Goal: Task Accomplishment & Management: Complete application form

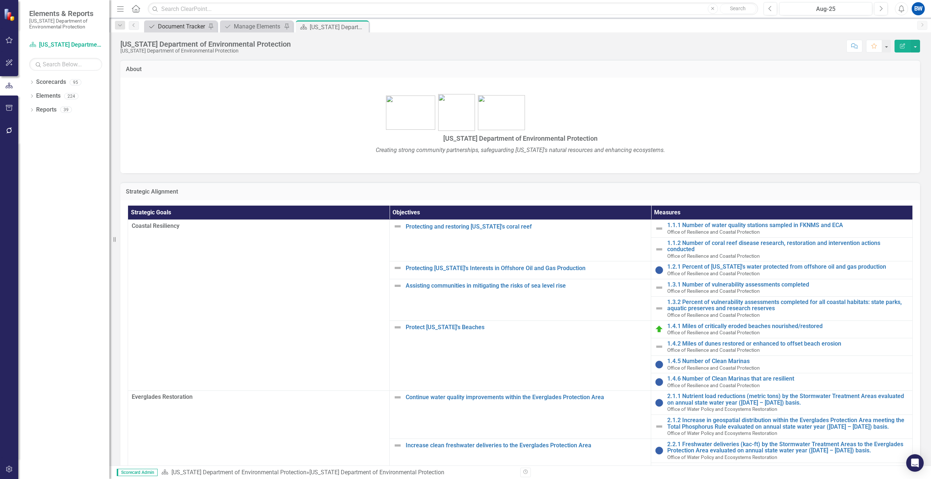
click at [177, 28] on div "Document Tracker" at bounding box center [182, 26] width 48 height 9
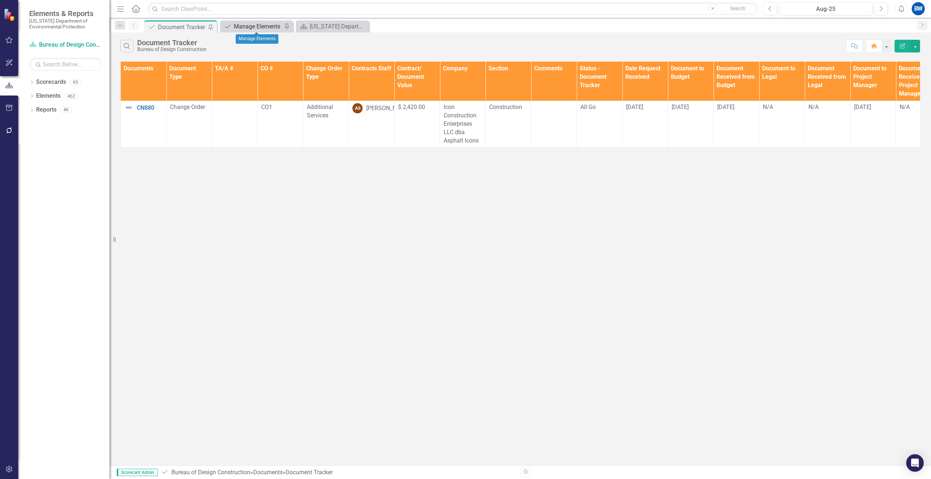
click at [248, 27] on div "Manage Elements" at bounding box center [258, 26] width 48 height 9
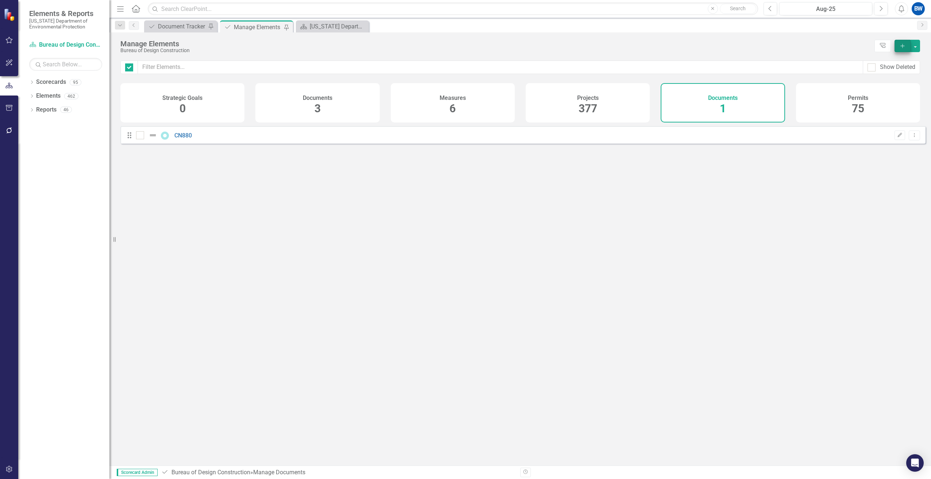
checkbox input "false"
click at [901, 50] on button "Add" at bounding box center [903, 46] width 16 height 12
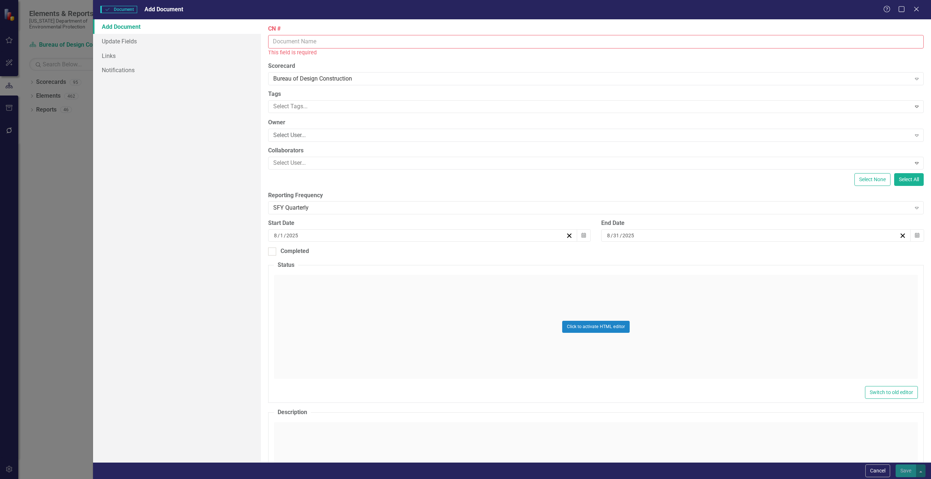
click at [282, 42] on input "CN #" at bounding box center [596, 42] width 656 height 14
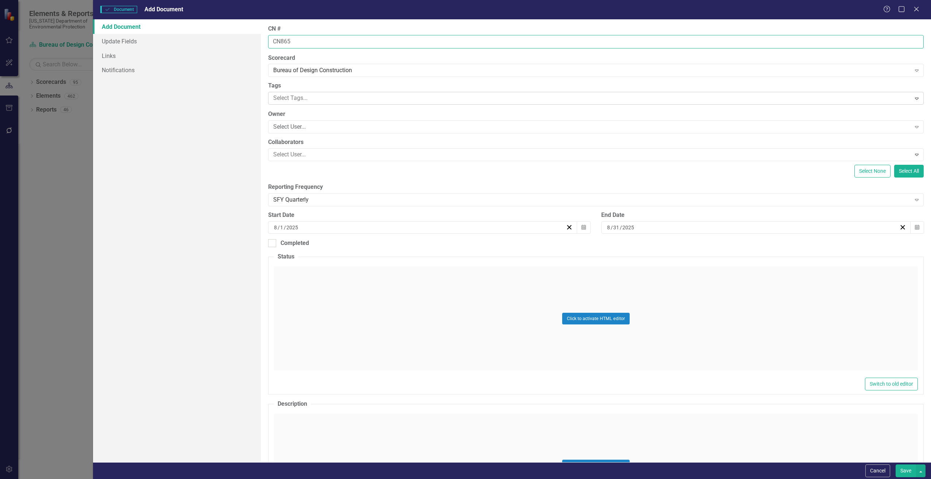
type input "CN865"
click at [279, 100] on div at bounding box center [590, 98] width 641 height 10
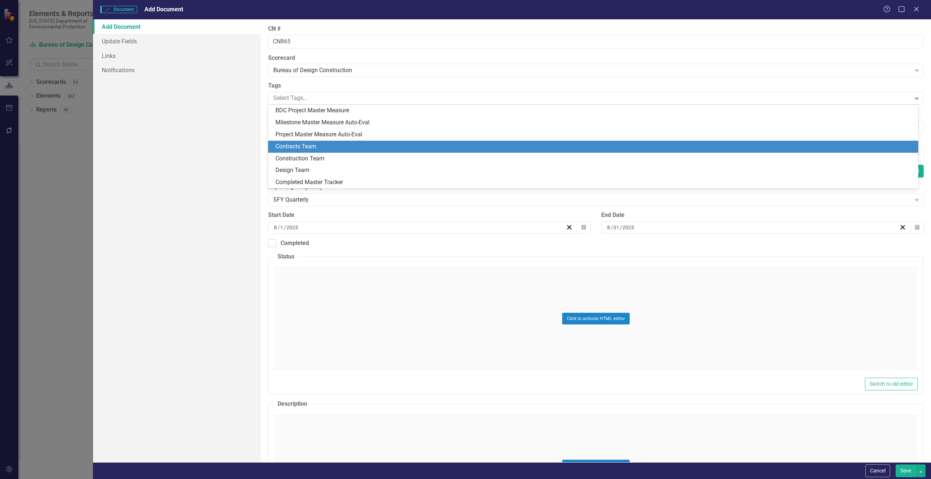
click at [275, 147] on span "Contracts Team" at bounding box center [295, 146] width 41 height 7
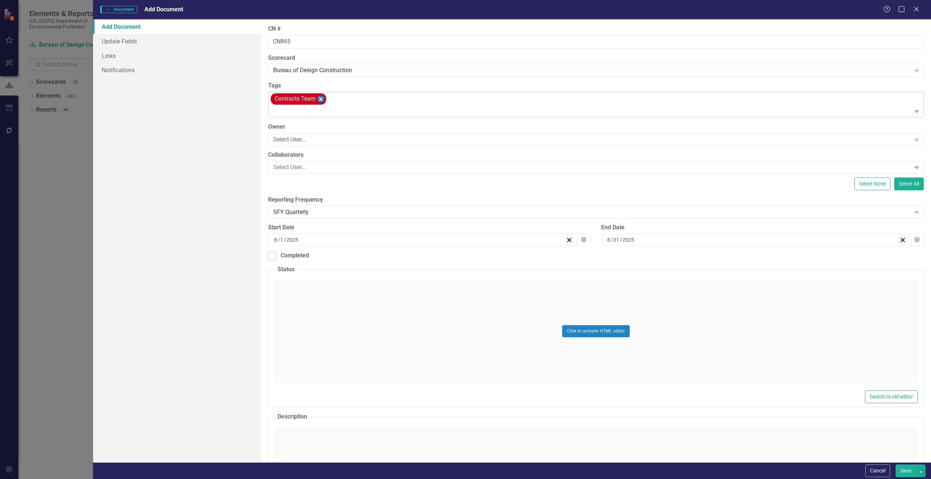
click at [322, 100] on icon "Remove [object Object]" at bounding box center [320, 99] width 3 height 4
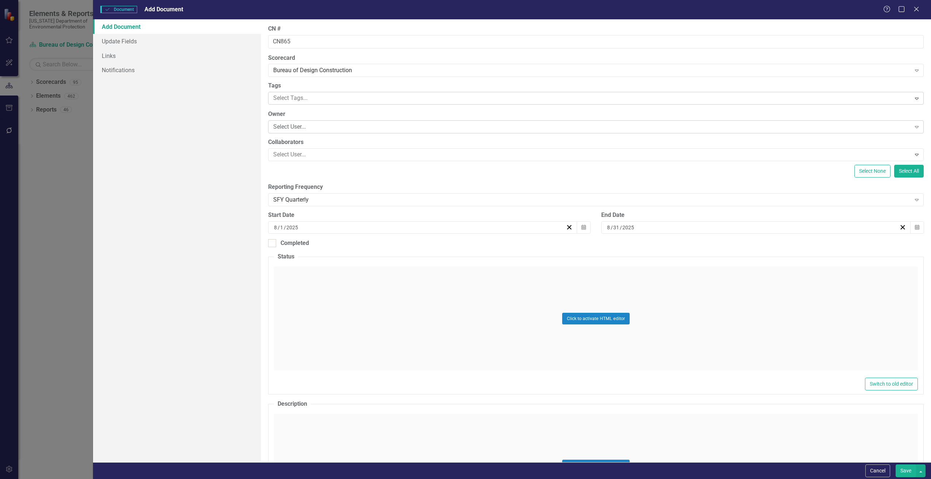
click at [289, 123] on div "Select User..." at bounding box center [592, 127] width 638 height 8
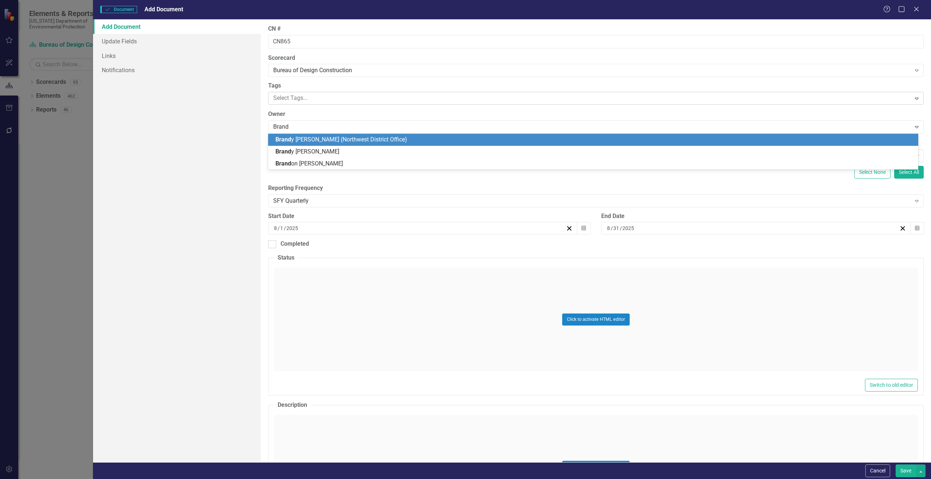
type input "[PERSON_NAME]"
click at [302, 140] on span "[PERSON_NAME]" at bounding box center [321, 139] width 93 height 7
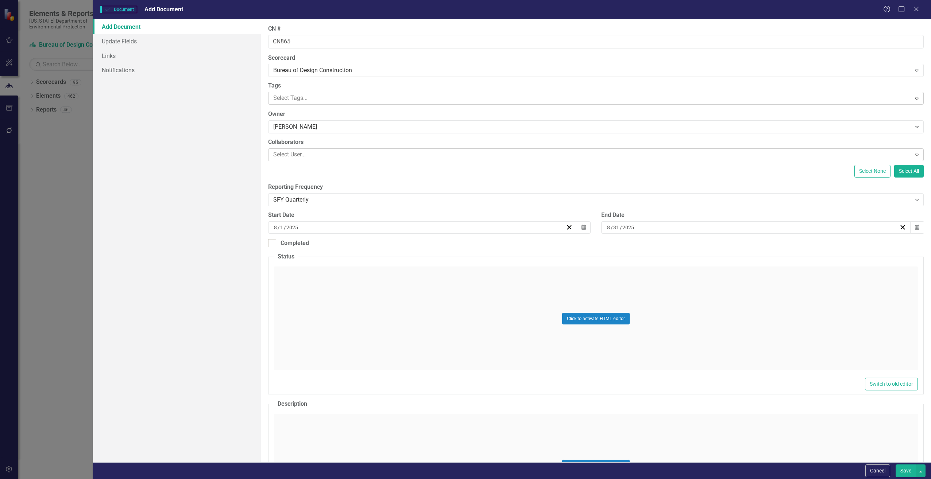
click at [286, 158] on div at bounding box center [590, 155] width 641 height 10
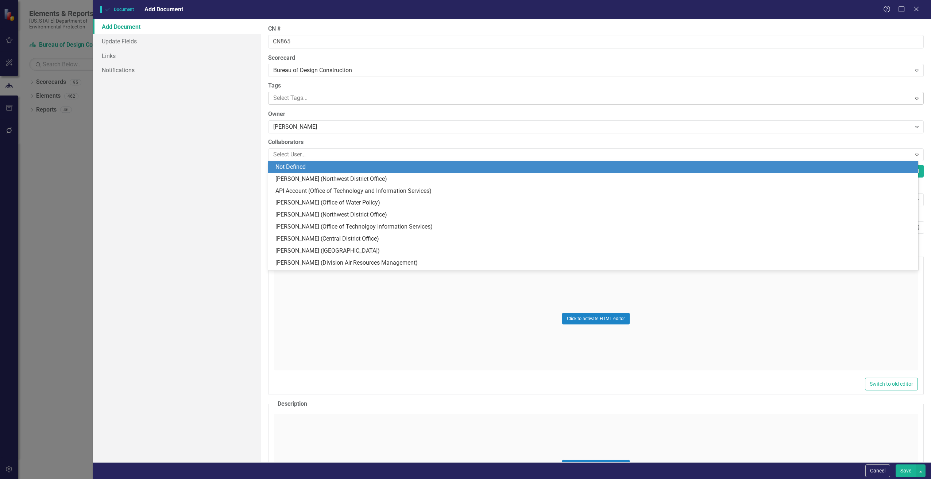
click at [266, 151] on div "ClearPoint Can Do More! How ClearPoint Can Help Close Enterprise plans can auto…" at bounding box center [596, 240] width 670 height 443
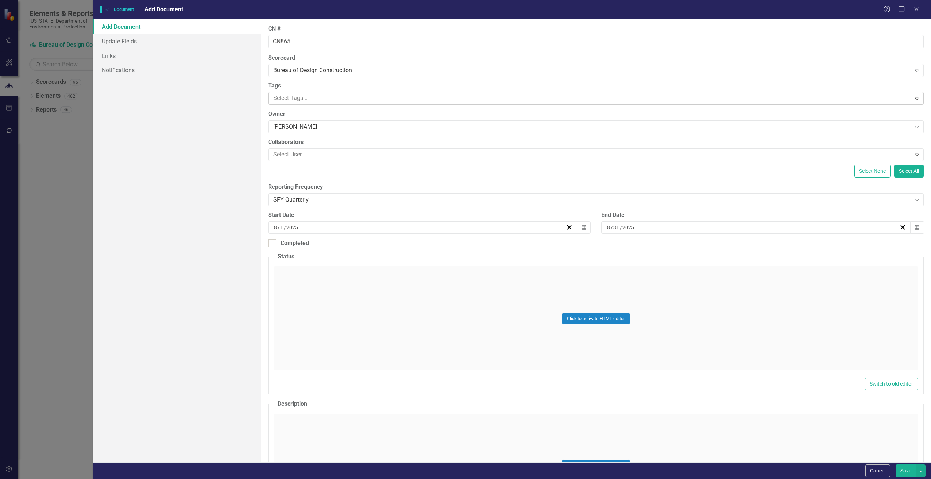
scroll to position [36, 0]
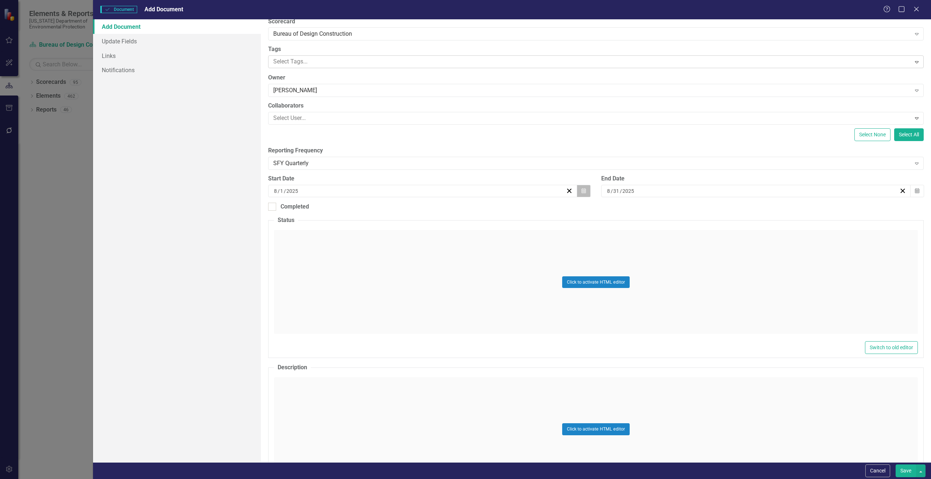
click at [582, 193] on icon "Calendar" at bounding box center [584, 191] width 4 height 5
click at [379, 209] on button "‹" at bounding box center [382, 209] width 16 height 16
click at [437, 267] on button "24" at bounding box center [440, 272] width 18 height 13
click at [899, 192] on icon "button" at bounding box center [902, 191] width 7 height 7
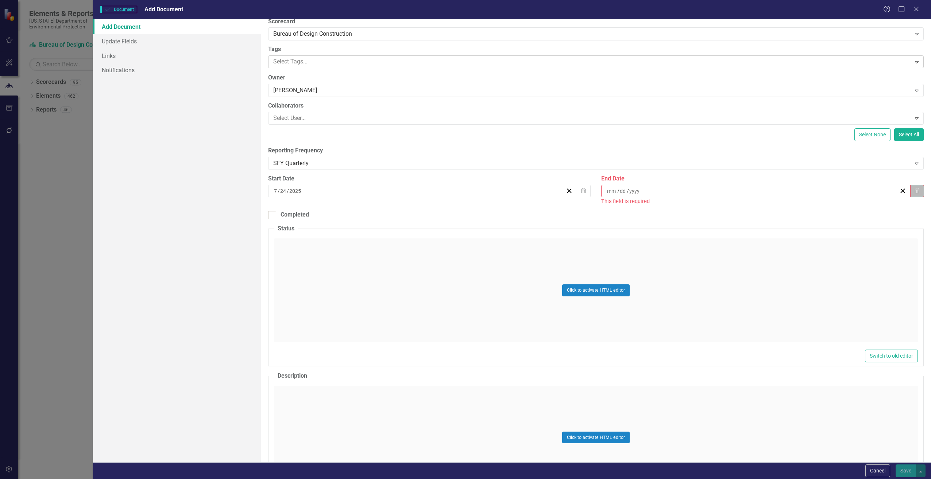
click at [915, 191] on icon "button" at bounding box center [917, 190] width 4 height 5
click at [733, 261] on abbr "12" at bounding box center [734, 260] width 6 height 6
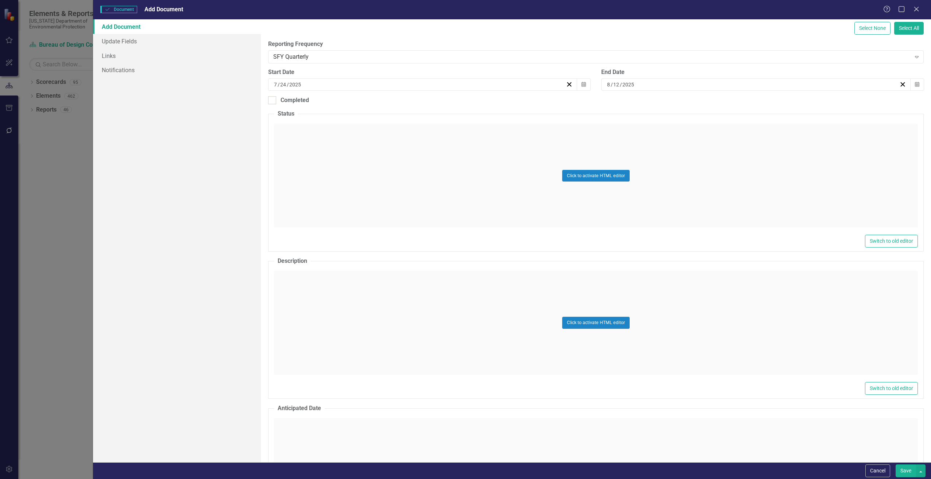
scroll to position [146, 0]
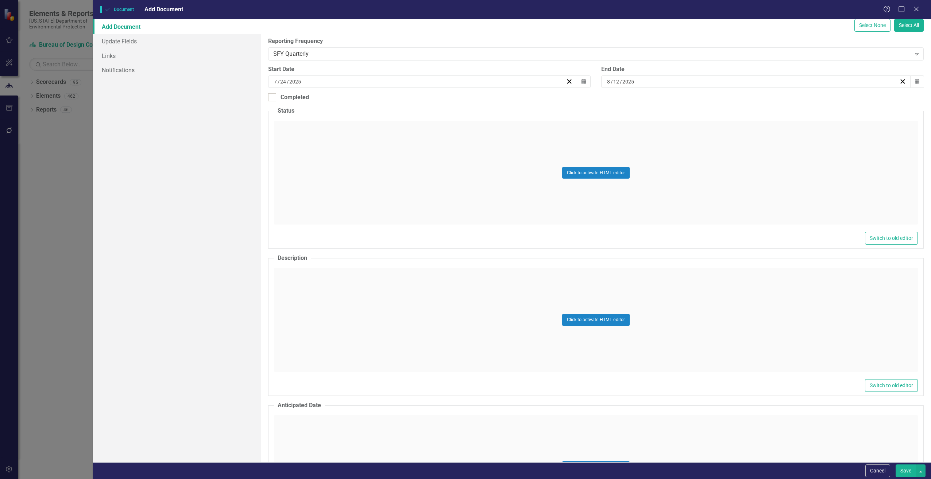
click at [331, 181] on div "Click to activate HTML editor" at bounding box center [596, 173] width 644 height 104
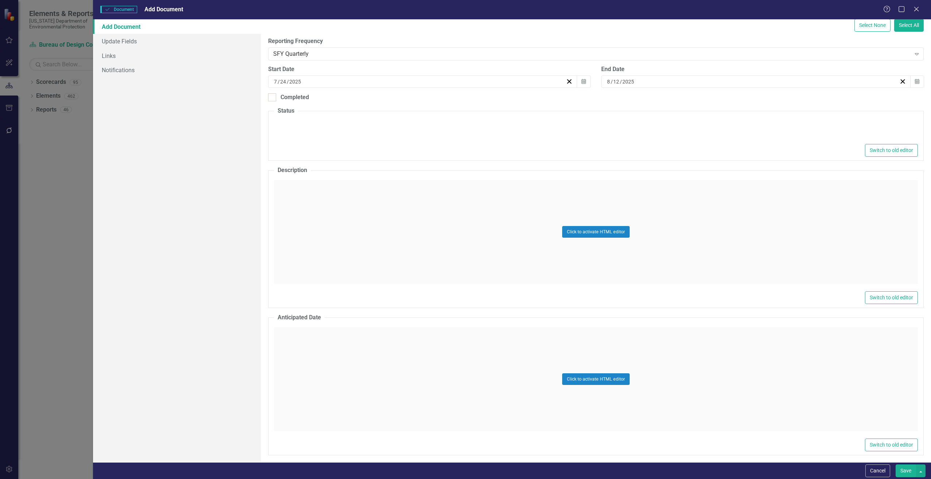
click at [315, 216] on div "Click to activate HTML editor" at bounding box center [596, 232] width 644 height 104
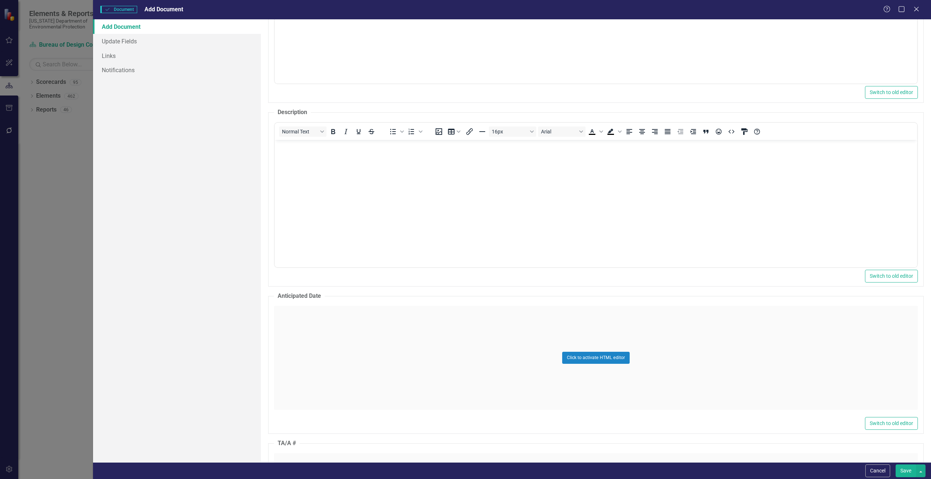
scroll to position [365, 0]
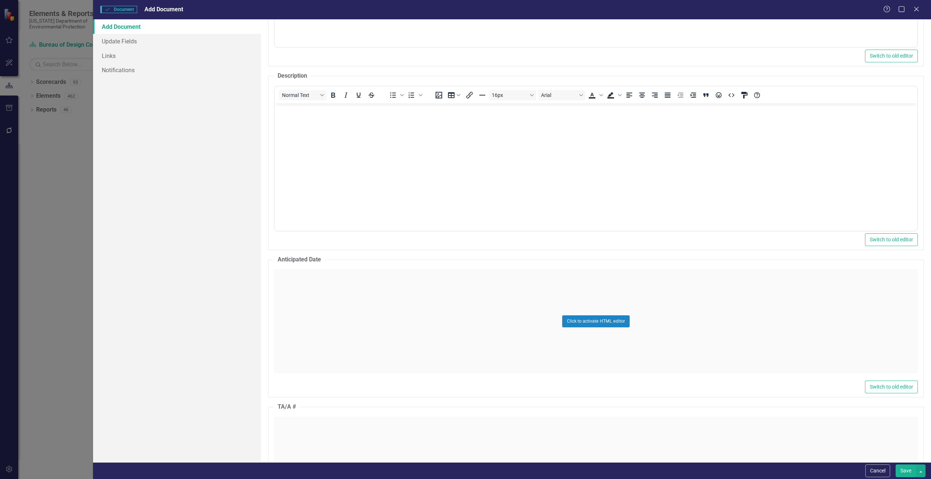
click at [325, 319] on div "Click to activate HTML editor" at bounding box center [596, 322] width 644 height 104
click at [325, 318] on body "Rich Text Area. Press ALT-0 for help." at bounding box center [595, 341] width 643 height 109
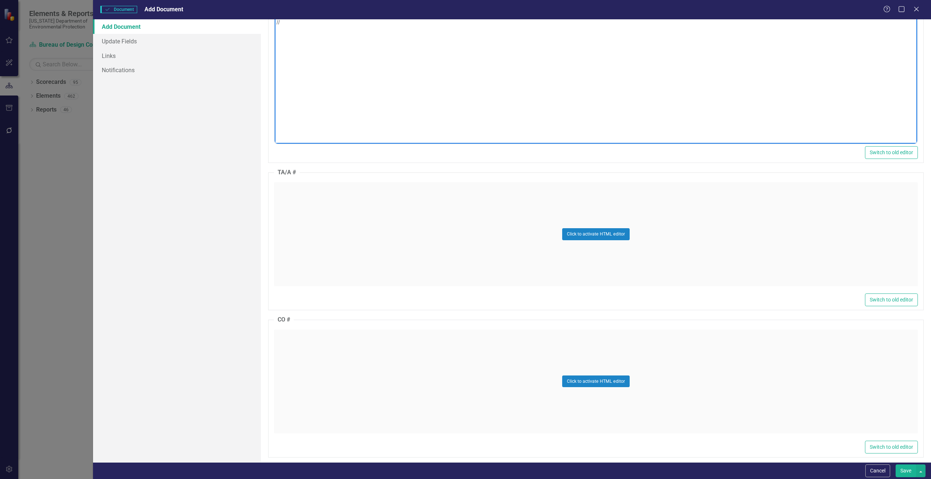
scroll to position [490, 0]
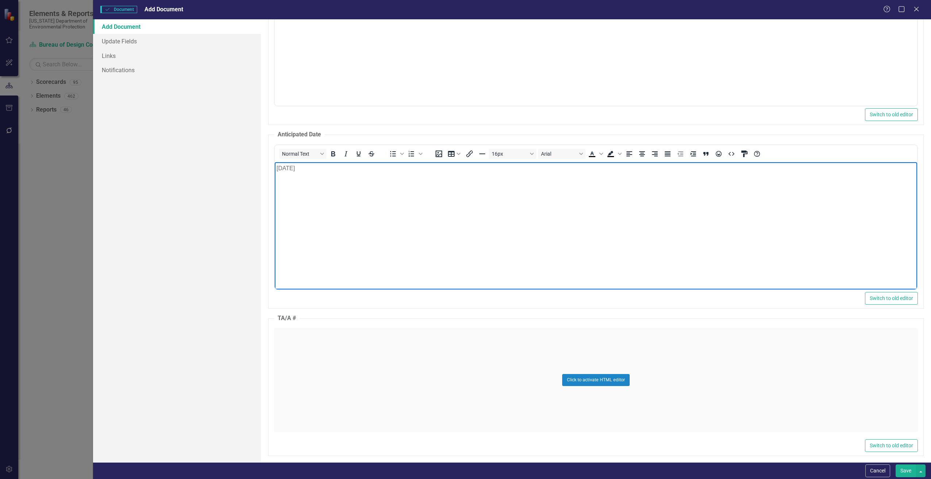
click at [313, 357] on div "Click to activate HTML editor" at bounding box center [596, 380] width 644 height 104
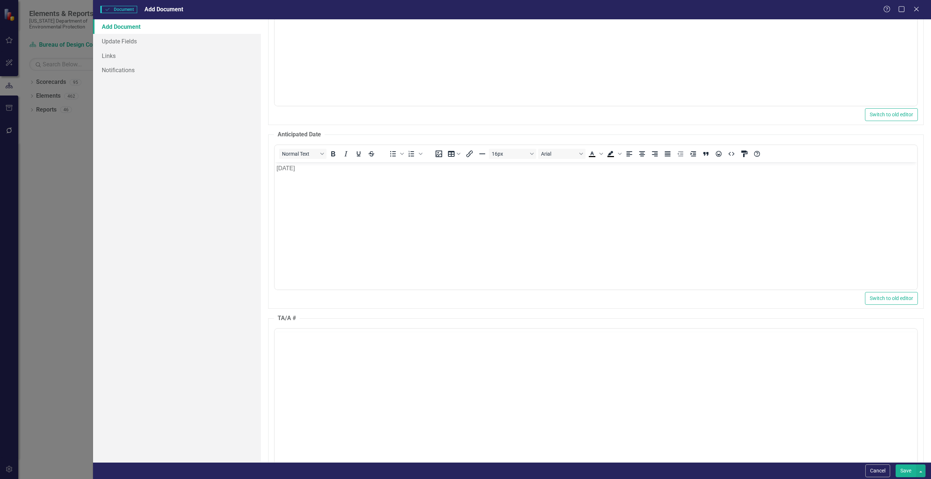
scroll to position [0, 0]
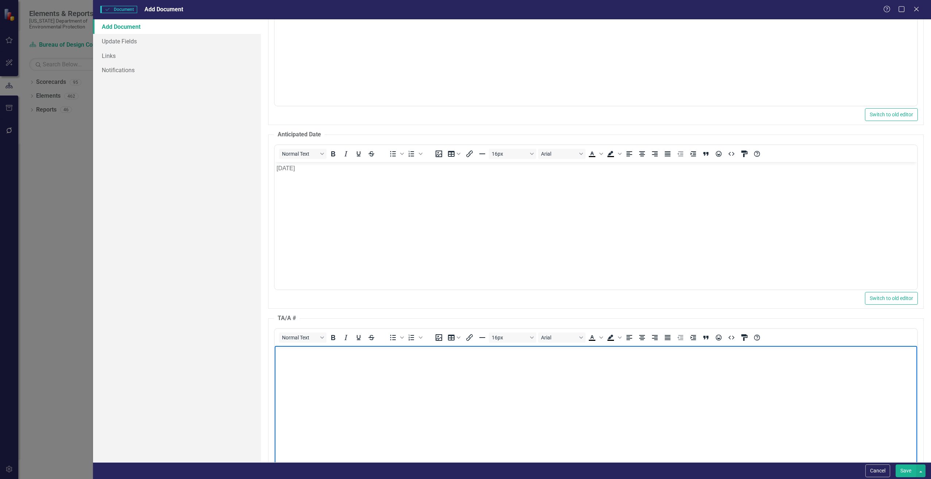
click at [309, 364] on body "Rich Text Area. Press ALT-0 for help." at bounding box center [595, 400] width 643 height 109
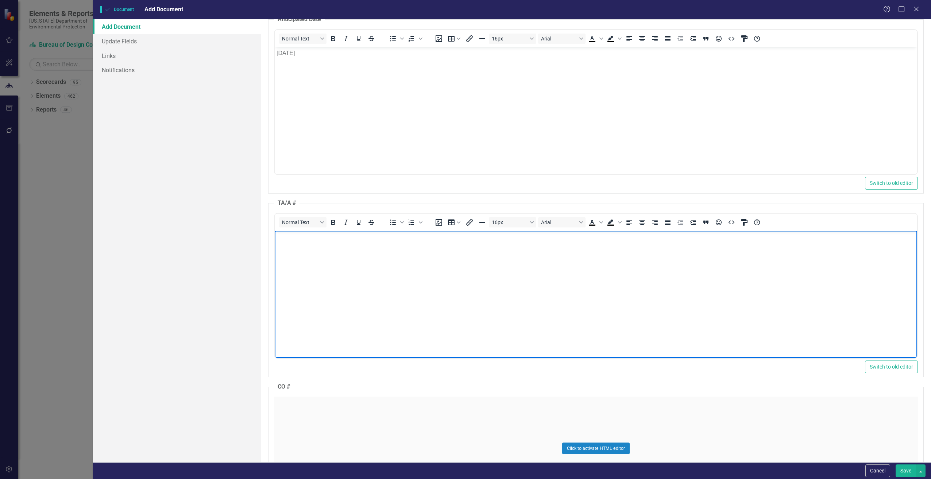
scroll to position [709, 0]
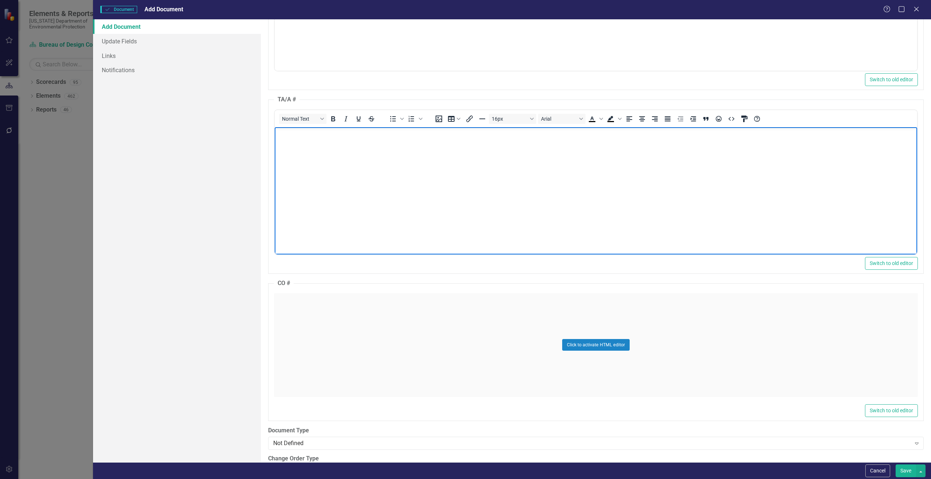
click at [321, 345] on div "Click to activate HTML editor" at bounding box center [596, 345] width 644 height 104
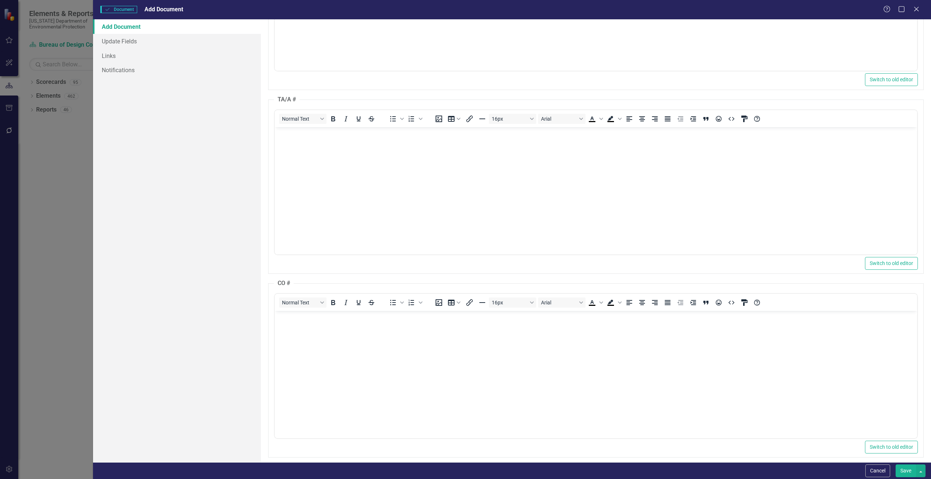
scroll to position [0, 0]
click at [318, 355] on body "Rich Text Area. Press ALT-0 for help." at bounding box center [595, 365] width 643 height 109
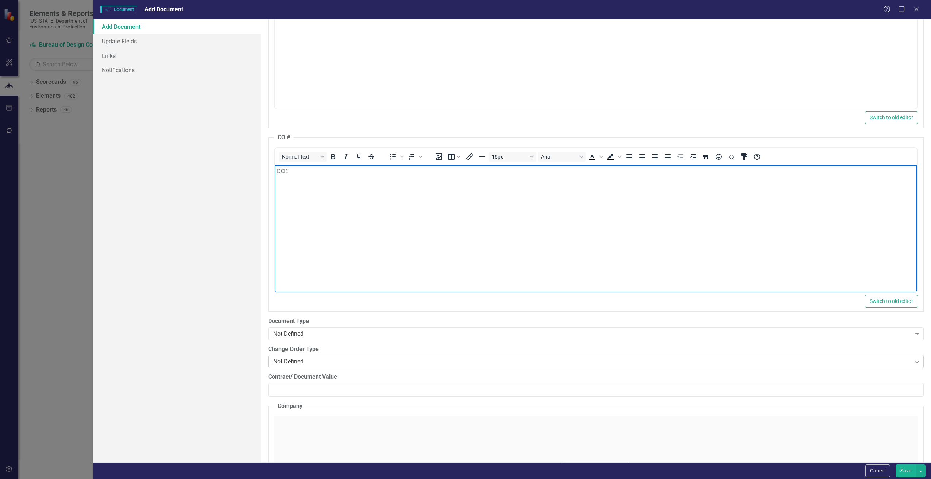
scroll to position [1074, 0]
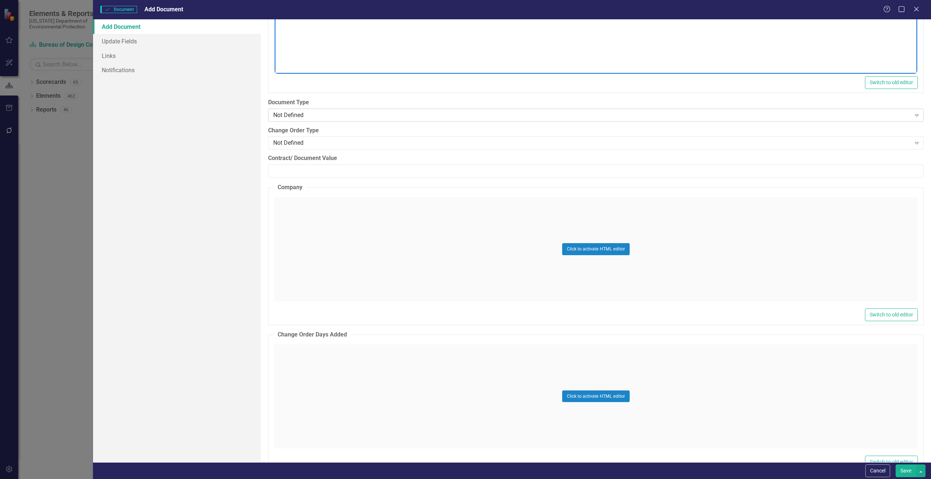
click at [293, 115] on div "Not Defined" at bounding box center [592, 115] width 638 height 8
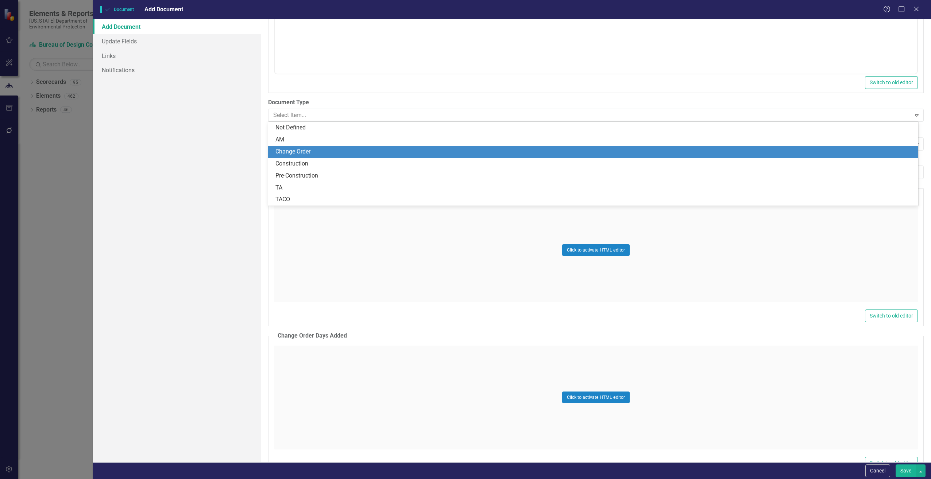
click at [299, 154] on div "Change Order" at bounding box center [594, 152] width 639 height 8
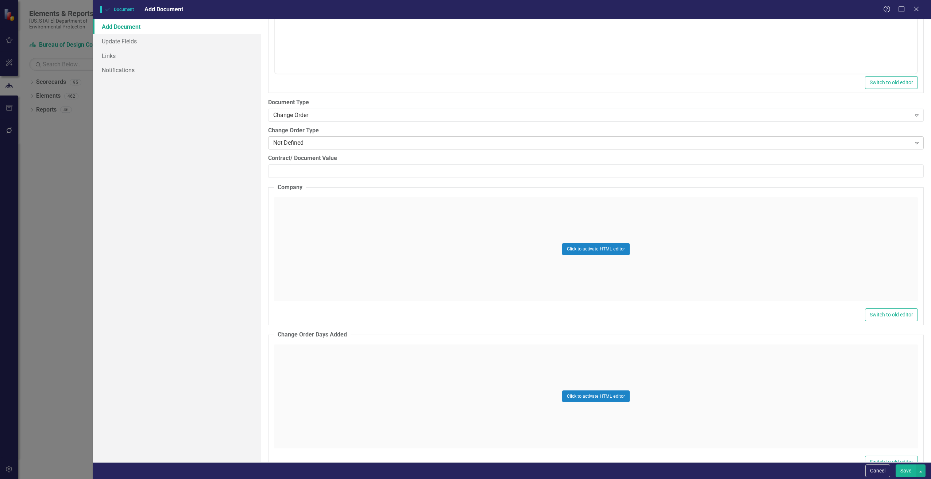
click at [288, 146] on div "Not Defined" at bounding box center [592, 143] width 638 height 8
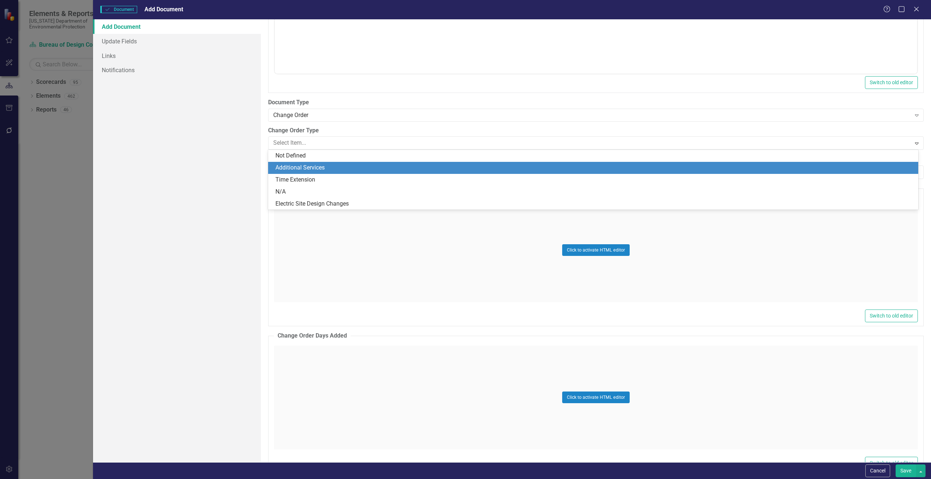
click at [306, 168] on div "Additional Services" at bounding box center [594, 168] width 639 height 8
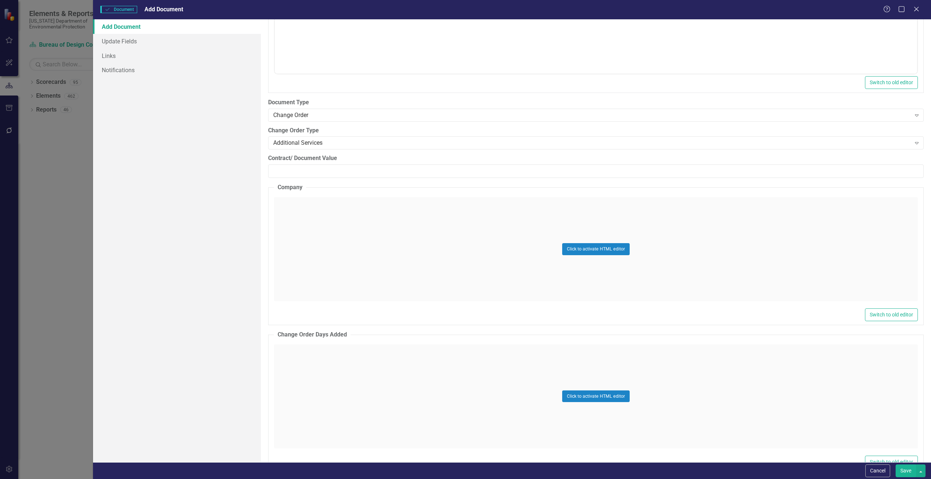
click at [302, 216] on div "Click to activate HTML editor" at bounding box center [596, 249] width 644 height 104
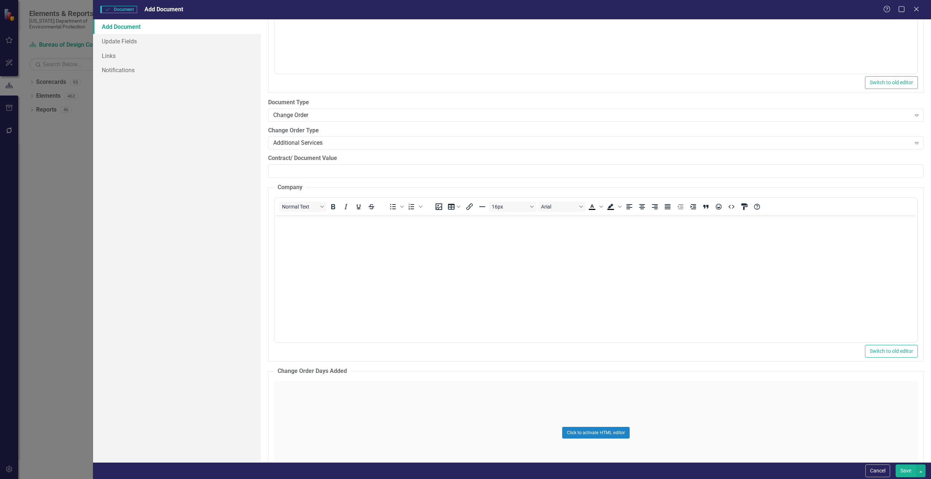
scroll to position [0, 0]
click at [308, 240] on body "Rich Text Area. Press ALT-0 for help." at bounding box center [595, 269] width 643 height 109
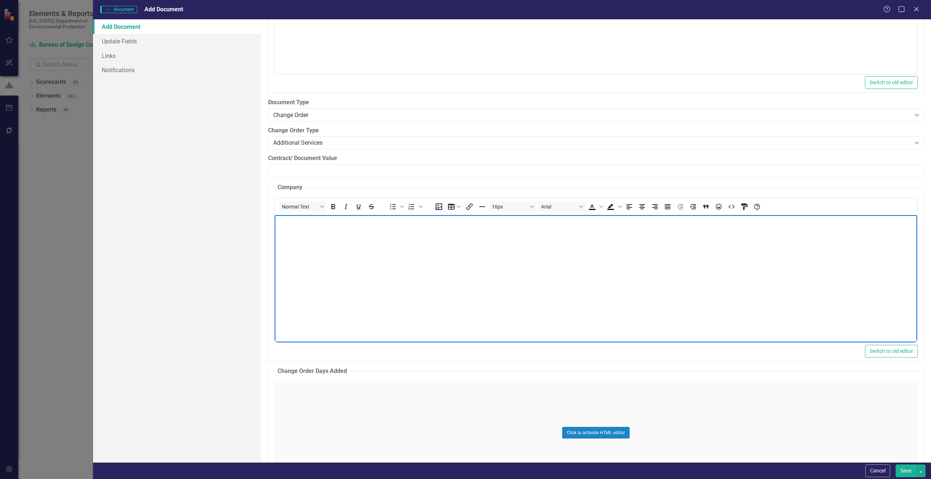
paste body "Rich Text Area. Press ALT-0 for help."
click at [286, 170] on input "Contract/ Document Value" at bounding box center [596, 172] width 656 height 14
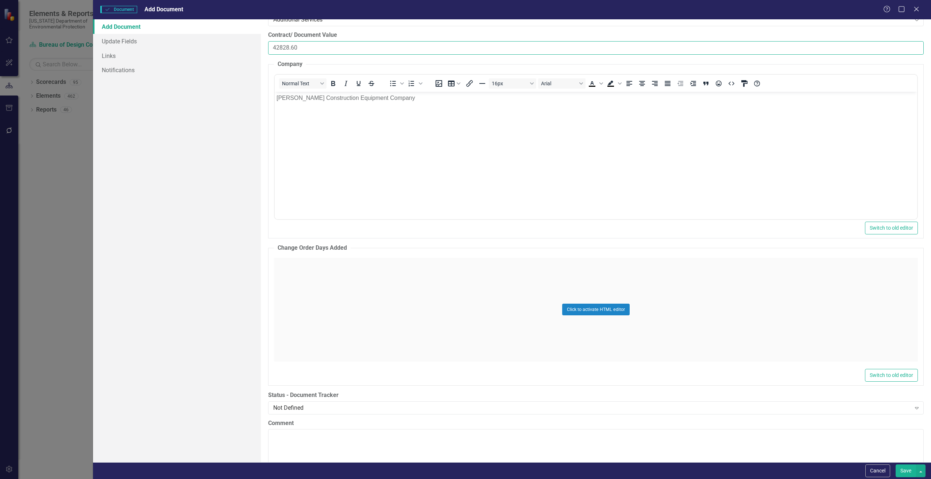
scroll to position [1220, 0]
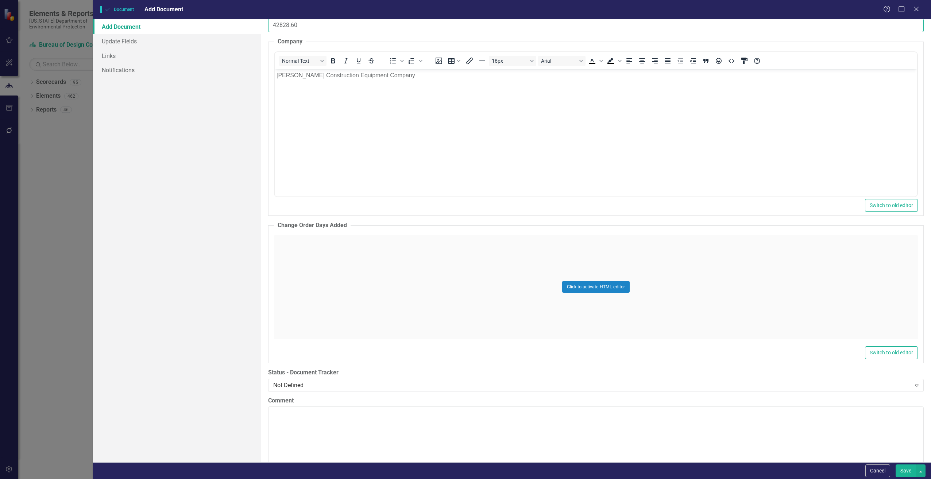
type input "42828.60"
click at [306, 281] on div "Click to activate HTML editor" at bounding box center [596, 287] width 644 height 104
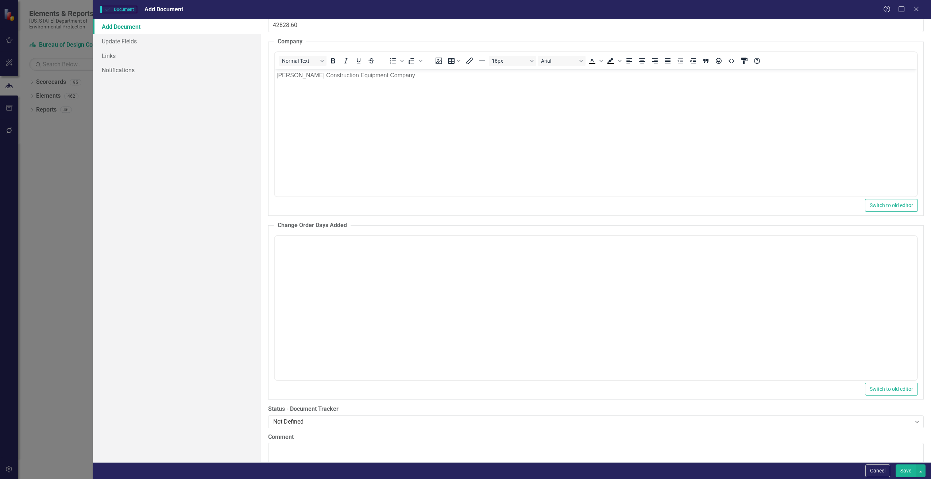
scroll to position [0, 0]
click at [305, 281] on body "Rich Text Area. Press ALT-0 for help." at bounding box center [595, 307] width 643 height 109
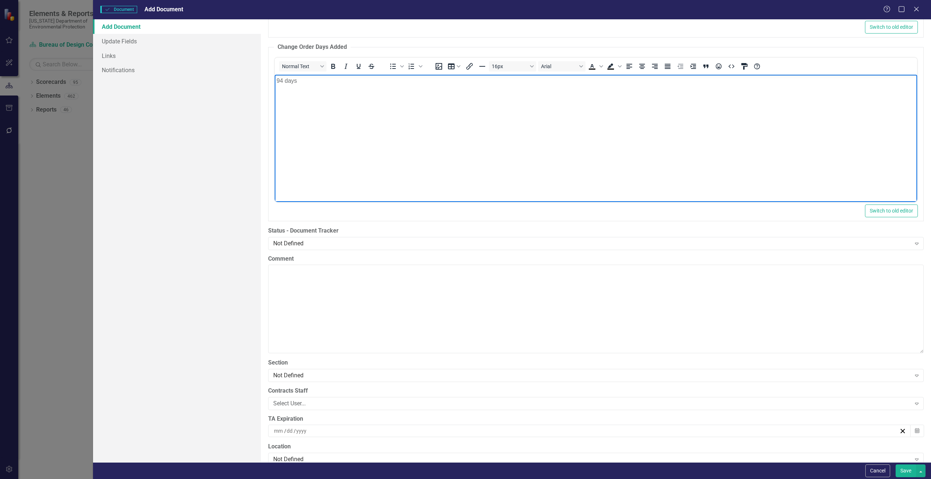
scroll to position [1439, 0]
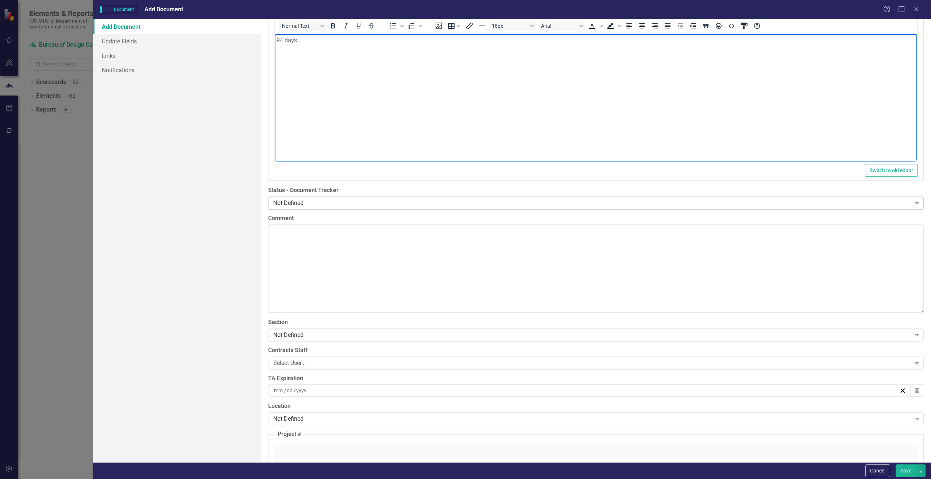
click at [305, 203] on div "Not Defined" at bounding box center [592, 203] width 638 height 8
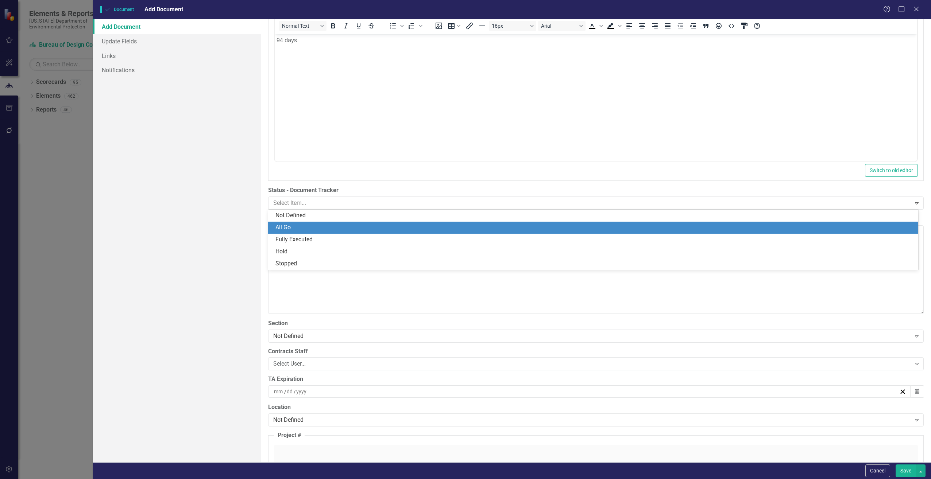
click at [287, 228] on div "All Go" at bounding box center [594, 228] width 639 height 8
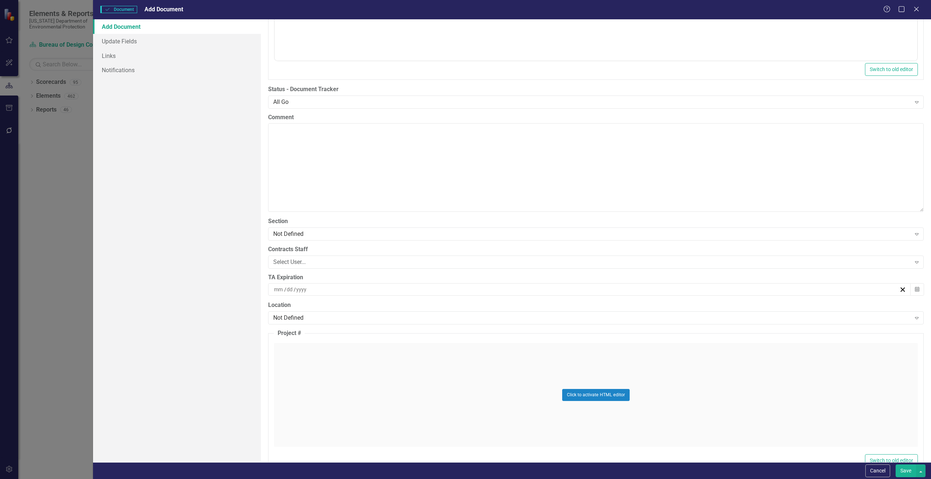
scroll to position [1548, 0]
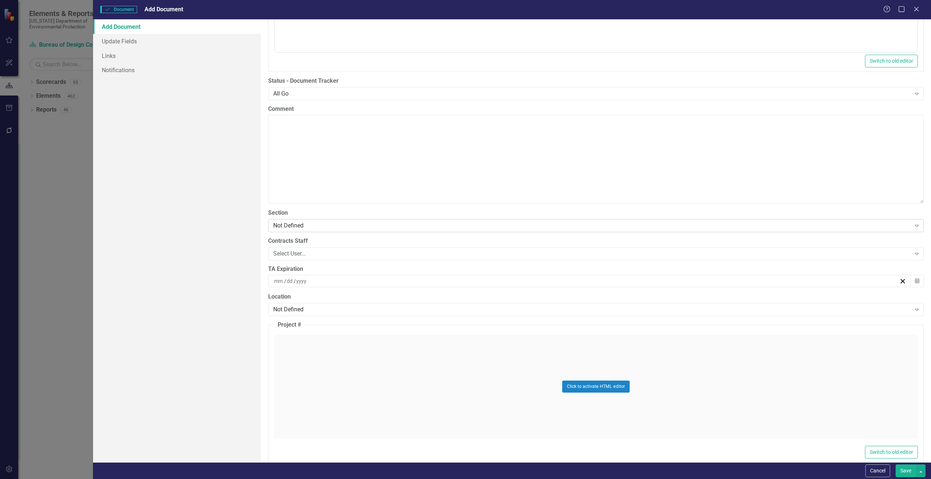
click at [284, 229] on div "Not Defined" at bounding box center [592, 225] width 638 height 8
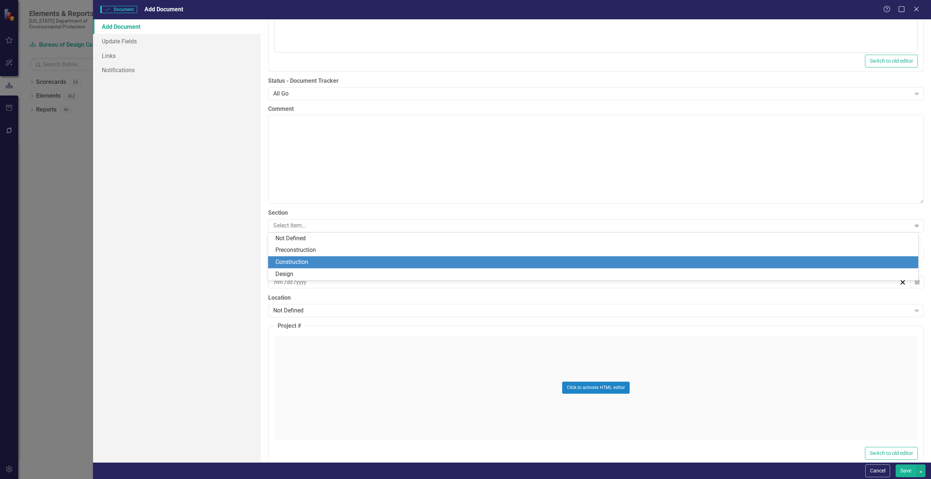
click at [279, 263] on div "Construction" at bounding box center [594, 262] width 639 height 8
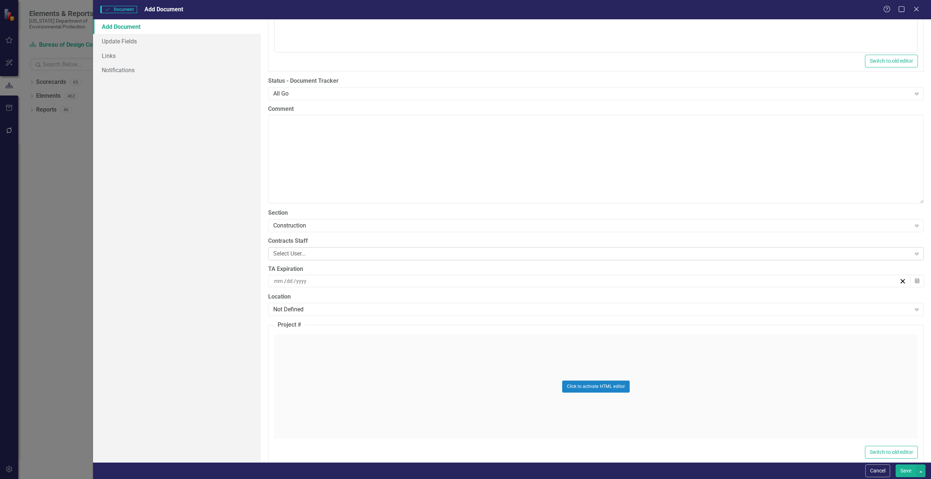
click at [282, 252] on div "Select User..." at bounding box center [592, 254] width 638 height 8
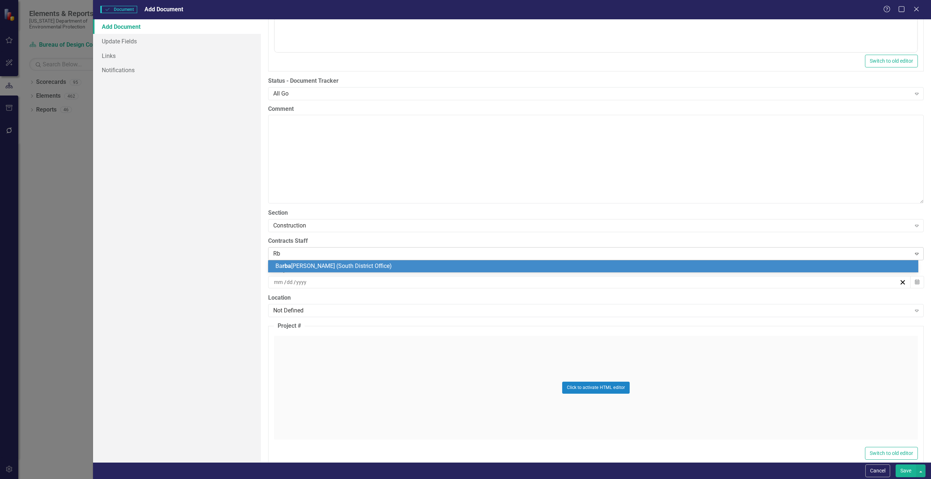
type input "R"
type input "[PERSON_NAME]"
click at [282, 262] on div "[PERSON_NAME]" at bounding box center [593, 267] width 650 height 12
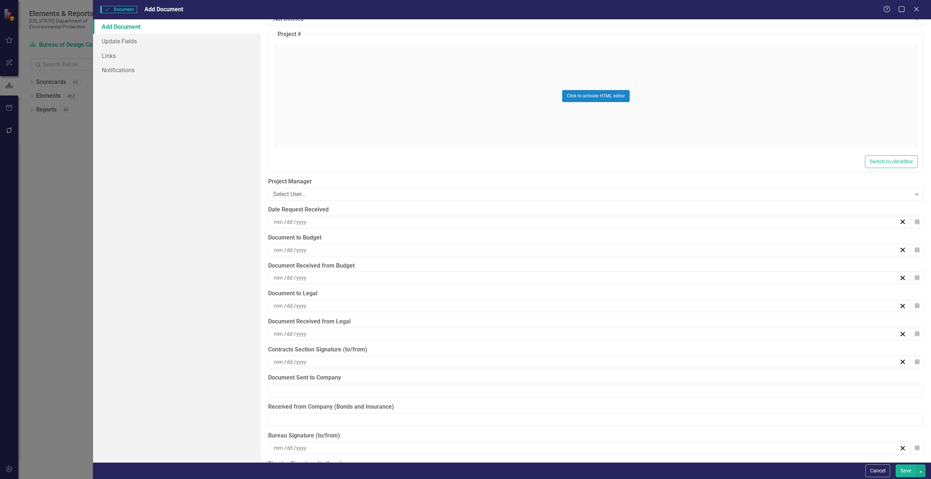
scroll to position [1840, 0]
click at [284, 191] on div "Select User..." at bounding box center [592, 193] width 638 height 8
click at [263, 281] on div "ClearPoint Can Do More! How ClearPoint Can Help Close Enterprise plans can auto…" at bounding box center [596, 240] width 670 height 443
click at [281, 221] on input at bounding box center [279, 220] width 11 height 7
click at [550, 240] on button "‹" at bounding box center [547, 239] width 16 height 16
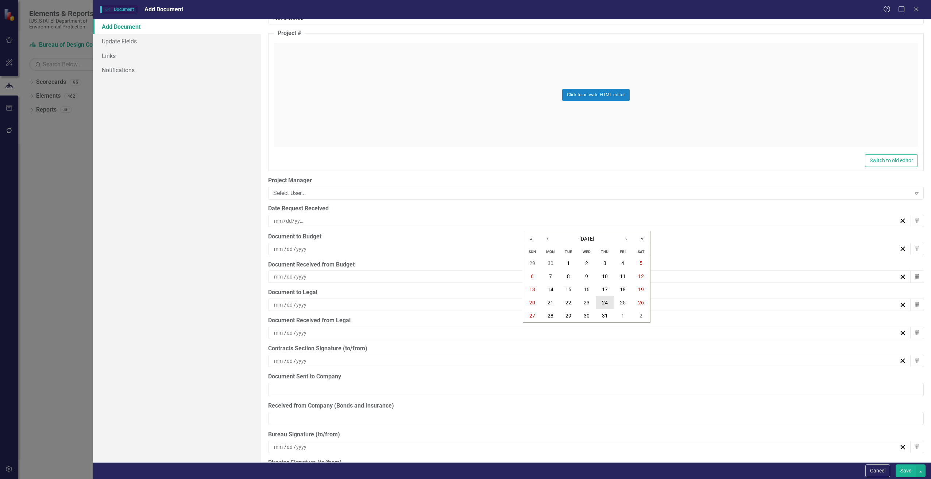
click at [604, 300] on abbr "24" at bounding box center [605, 303] width 6 height 6
click at [303, 250] on input at bounding box center [301, 249] width 11 height 7
click at [284, 219] on input "24" at bounding box center [283, 220] width 7 height 7
click at [619, 298] on button "25" at bounding box center [623, 302] width 18 height 13
click at [302, 249] on input at bounding box center [301, 249] width 11 height 7
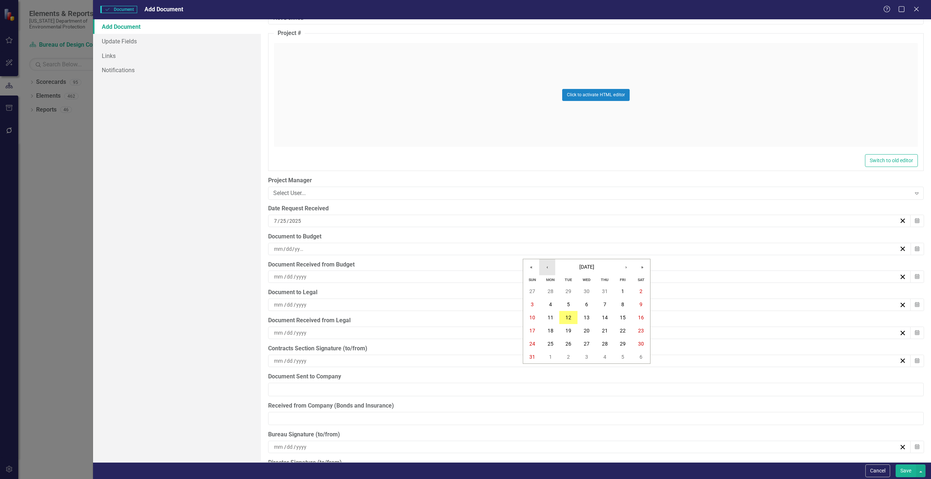
click at [545, 270] on button "‹" at bounding box center [547, 267] width 16 height 16
click at [625, 329] on abbr "25" at bounding box center [623, 331] width 6 height 6
click at [279, 278] on input at bounding box center [279, 276] width 11 height 7
click at [549, 316] on button "28" at bounding box center [551, 319] width 18 height 13
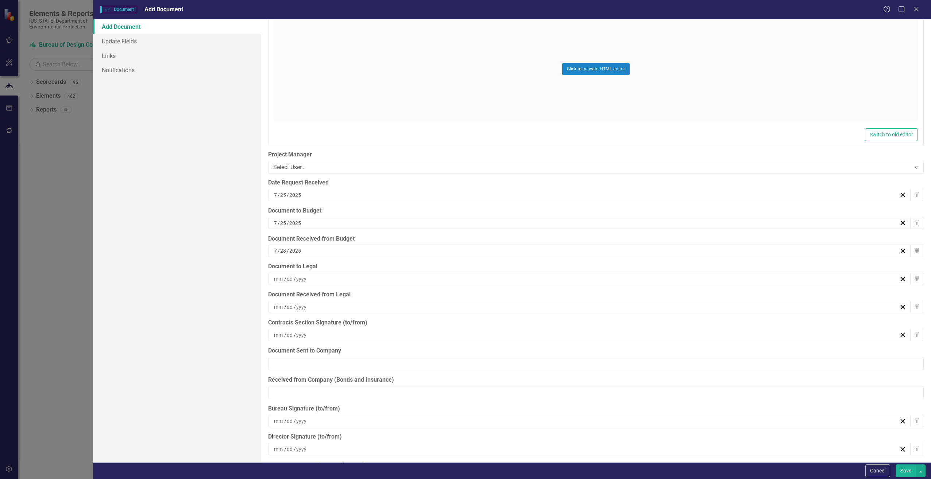
scroll to position [1913, 0]
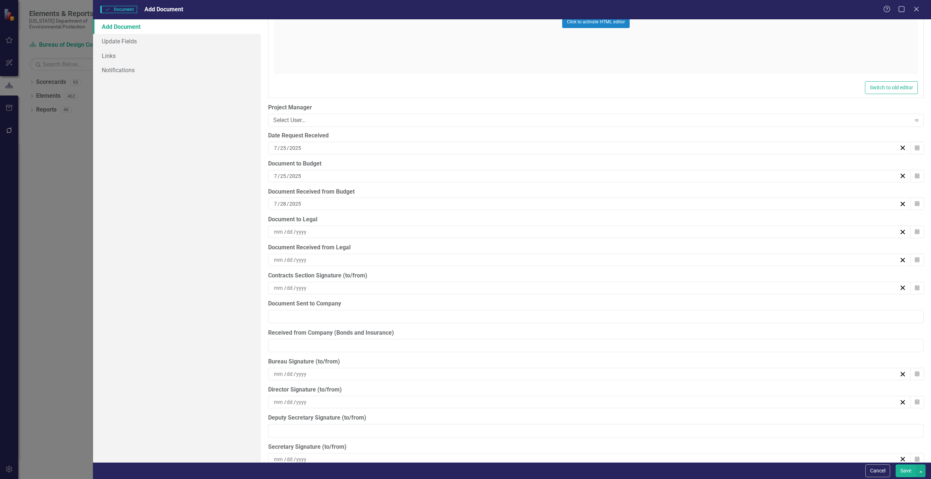
click at [284, 289] on span "/" at bounding box center [285, 288] width 2 height 7
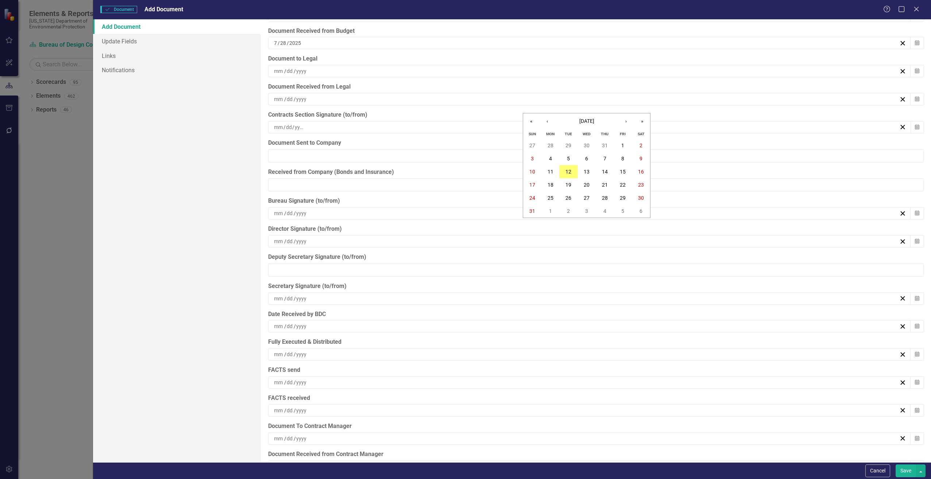
scroll to position [2062, 0]
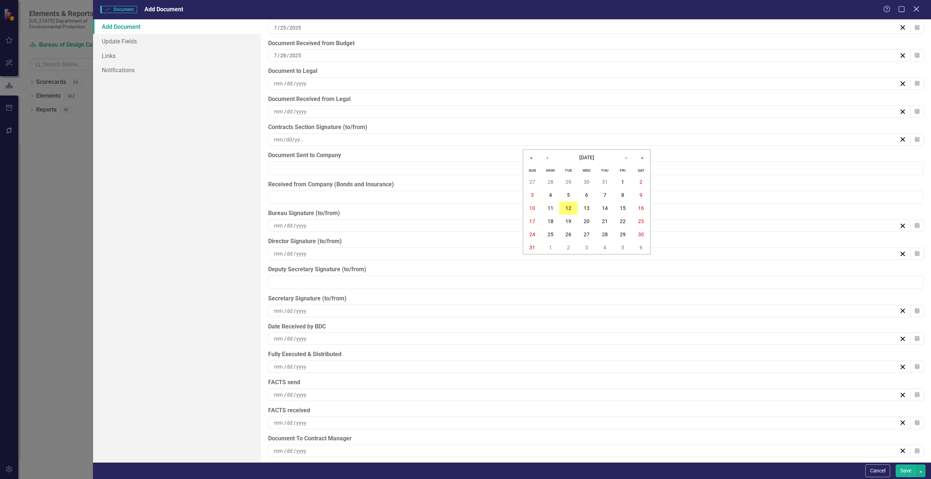
click at [914, 8] on icon "Close" at bounding box center [916, 8] width 9 height 7
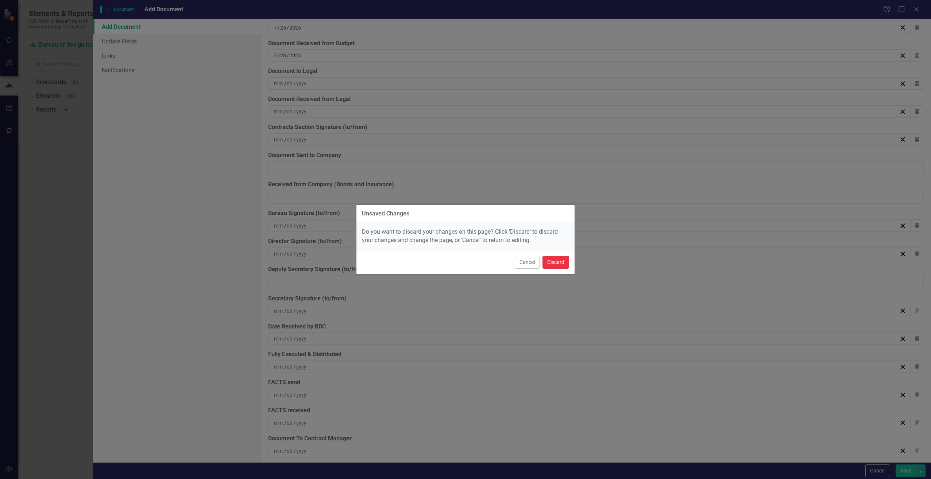
click at [556, 264] on button "Discard" at bounding box center [556, 262] width 27 height 13
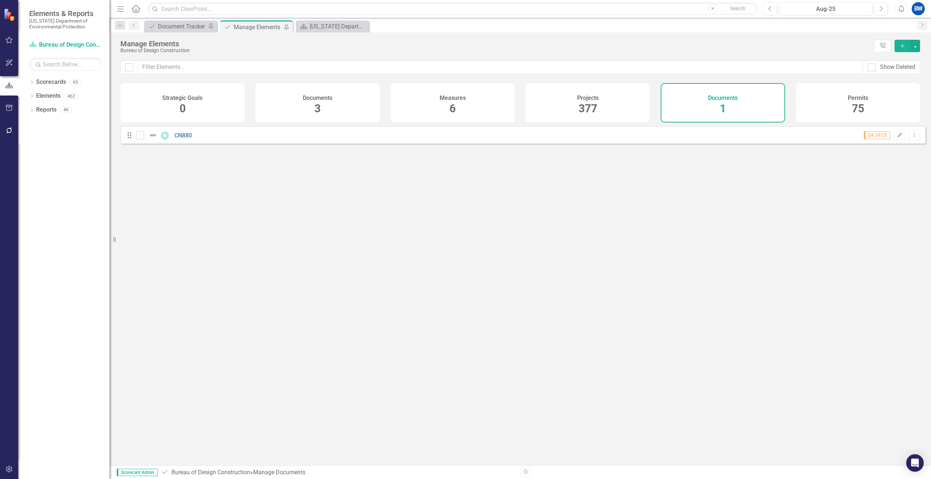
click at [899, 47] on icon "Add" at bounding box center [902, 45] width 7 height 5
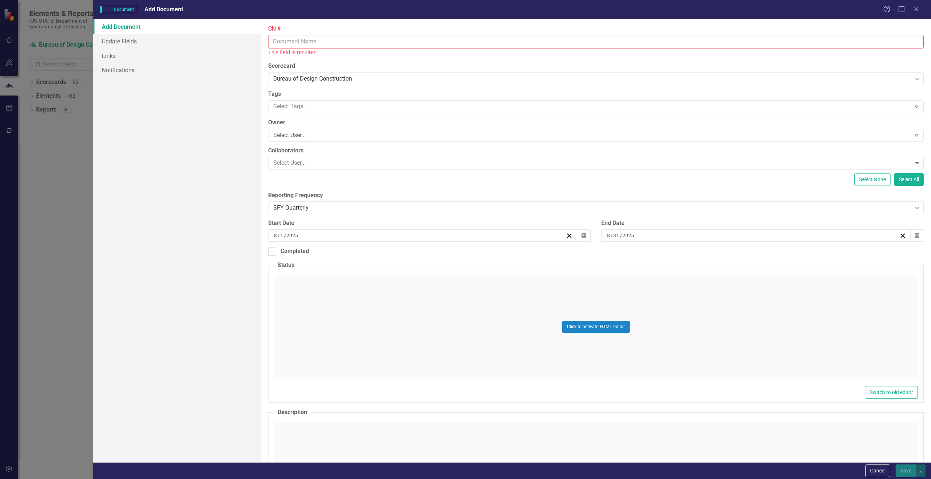
click at [52, 176] on div "Document Document Add Document Help Maximize Close Add Document Update Fields L…" at bounding box center [465, 239] width 931 height 479
click at [918, 9] on icon "Close" at bounding box center [916, 8] width 9 height 7
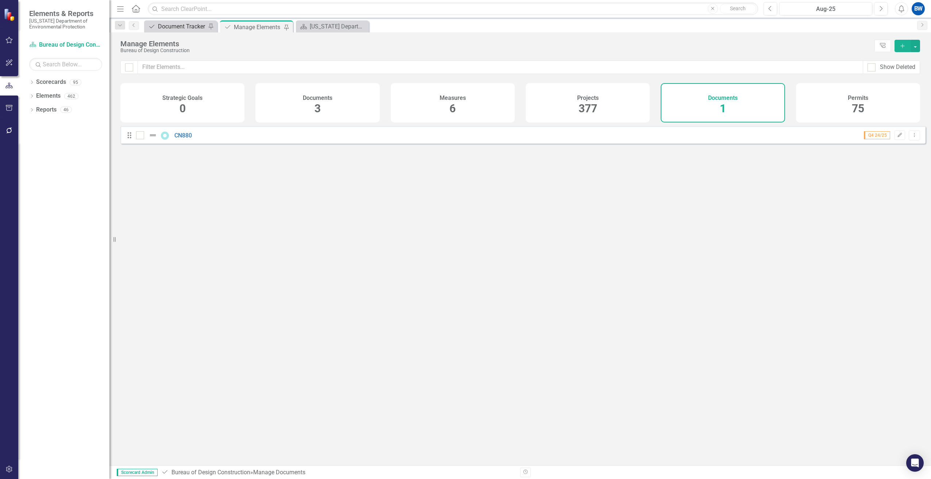
click at [188, 28] on div "Document Tracker" at bounding box center [182, 26] width 48 height 9
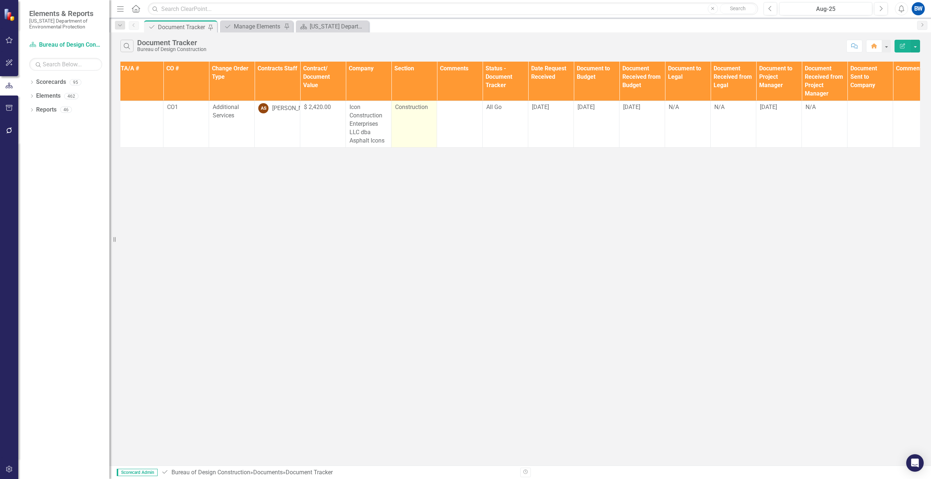
scroll to position [0, 72]
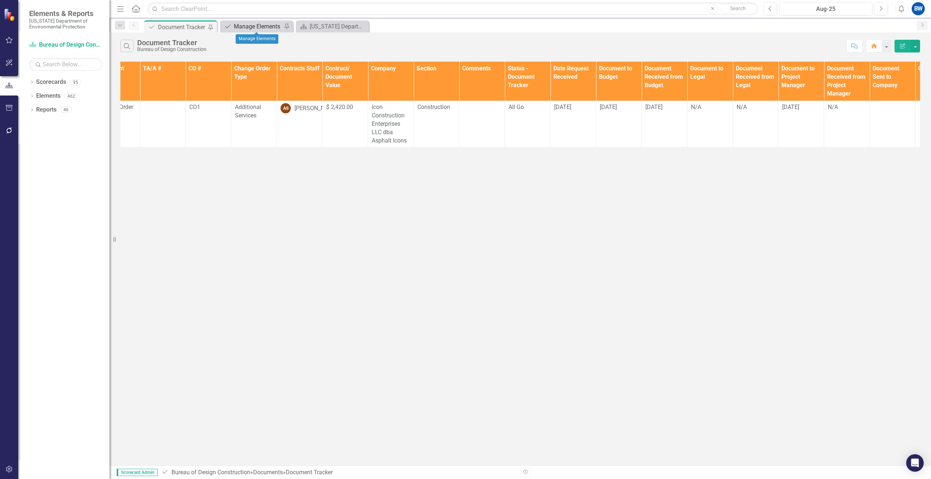
click at [258, 27] on div "Manage Elements" at bounding box center [258, 26] width 48 height 9
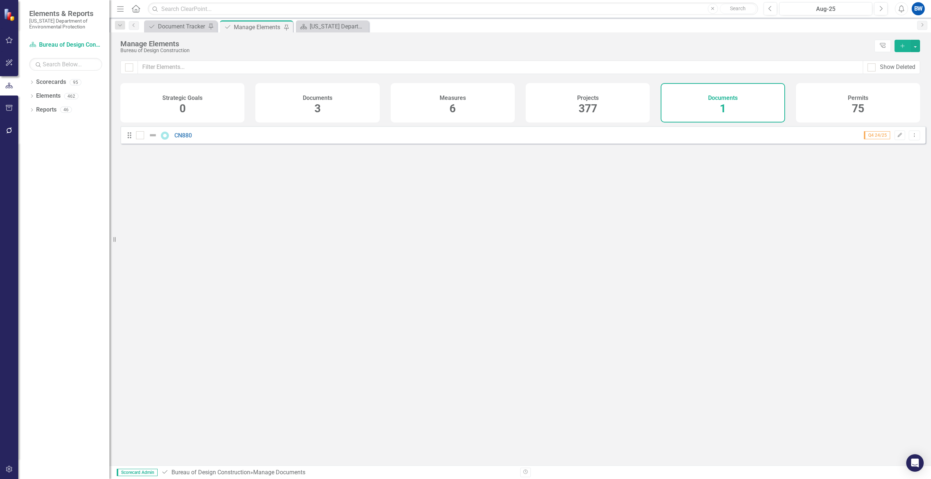
click at [901, 42] on button "Add" at bounding box center [903, 46] width 16 height 12
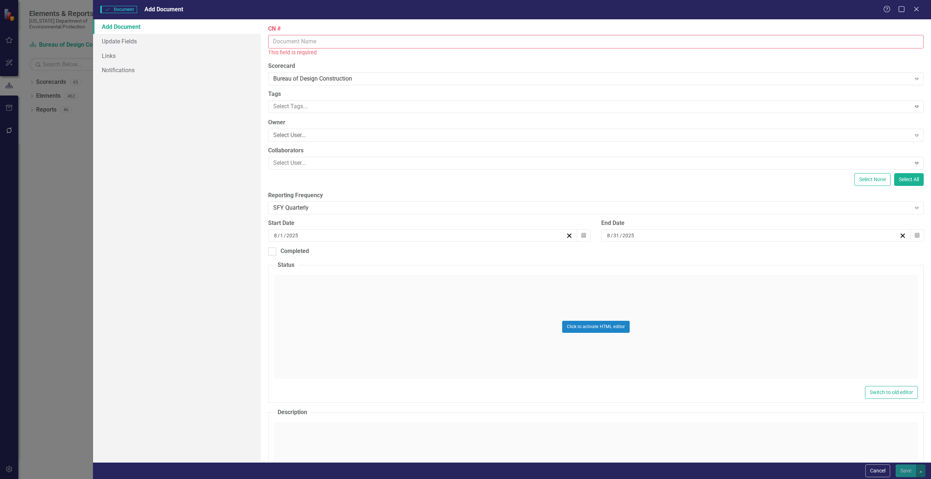
click at [292, 43] on input "CN #" at bounding box center [596, 42] width 656 height 14
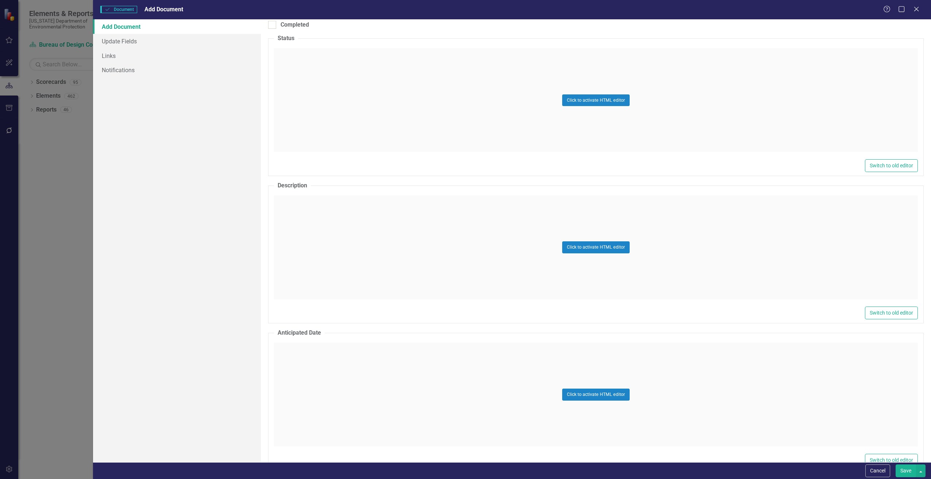
scroll to position [219, 0]
type input "CN865"
click at [306, 238] on div "Click to activate HTML editor" at bounding box center [596, 247] width 644 height 104
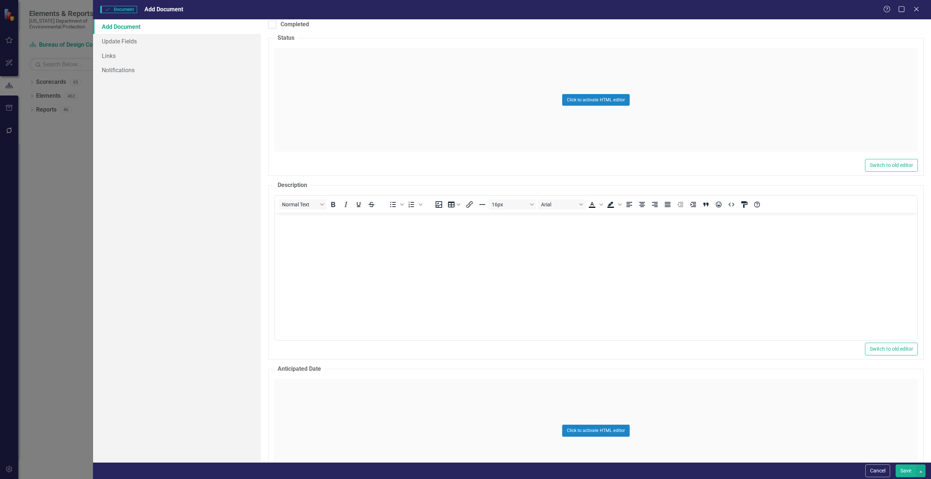
scroll to position [0, 0]
drag, startPoint x: 304, startPoint y: 262, endPoint x: 313, endPoint y: 258, distance: 10.6
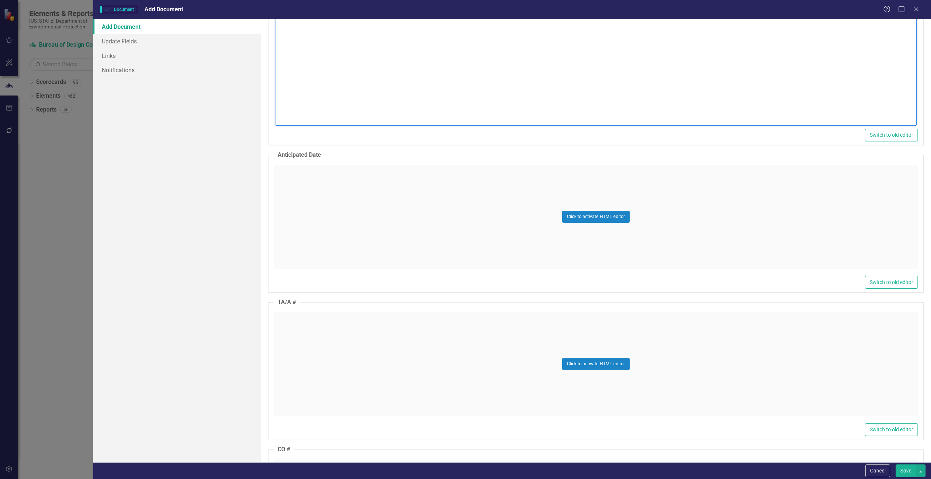
scroll to position [438, 0]
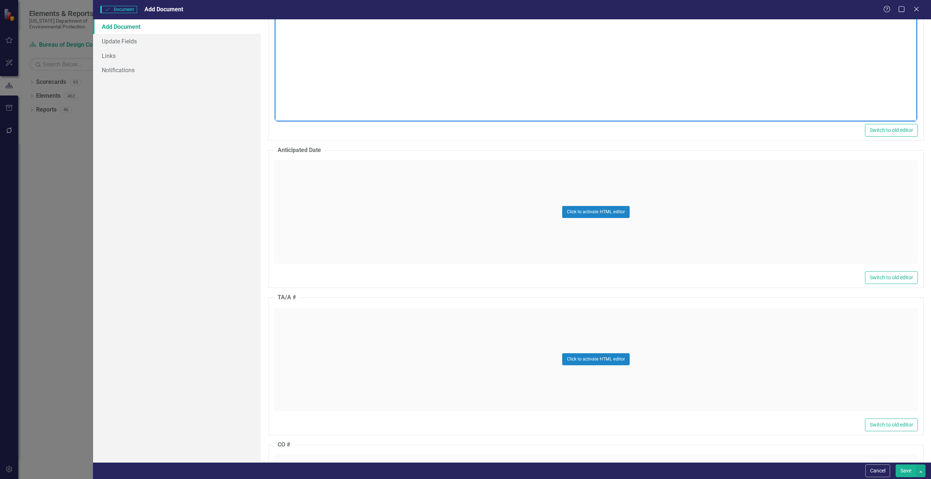
click at [325, 224] on div "Click to activate HTML editor" at bounding box center [596, 212] width 644 height 104
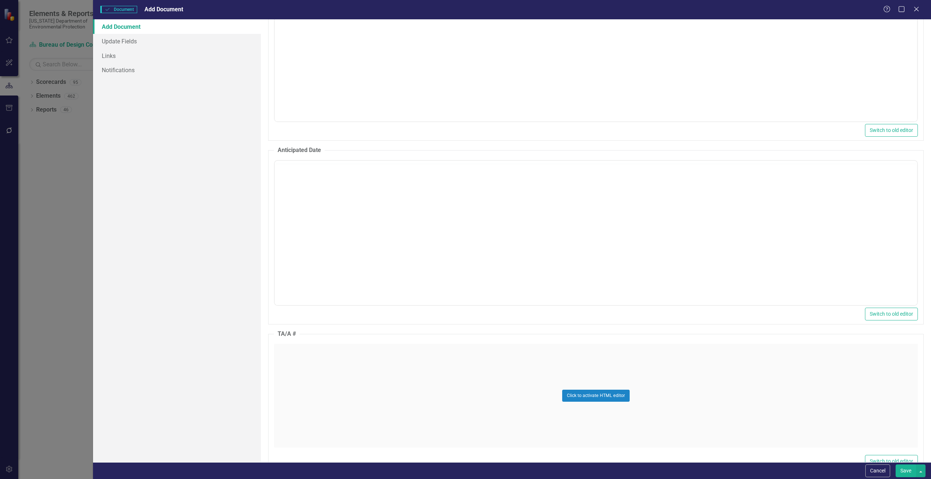
scroll to position [0, 0]
click at [309, 231] on body "Rich Text Area. Press ALT-0 for help." at bounding box center [595, 232] width 643 height 109
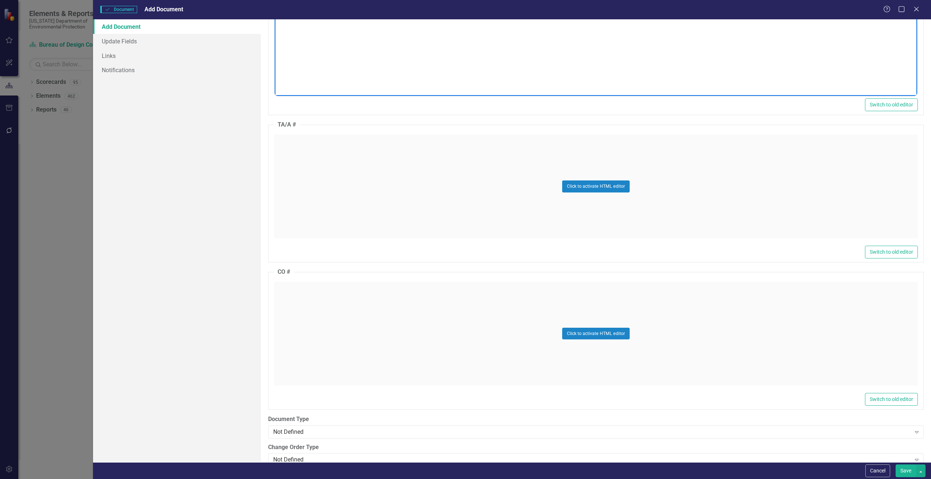
scroll to position [657, 0]
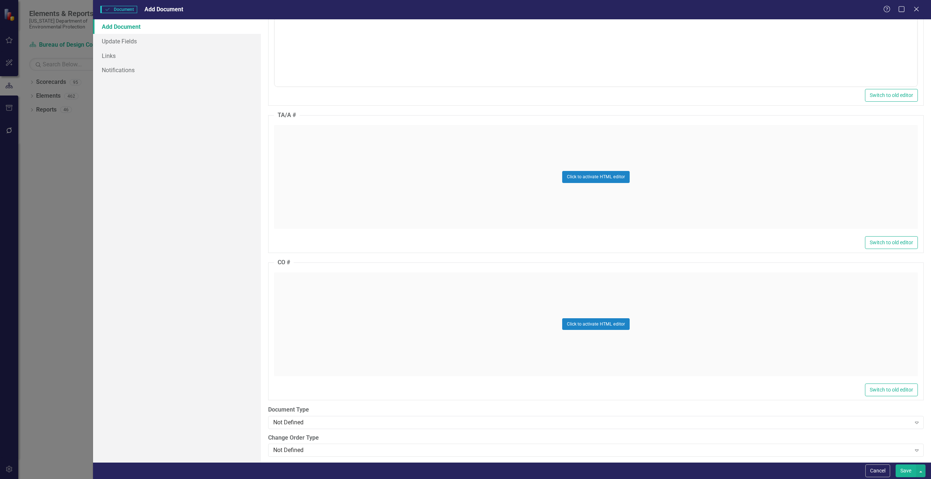
click at [315, 308] on div "Click to activate HTML editor" at bounding box center [596, 325] width 644 height 104
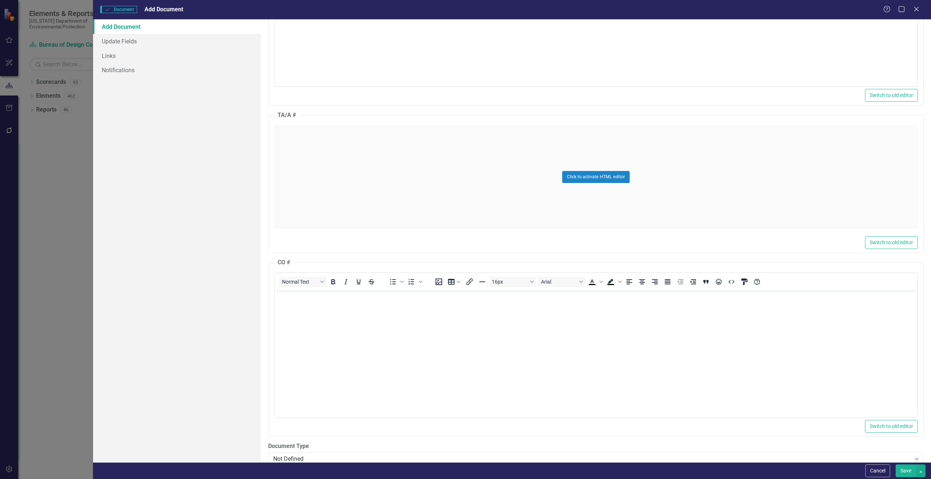
scroll to position [0, 0]
click at [306, 323] on body "Rich Text Area. Press ALT-0 for help." at bounding box center [595, 344] width 643 height 109
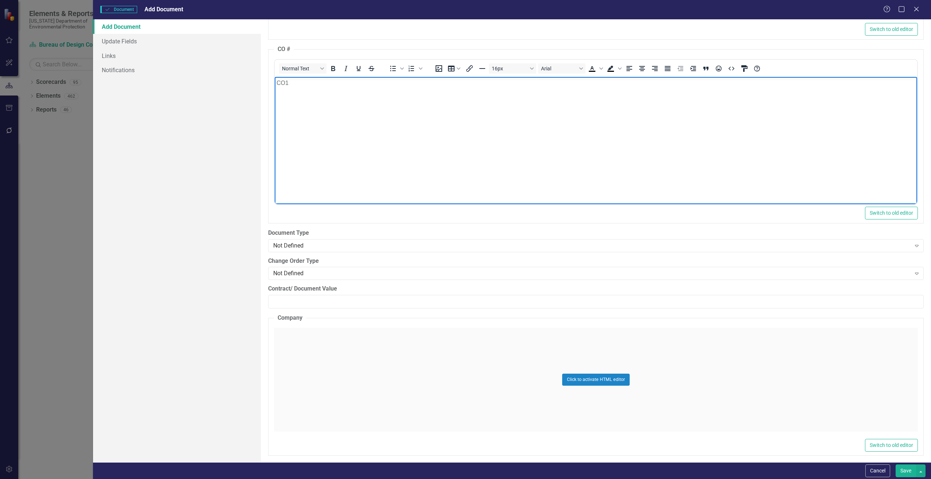
scroll to position [912, 0]
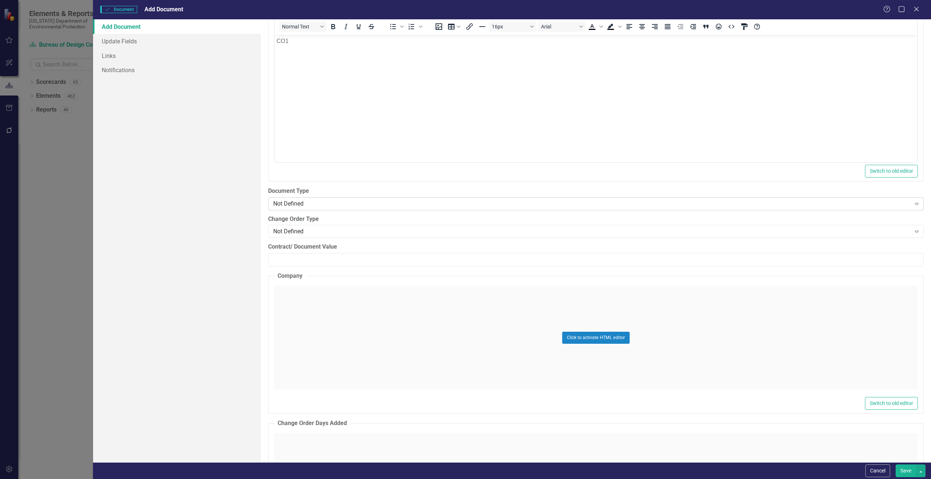
click at [311, 200] on div "Not Defined" at bounding box center [592, 204] width 638 height 8
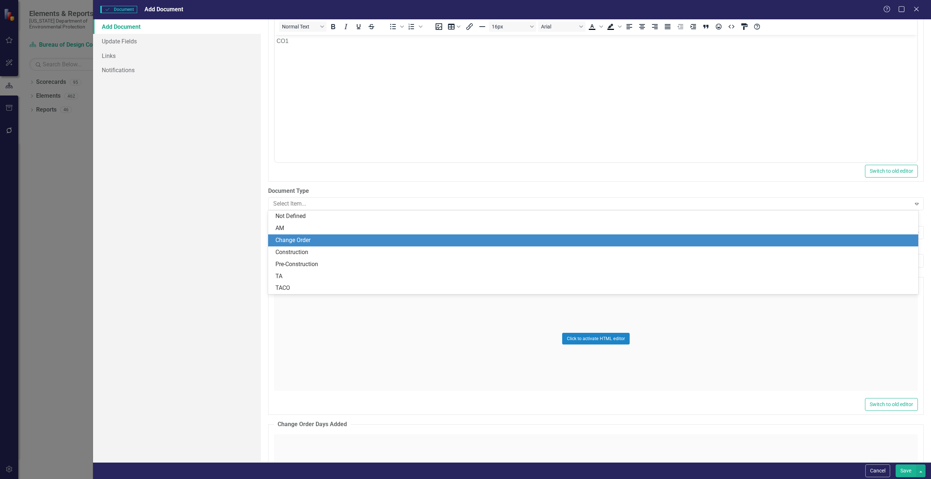
click at [302, 237] on div "Change Order" at bounding box center [594, 240] width 639 height 8
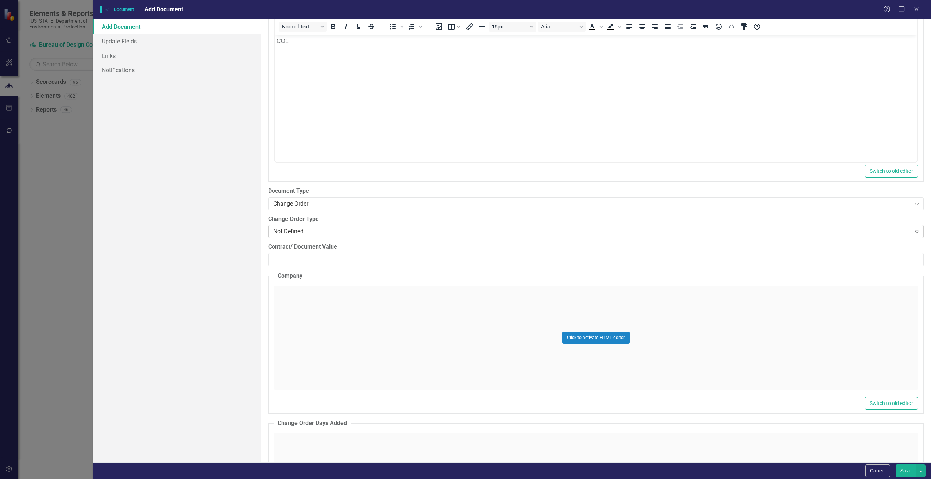
click at [288, 226] on div "Not Defined Expand" at bounding box center [596, 231] width 656 height 13
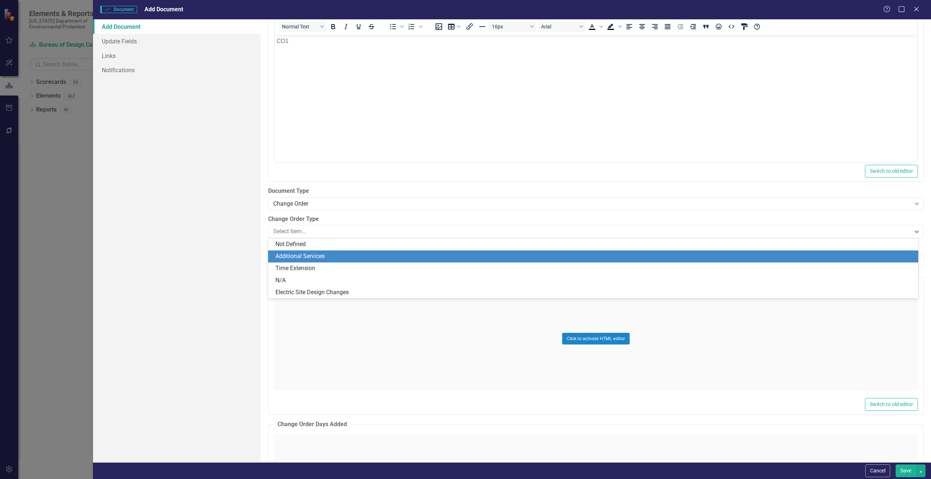
click at [297, 254] on div "Additional Services" at bounding box center [594, 257] width 639 height 8
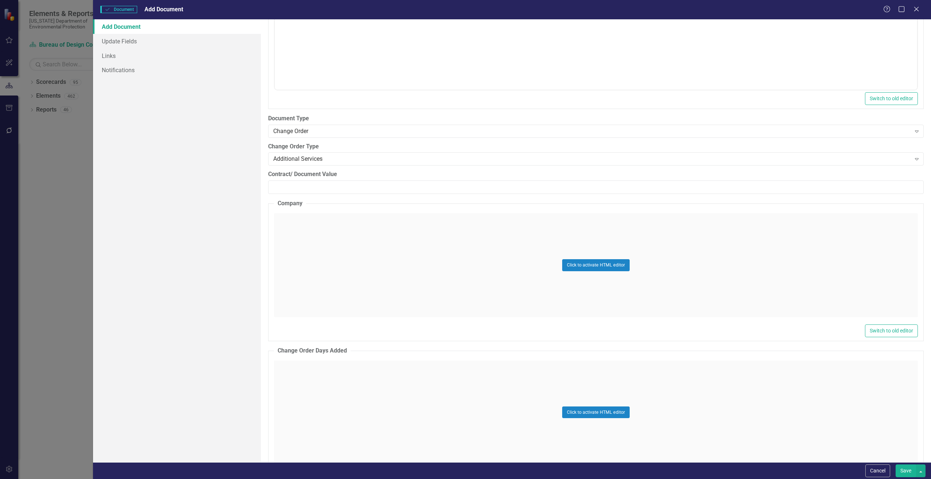
scroll to position [985, 0]
click at [299, 186] on input "Contract/ Document Value" at bounding box center [596, 187] width 656 height 14
paste input "42828.60"
type input "42828.60"
click at [301, 253] on div "Click to activate HTML editor" at bounding box center [596, 265] width 644 height 104
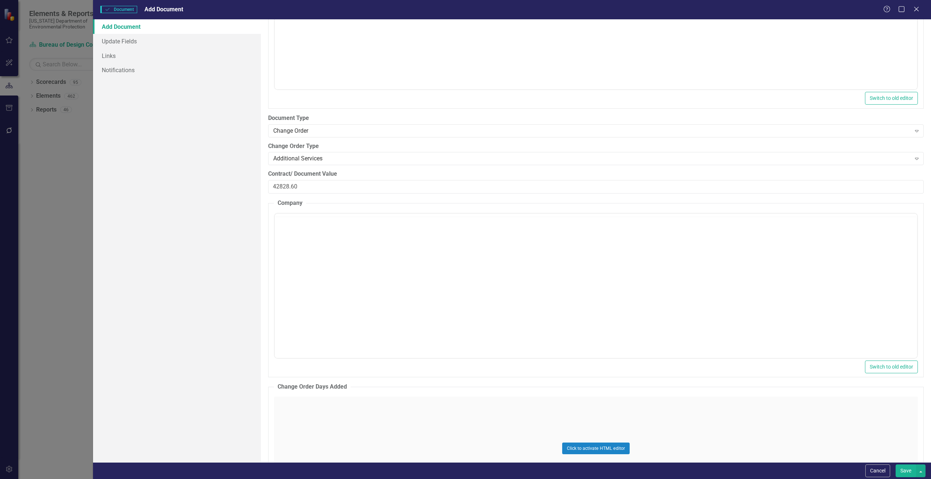
scroll to position [0, 0]
click at [289, 258] on body "Rich Text Area. Press ALT-0 for help." at bounding box center [595, 285] width 643 height 109
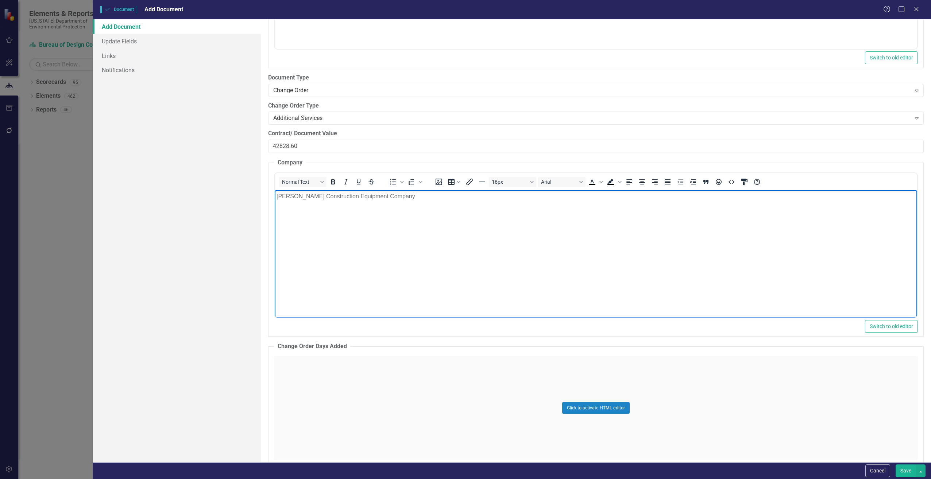
scroll to position [1168, 0]
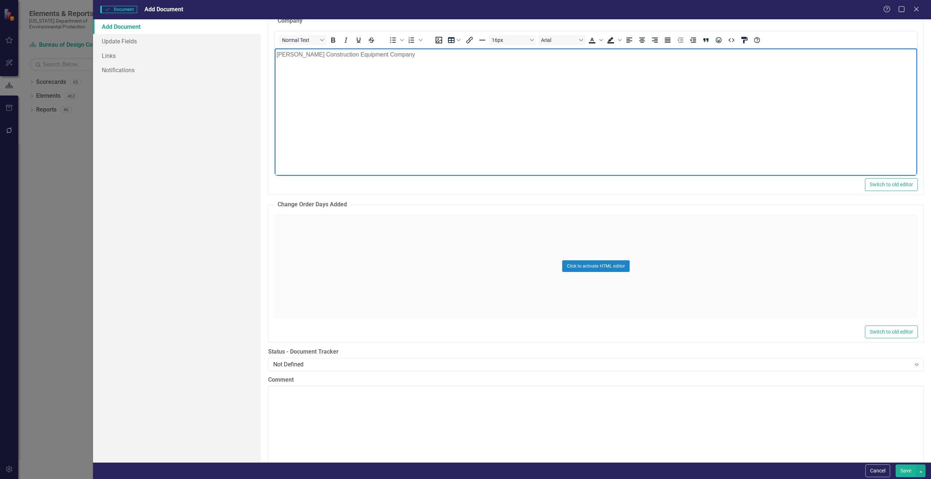
click at [318, 278] on div "Click to activate HTML editor" at bounding box center [596, 267] width 644 height 104
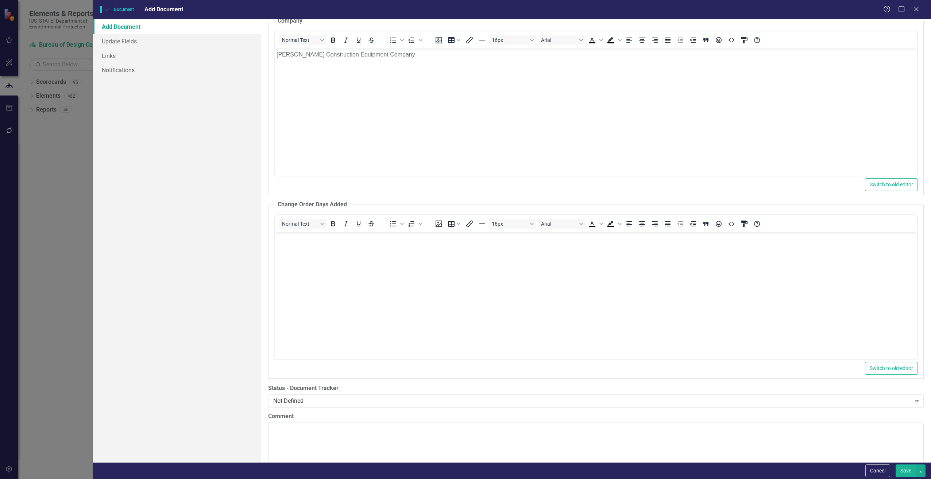
scroll to position [0, 0]
click at [285, 262] on body "Rich Text Area. Press ALT-0 for help." at bounding box center [595, 286] width 643 height 109
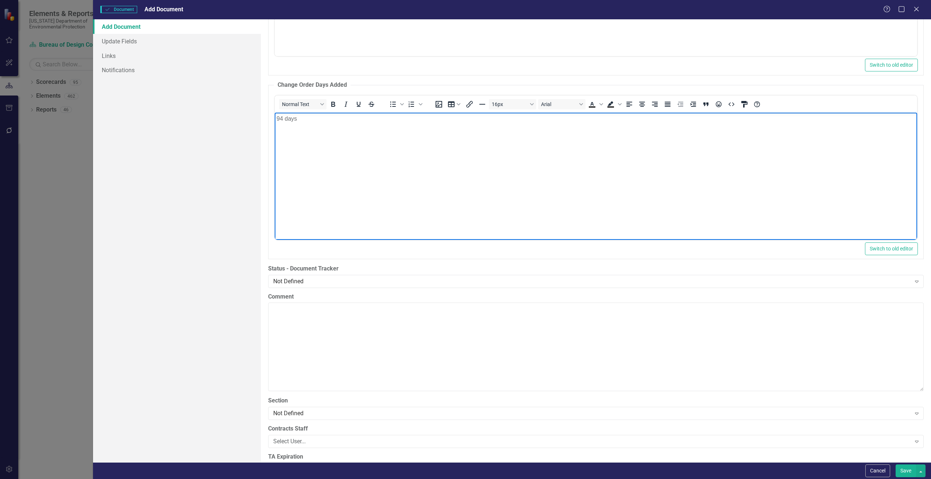
scroll to position [1314, 0]
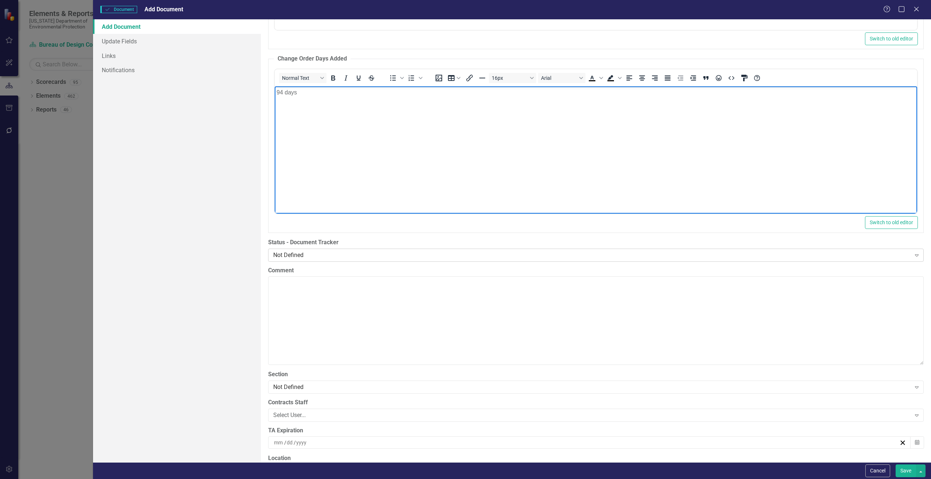
click at [282, 254] on div "Not Defined" at bounding box center [592, 255] width 638 height 8
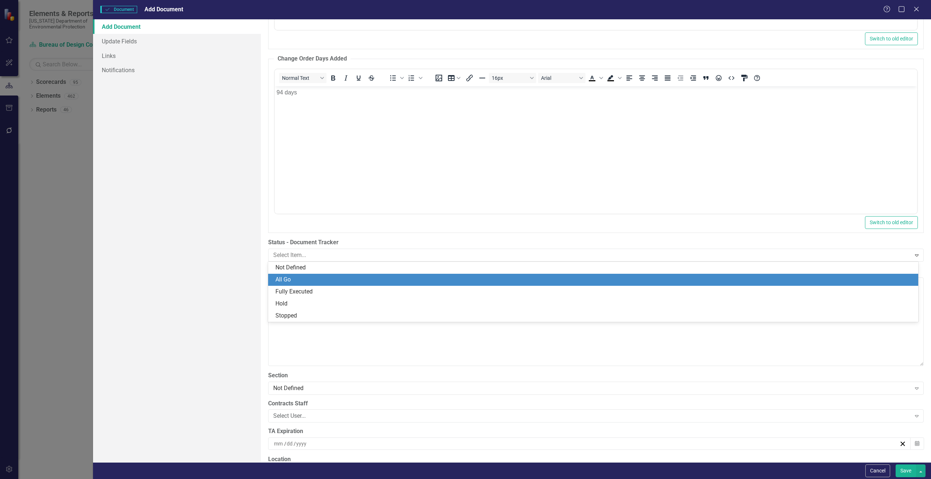
click at [296, 281] on div "All Go" at bounding box center [594, 280] width 639 height 8
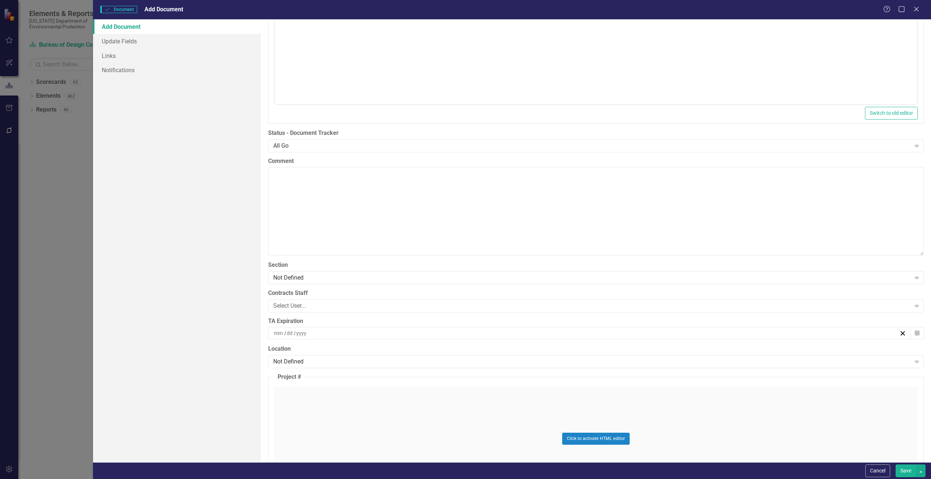
scroll to position [1460, 0]
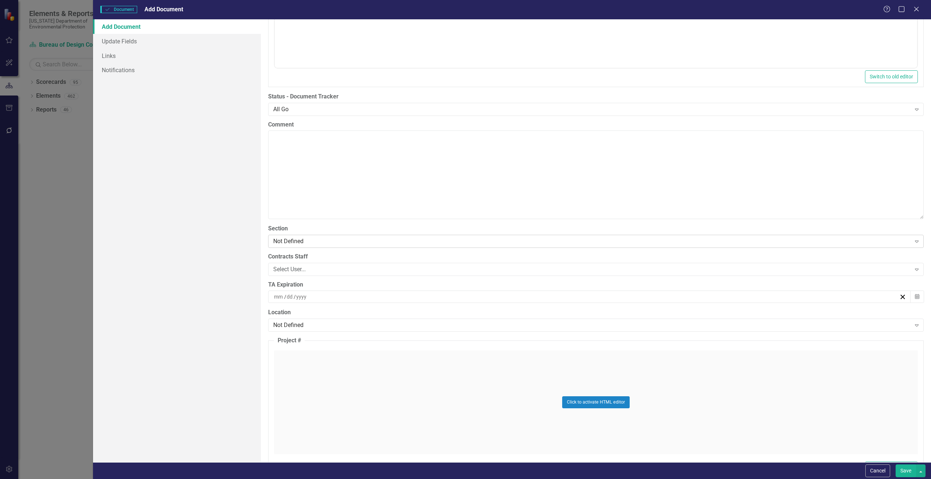
click at [283, 246] on div "Not Defined Expand" at bounding box center [596, 241] width 656 height 13
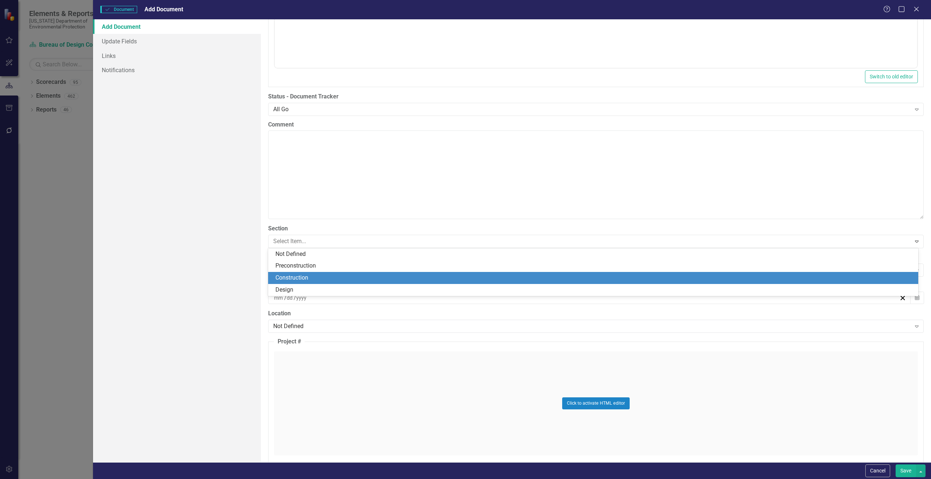
click at [280, 278] on div "Construction" at bounding box center [594, 278] width 639 height 8
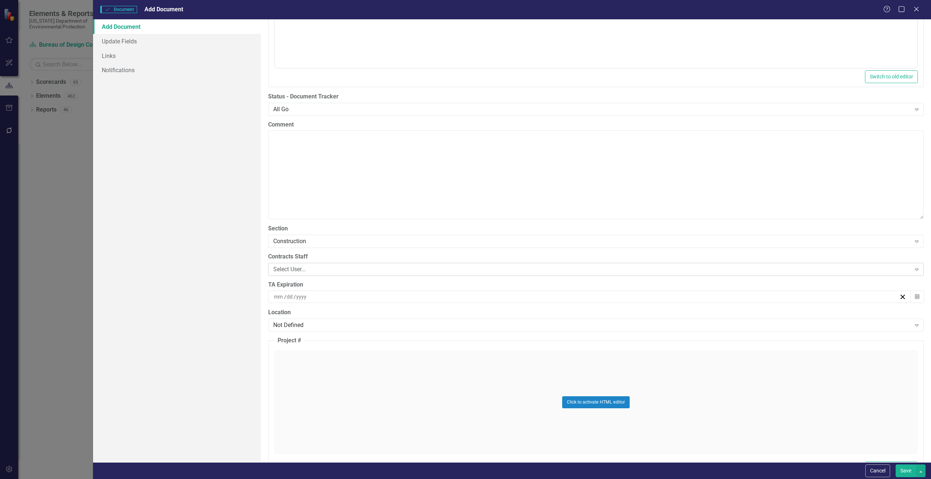
click at [278, 271] on div "Select User..." at bounding box center [592, 269] width 638 height 8
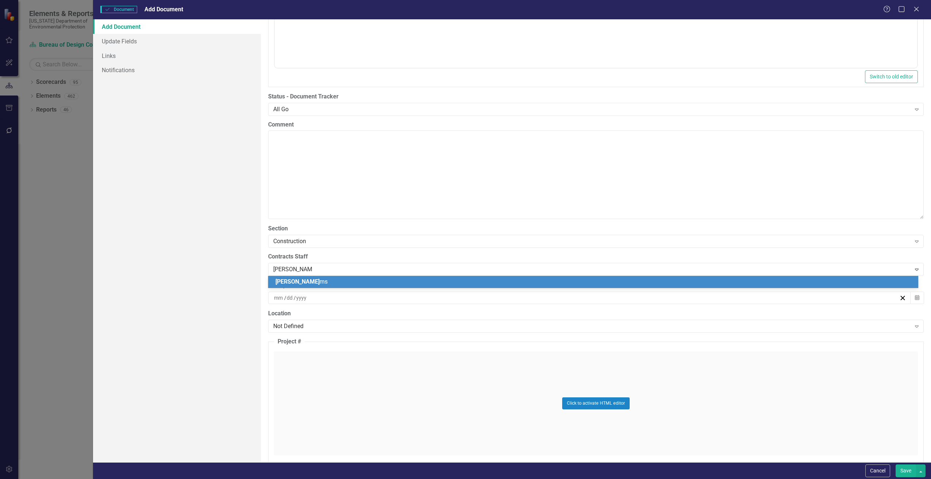
type input "[PERSON_NAME]"
click at [282, 281] on span "[PERSON_NAME]" at bounding box center [297, 281] width 44 height 7
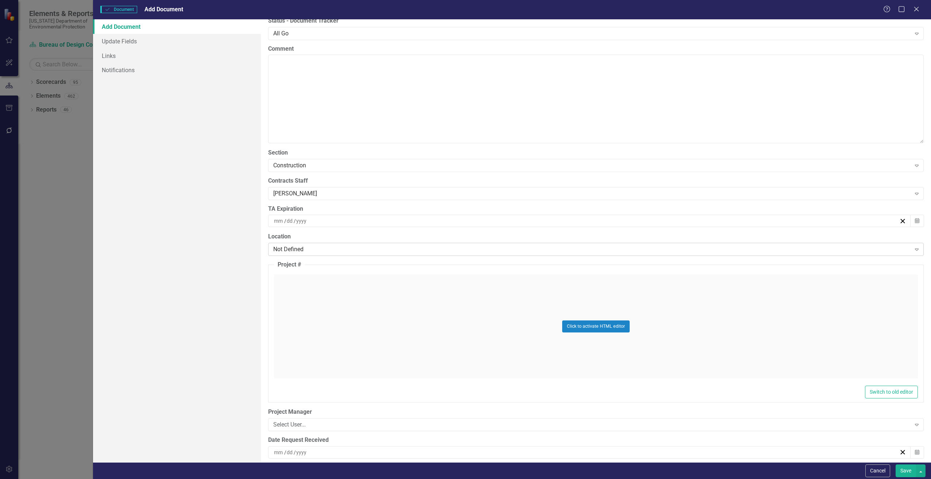
scroll to position [1606, 0]
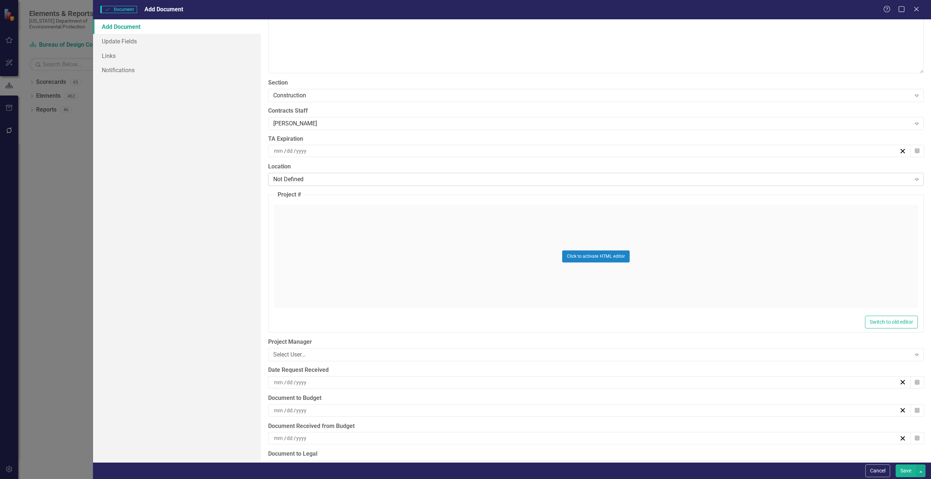
click at [288, 178] on div "Not Defined" at bounding box center [592, 180] width 638 height 8
click at [286, 178] on div "Not Defined" at bounding box center [592, 180] width 638 height 8
drag, startPoint x: 291, startPoint y: 180, endPoint x: 309, endPoint y: 176, distance: 18.6
click at [309, 176] on div "Not Defined" at bounding box center [592, 180] width 638 height 8
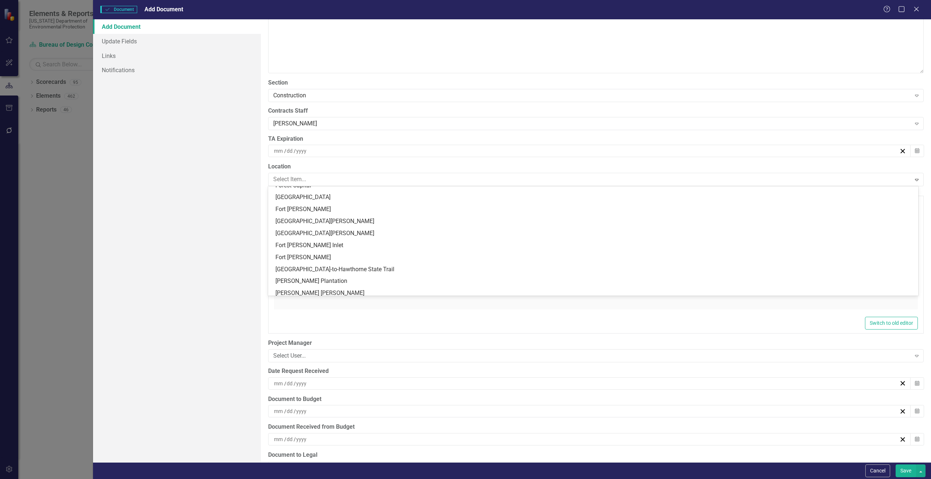
scroll to position [657, 0]
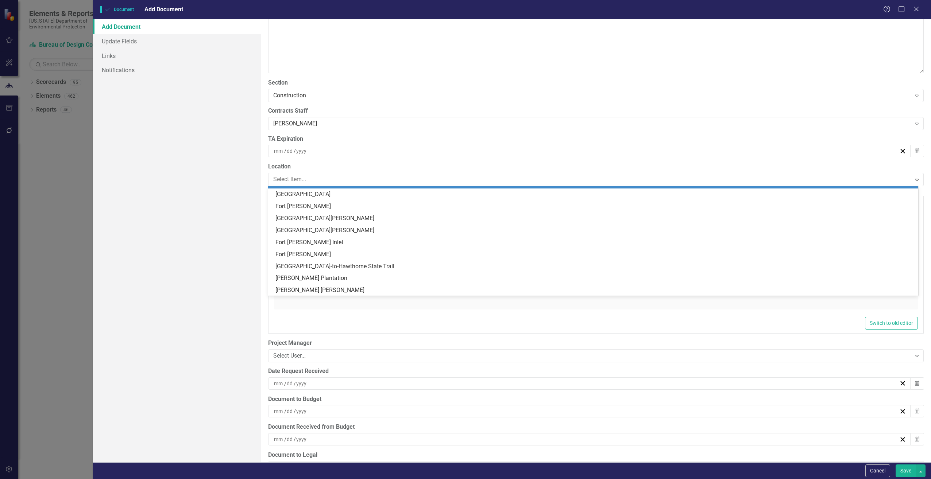
click at [263, 165] on div "ClearPoint Can Do More! How ClearPoint Can Help Close Enterprise plans can auto…" at bounding box center [596, 240] width 670 height 443
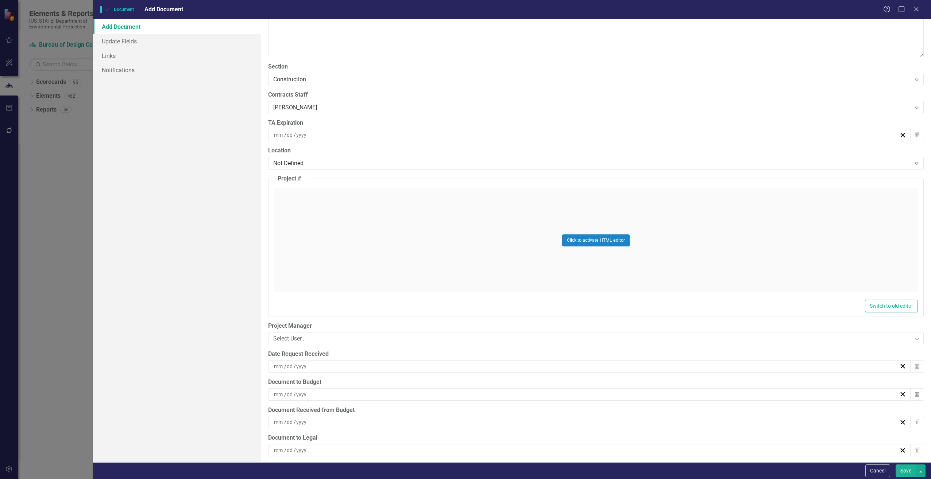
scroll to position [1606, 0]
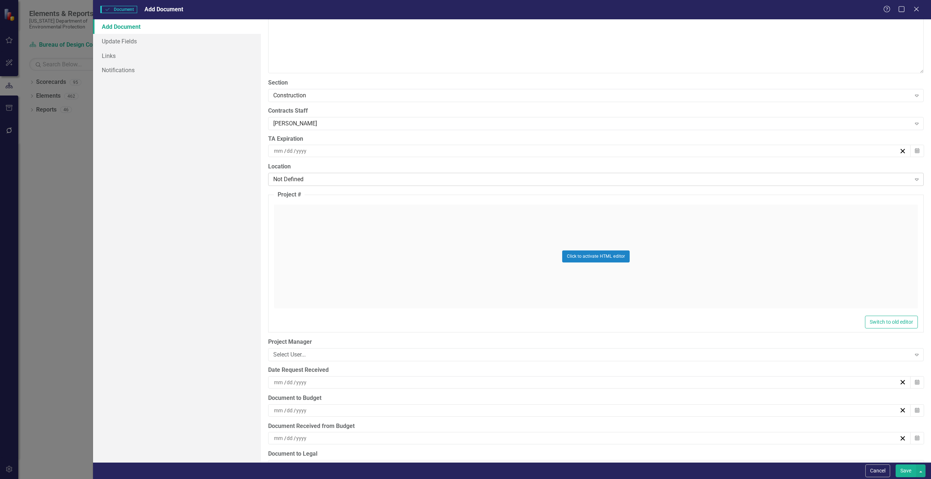
click at [290, 179] on div "Not Defined" at bounding box center [592, 180] width 638 height 8
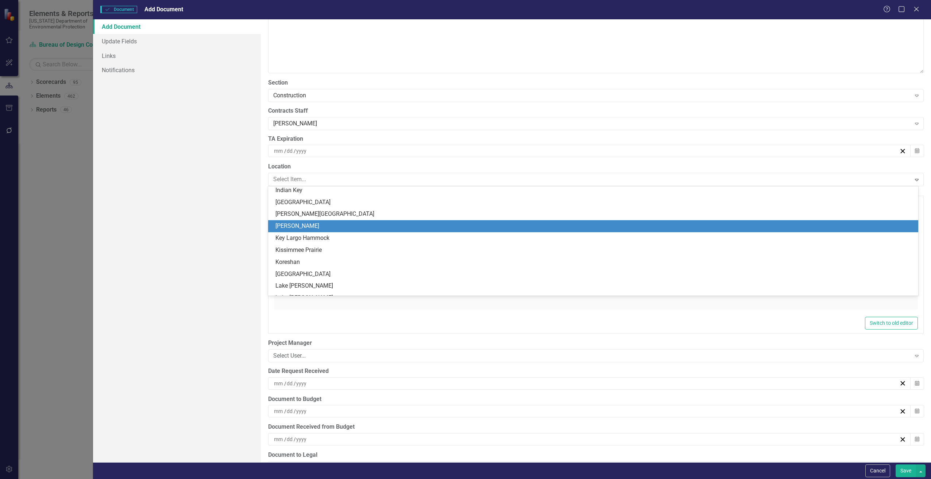
scroll to position [912, 0]
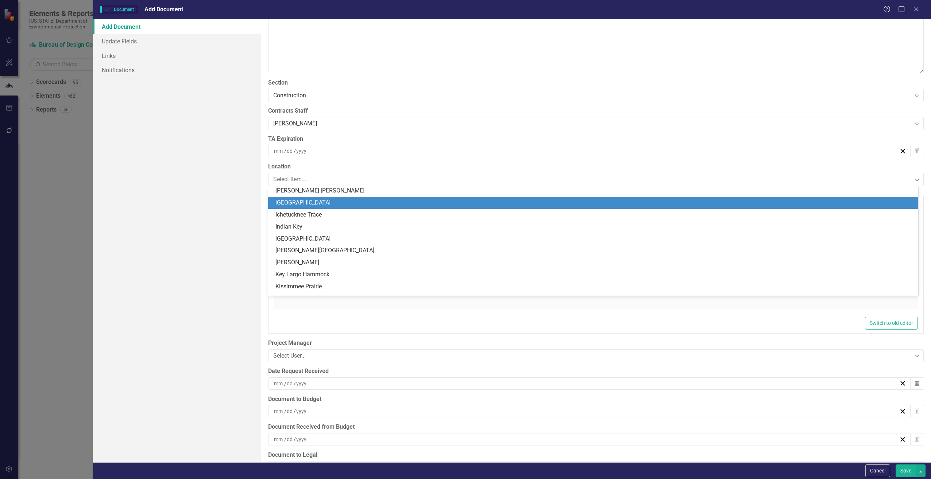
click at [290, 204] on div "[GEOGRAPHIC_DATA]" at bounding box center [594, 203] width 639 height 8
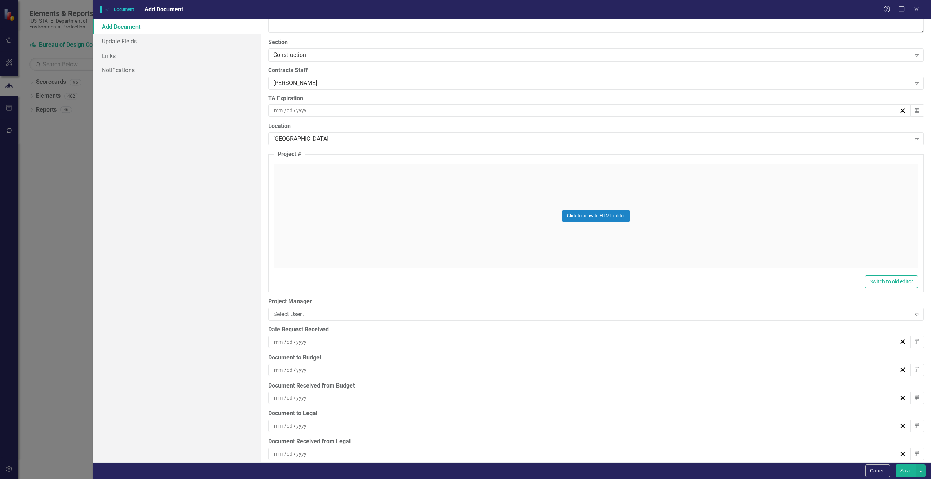
scroll to position [1715, 0]
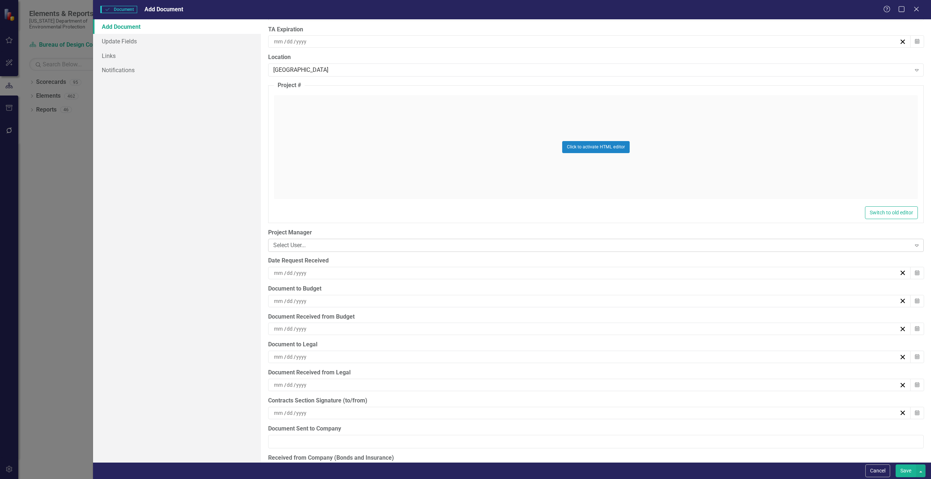
click at [278, 250] on div "Select User... Expand" at bounding box center [596, 245] width 656 height 13
click at [264, 241] on div "ClearPoint Can Do More! How ClearPoint Can Help Close Enterprise plans can auto…" at bounding box center [596, 240] width 670 height 443
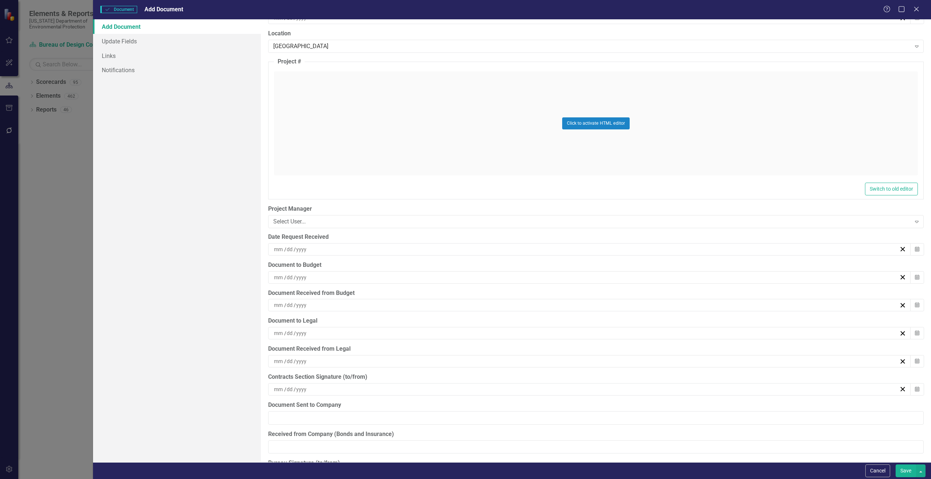
scroll to position [1788, 0]
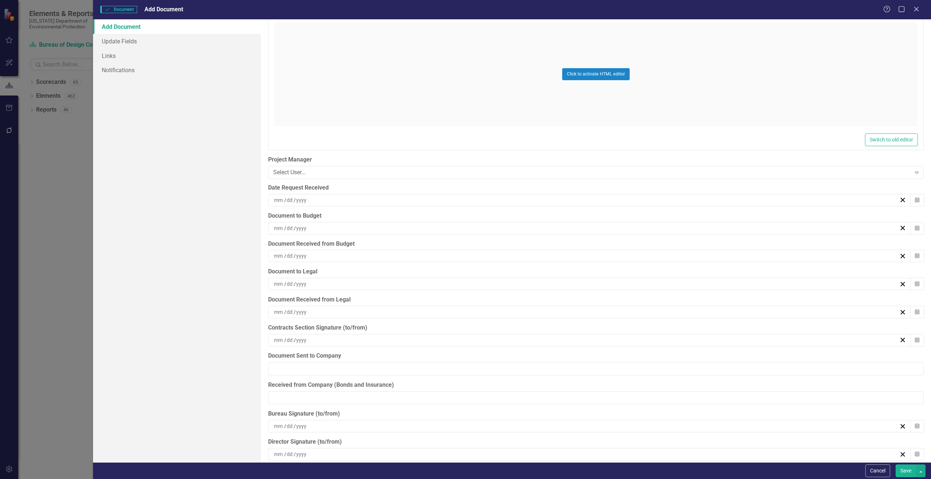
click at [279, 199] on input at bounding box center [279, 200] width 11 height 7
click at [552, 220] on button "‹" at bounding box center [547, 219] width 16 height 16
click at [622, 280] on abbr "25" at bounding box center [623, 282] width 6 height 6
click at [281, 231] on input at bounding box center [279, 228] width 11 height 7
click at [531, 249] on button "«" at bounding box center [531, 247] width 16 height 16
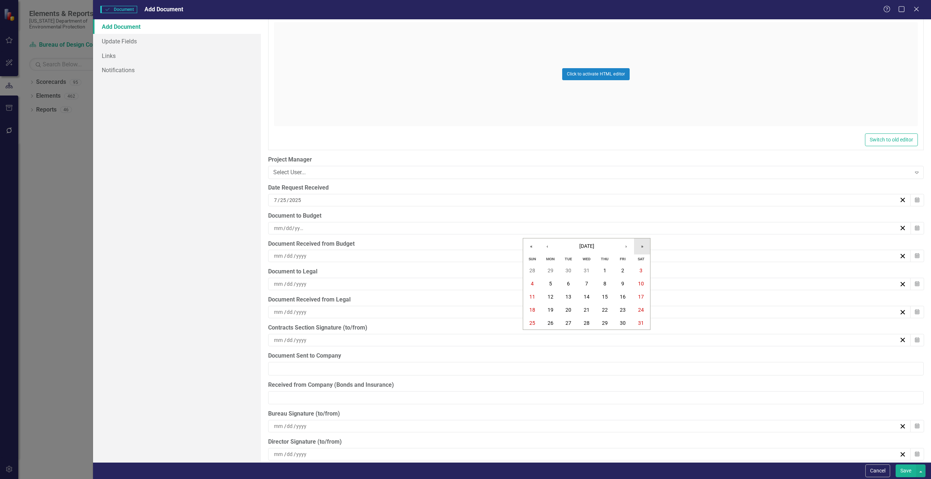
click at [642, 246] on button "»" at bounding box center [642, 247] width 16 height 16
click at [545, 246] on button "‹" at bounding box center [547, 247] width 16 height 16
click at [619, 309] on button "25" at bounding box center [623, 310] width 18 height 13
click at [281, 257] on input at bounding box center [279, 256] width 11 height 7
click at [551, 296] on abbr "28" at bounding box center [551, 299] width 6 height 6
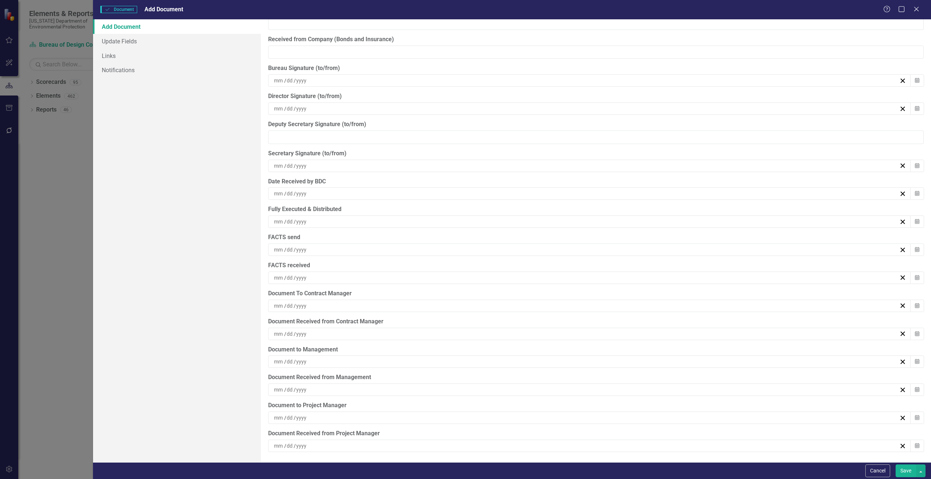
scroll to position [2135, 0]
click at [277, 306] on input at bounding box center [279, 305] width 11 height 7
click at [549, 345] on abbr "28" at bounding box center [551, 348] width 6 height 6
click at [280, 334] on input at bounding box center [279, 333] width 11 height 7
click at [606, 371] on button "31" at bounding box center [605, 375] width 18 height 13
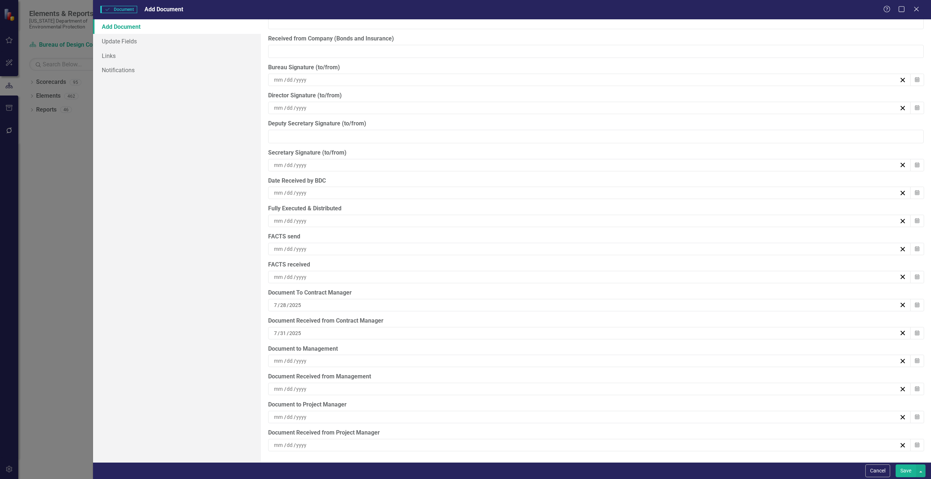
click at [282, 418] on input at bounding box center [279, 417] width 11 height 7
click at [624, 330] on button "1" at bounding box center [623, 334] width 18 height 13
click at [901, 470] on button "Save" at bounding box center [906, 471] width 20 height 13
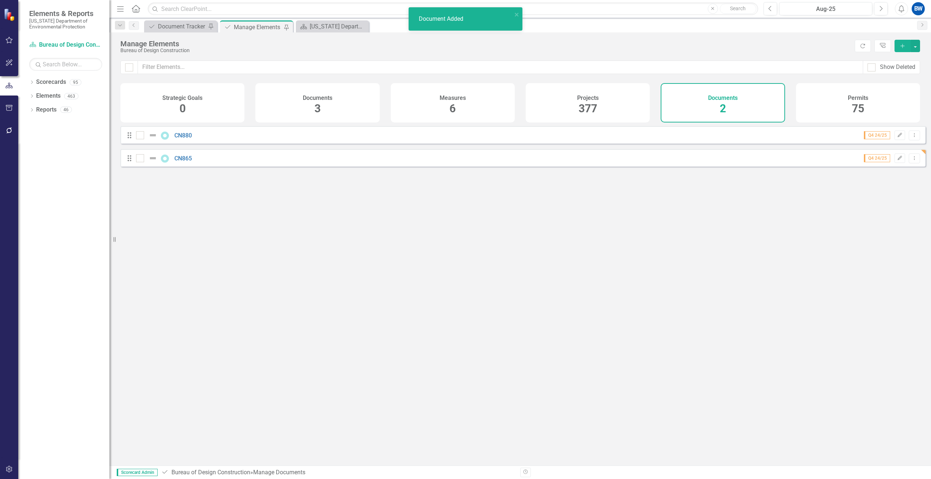
click at [698, 98] on div "Documents 2" at bounding box center [723, 102] width 124 height 39
click at [193, 25] on div "Document Tracker" at bounding box center [182, 26] width 48 height 9
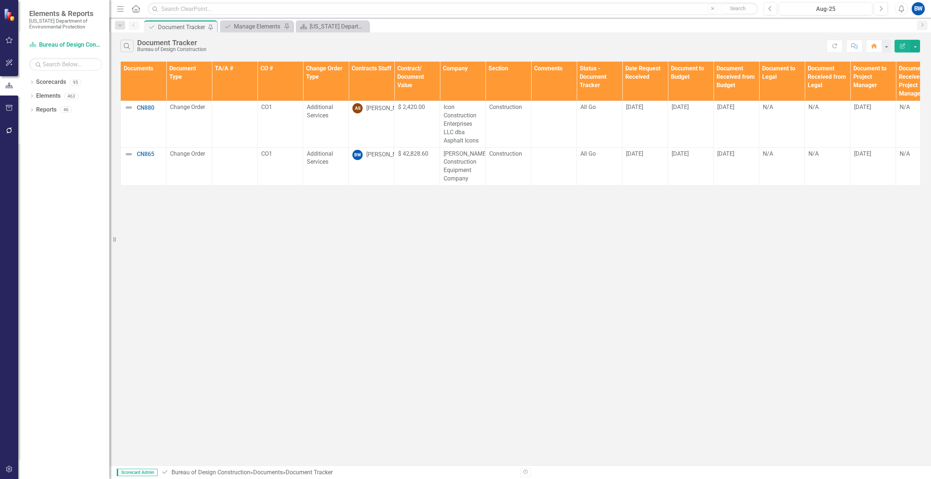
click at [568, 231] on div "Search Document Tracker Bureau of Design Construction Refresh Comment Home Edit…" at bounding box center [520, 248] width 822 height 433
click at [261, 27] on div "Manage Elements" at bounding box center [258, 26] width 48 height 9
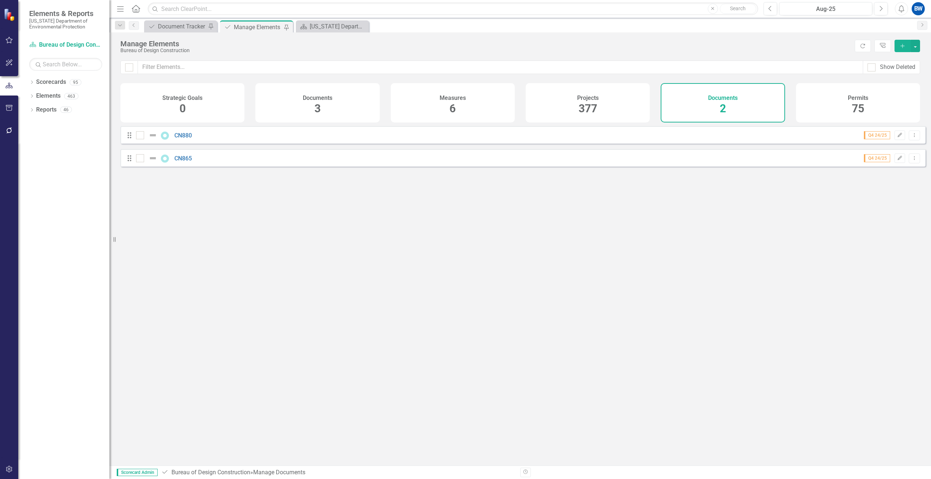
click at [904, 47] on icon "Add" at bounding box center [902, 45] width 7 height 5
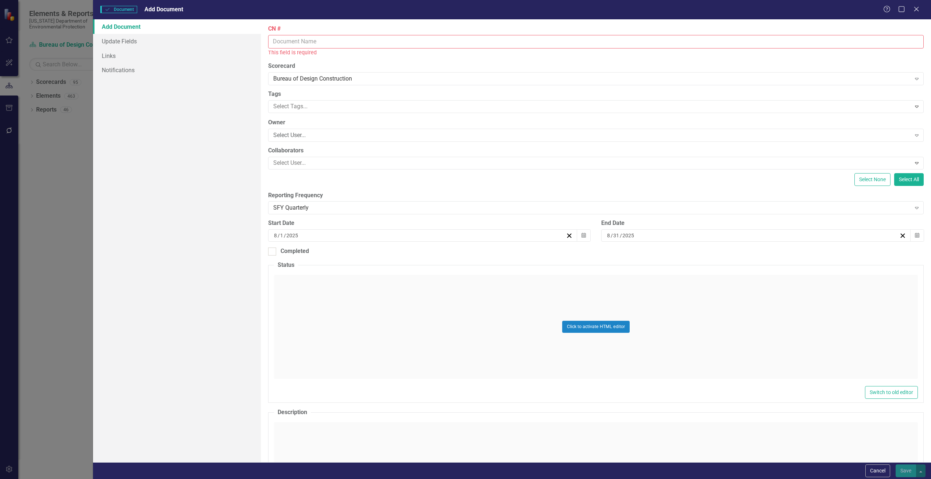
click at [287, 45] on input "CN #" at bounding box center [596, 42] width 656 height 14
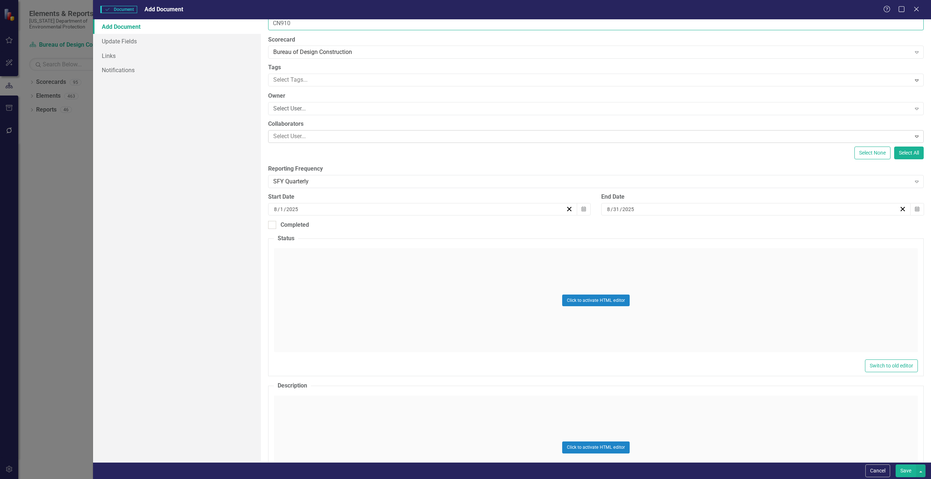
scroll to position [36, 0]
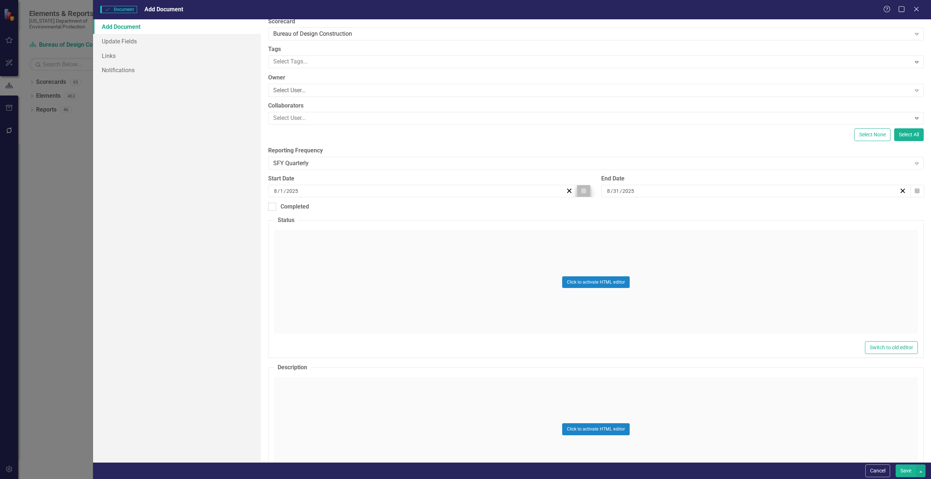
type input "CN910"
click at [581, 188] on button "Calendar" at bounding box center [584, 191] width 14 height 12
click at [404, 257] on abbr "12" at bounding box center [403, 260] width 6 height 6
click at [915, 191] on button "Calendar" at bounding box center [917, 191] width 14 height 12
click at [733, 261] on abbr "12" at bounding box center [734, 260] width 6 height 6
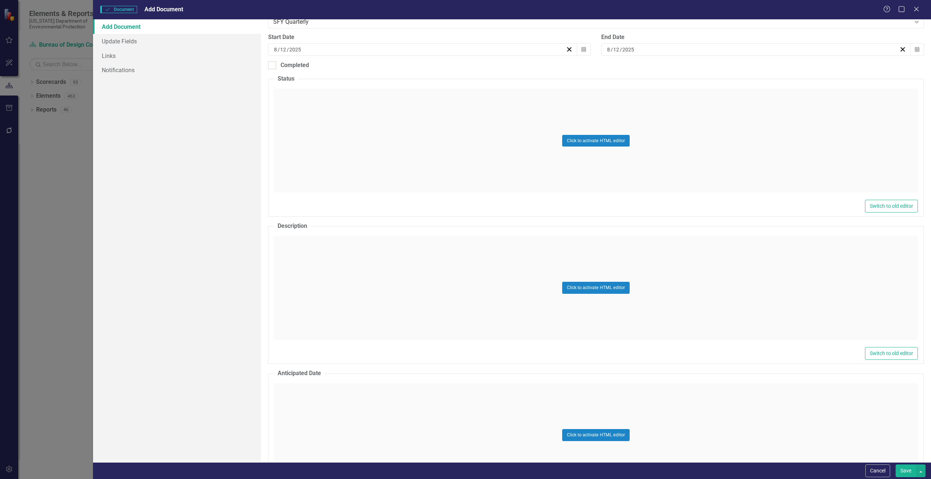
scroll to position [219, 0]
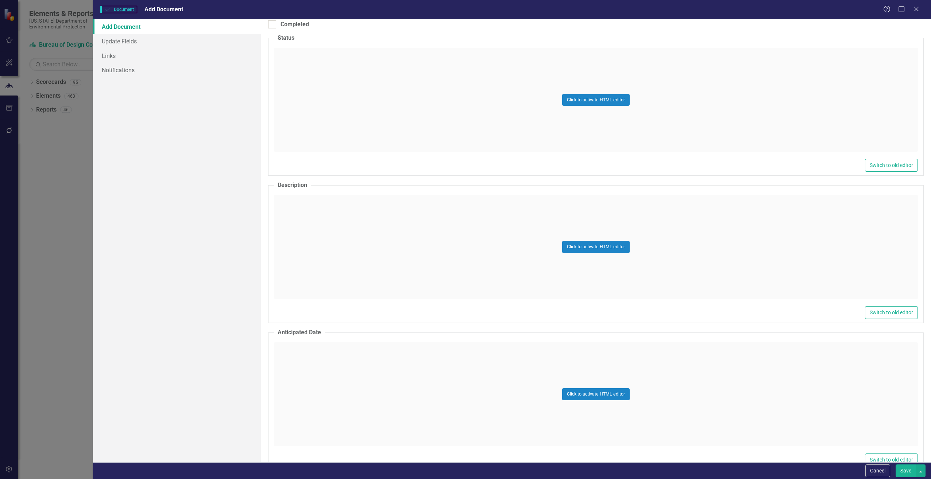
click at [296, 241] on div "Click to activate HTML editor" at bounding box center [596, 247] width 644 height 104
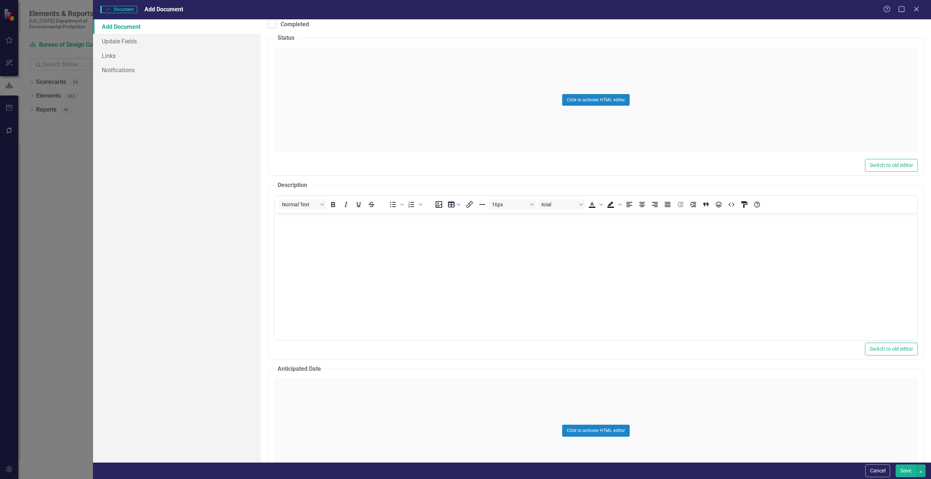
scroll to position [0, 0]
click at [338, 243] on body "Rich Text Area. Press ALT-0 for help." at bounding box center [595, 267] width 643 height 109
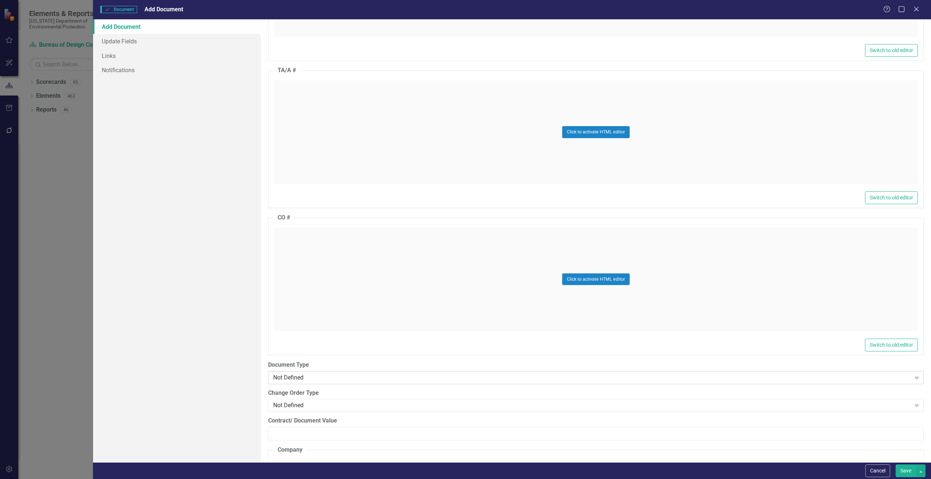
scroll to position [730, 0]
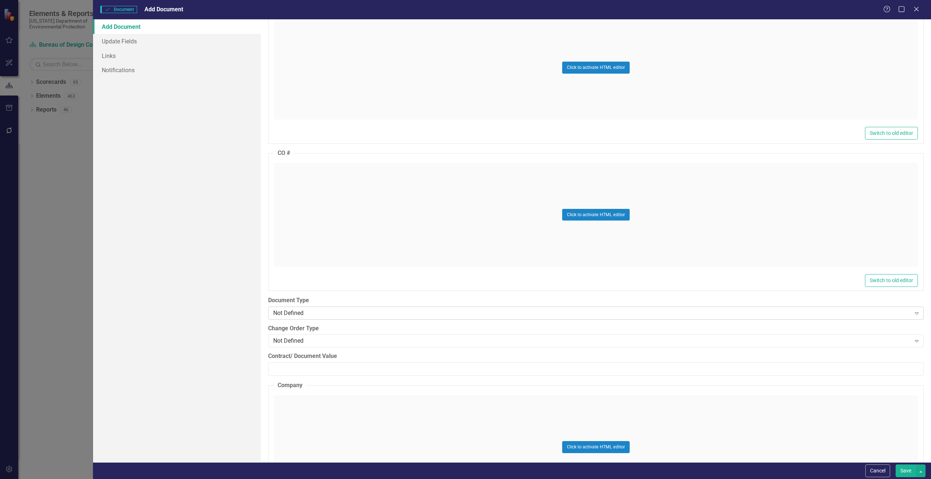
click at [275, 314] on div "Not Defined" at bounding box center [592, 313] width 638 height 8
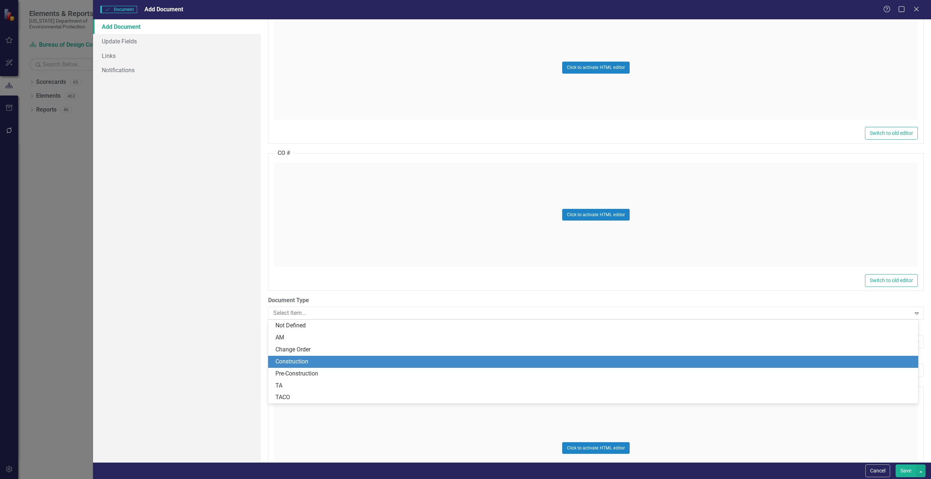
click at [289, 360] on div "Construction" at bounding box center [594, 362] width 639 height 8
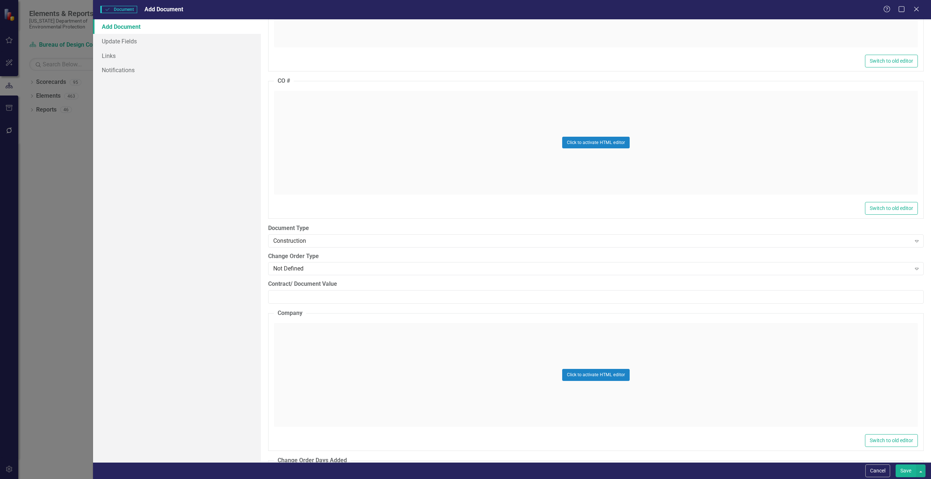
scroll to position [803, 0]
click at [277, 273] on div "Not Defined Expand" at bounding box center [596, 268] width 656 height 13
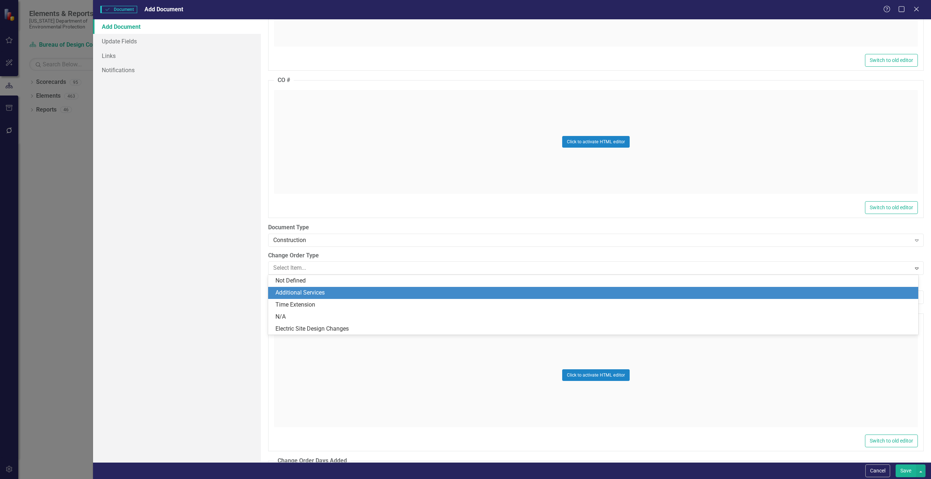
click at [292, 293] on div "Additional Services" at bounding box center [594, 293] width 639 height 8
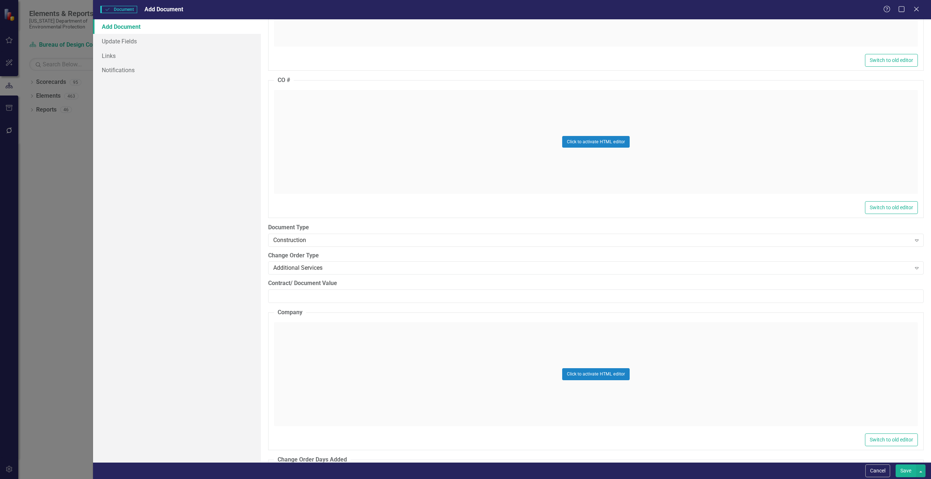
drag, startPoint x: 497, startPoint y: 414, endPoint x: 383, endPoint y: 204, distance: 238.7
click at [497, 414] on div "Click to activate HTML editor" at bounding box center [596, 375] width 644 height 104
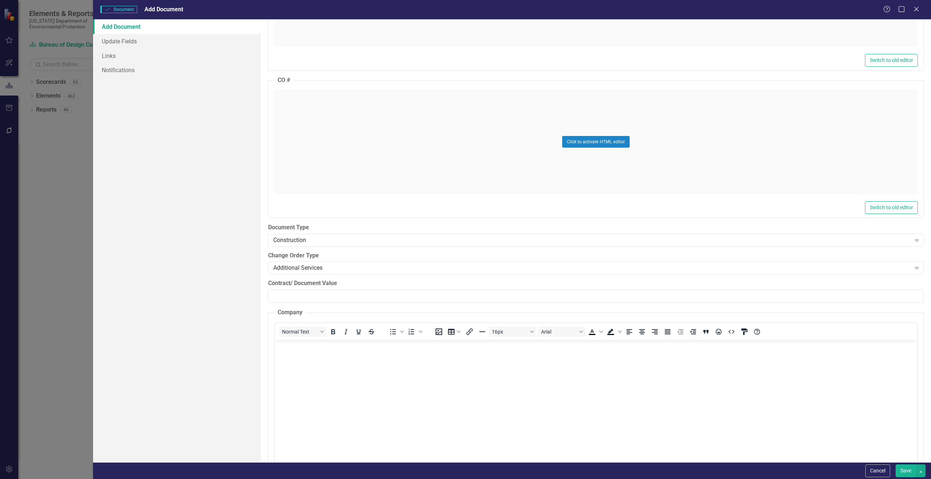
scroll to position [0, 0]
click at [278, 295] on input "Contract/ Document Value" at bounding box center [596, 297] width 656 height 14
paste input "2872050.00"
type input "2872050.00"
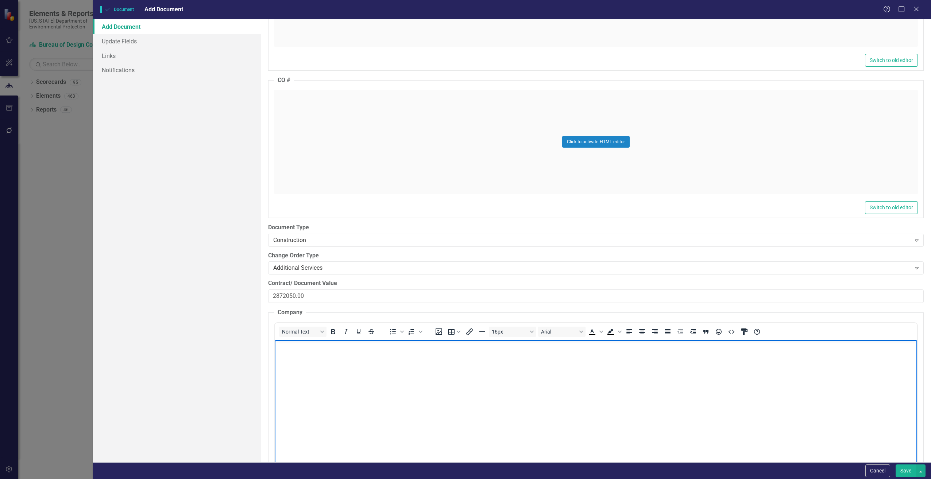
click at [305, 361] on body "Rich Text Area. Press ALT-0 for help." at bounding box center [595, 394] width 643 height 109
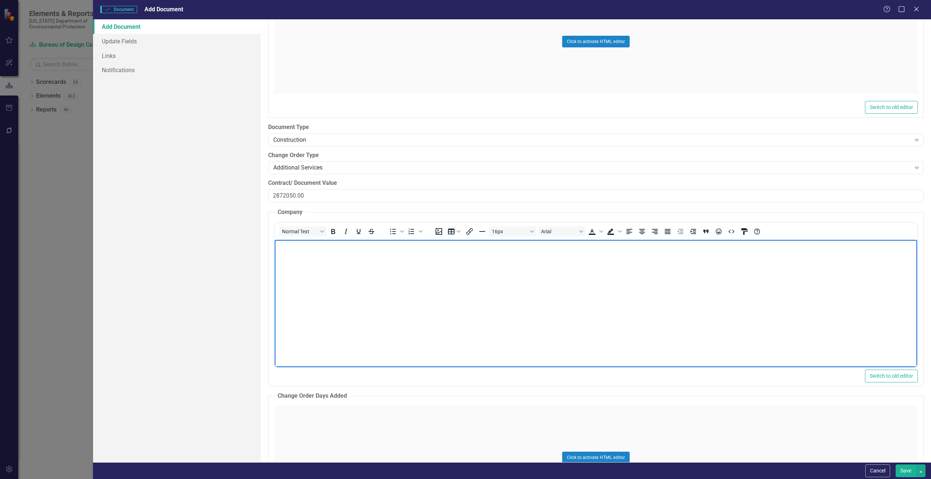
scroll to position [912, 0]
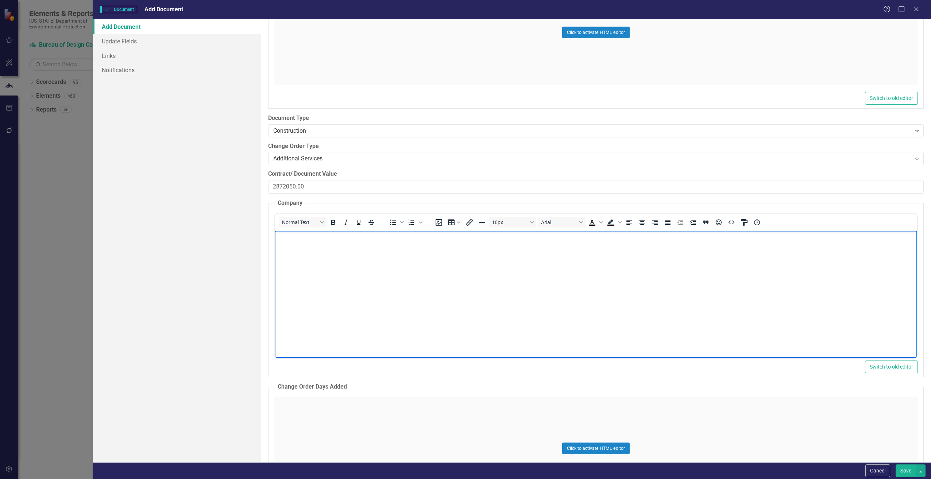
click at [344, 276] on body "Rich Text Area. Press ALT-0 for help." at bounding box center [595, 285] width 643 height 109
paste body "Rich Text Area. Press ALT-0 for help."
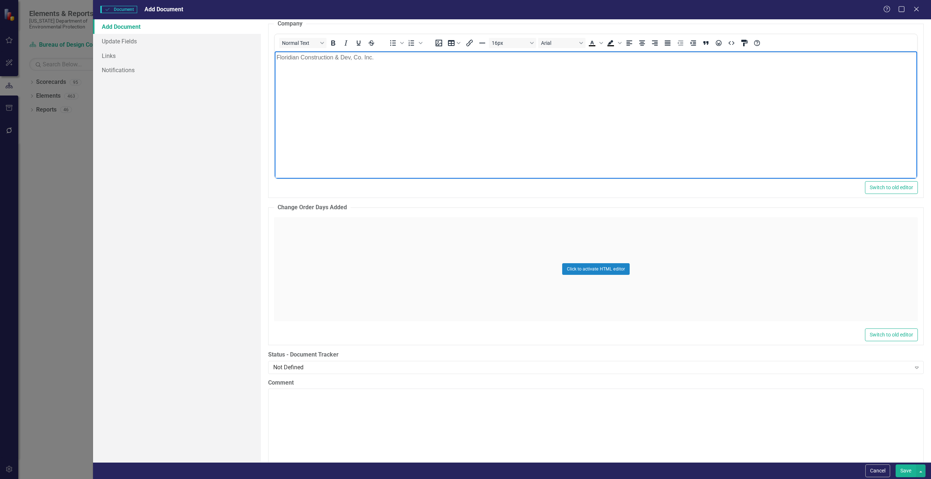
scroll to position [1168, 0]
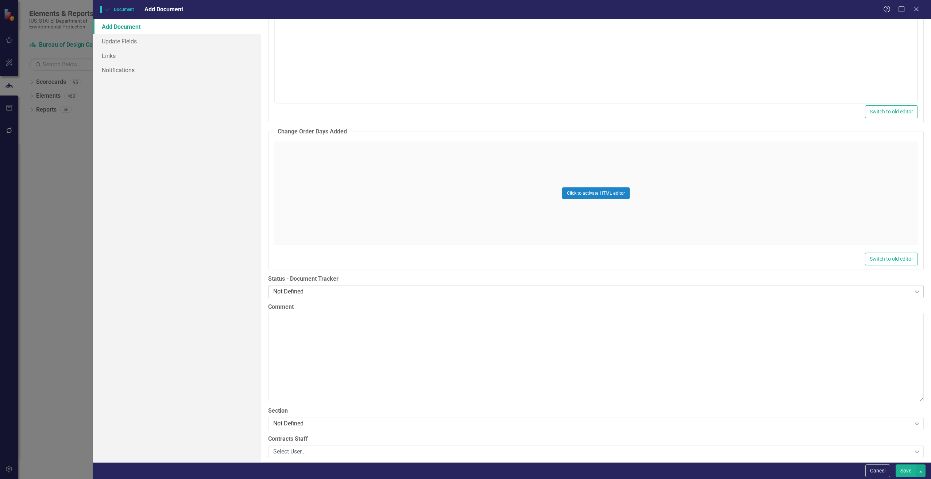
click at [275, 296] on div "Not Defined Expand" at bounding box center [596, 291] width 656 height 13
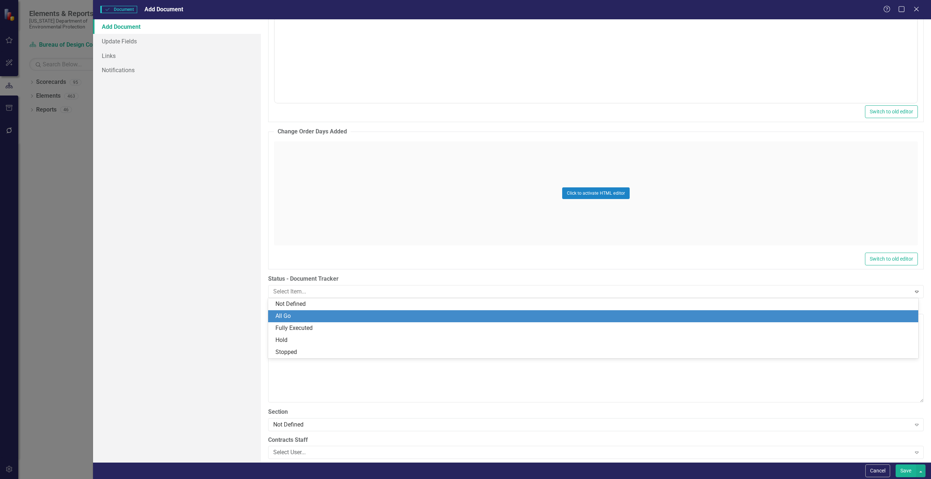
click at [277, 316] on div "All Go" at bounding box center [594, 316] width 639 height 8
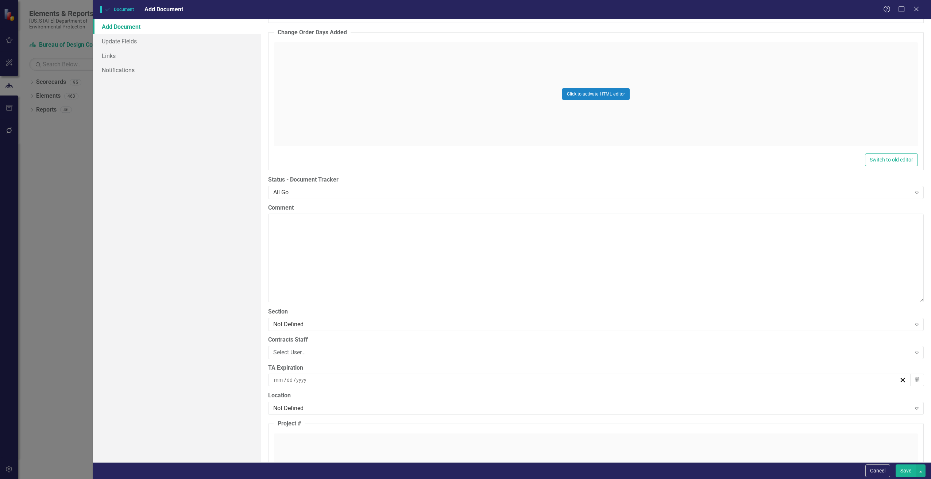
scroll to position [1277, 0]
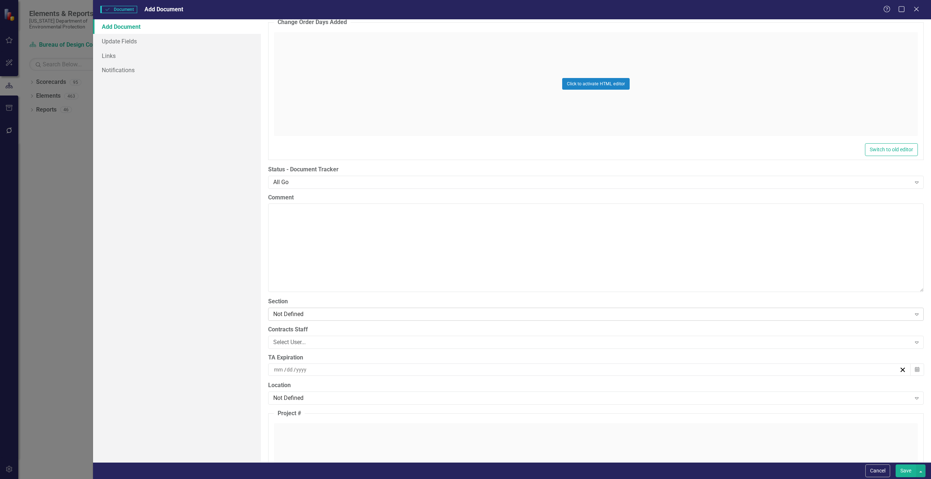
click at [288, 317] on div "Not Defined" at bounding box center [592, 314] width 638 height 8
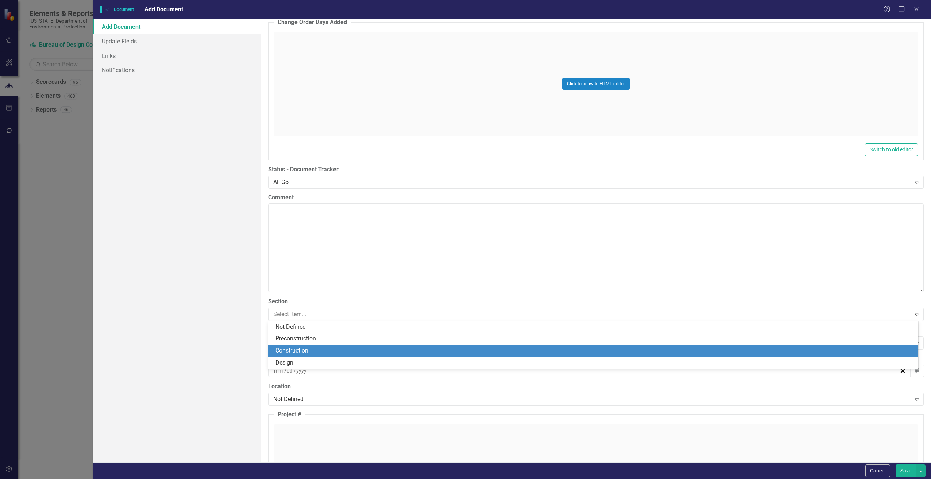
click at [283, 347] on div "Construction" at bounding box center [594, 351] width 639 height 8
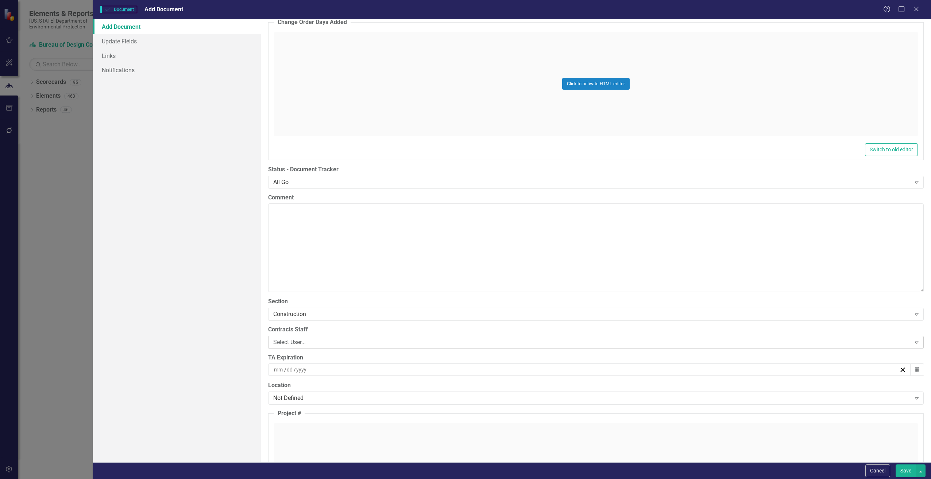
click at [285, 342] on div "Select User..." at bounding box center [592, 342] width 638 height 8
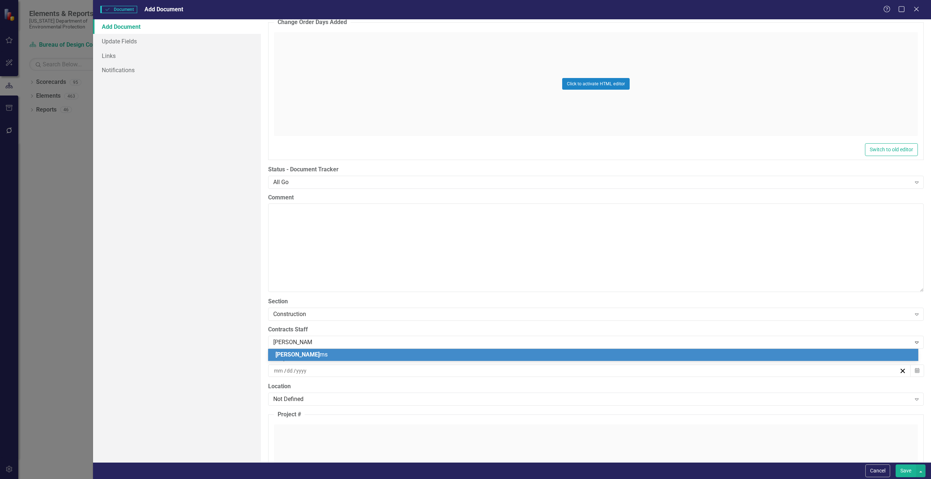
type input "[PERSON_NAME]"
click at [297, 352] on span "[PERSON_NAME]" at bounding box center [297, 354] width 44 height 7
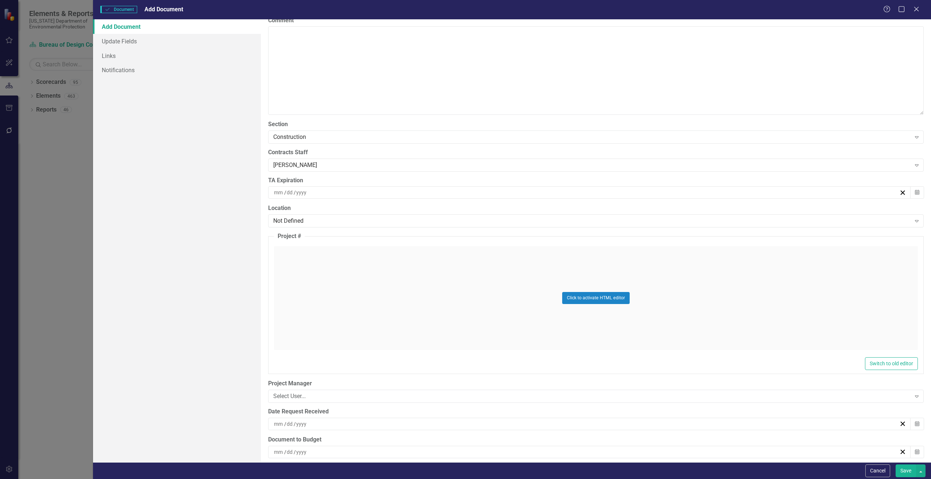
scroll to position [1460, 0]
click at [278, 216] on div "Not Defined" at bounding box center [592, 216] width 638 height 8
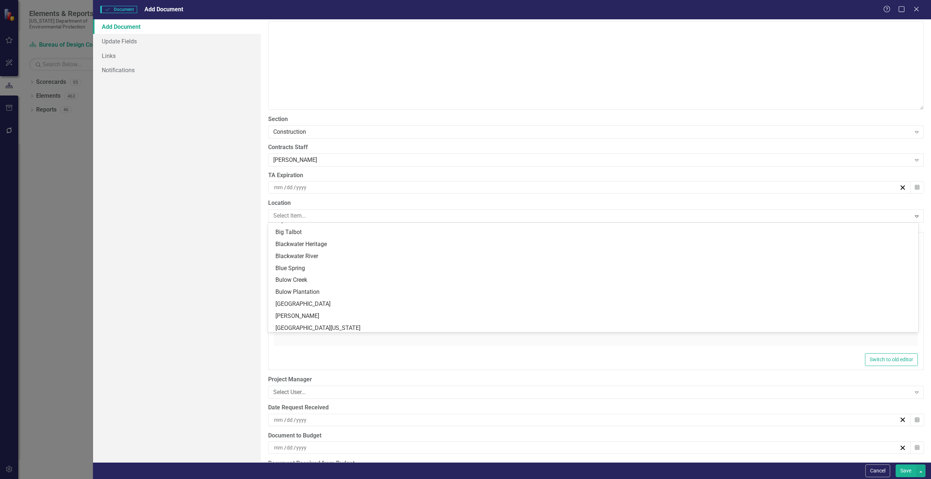
scroll to position [182, 0]
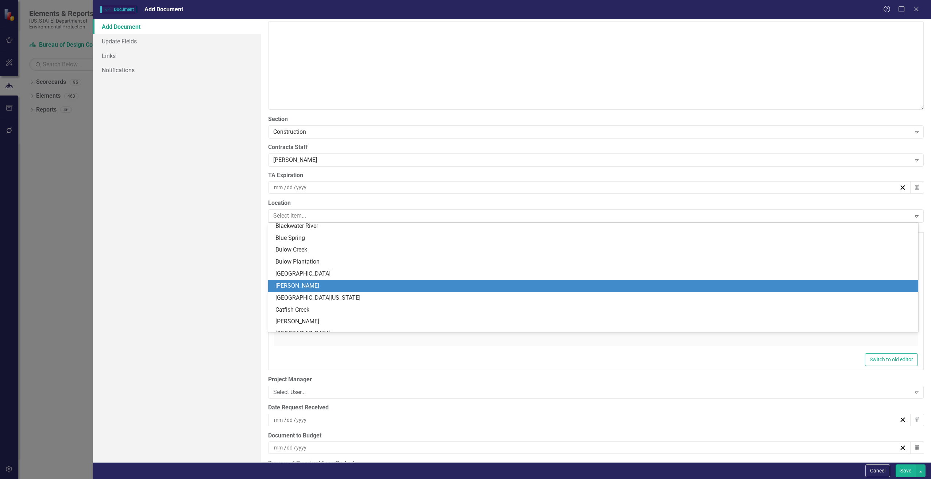
click at [294, 287] on div "[PERSON_NAME]" at bounding box center [594, 286] width 639 height 8
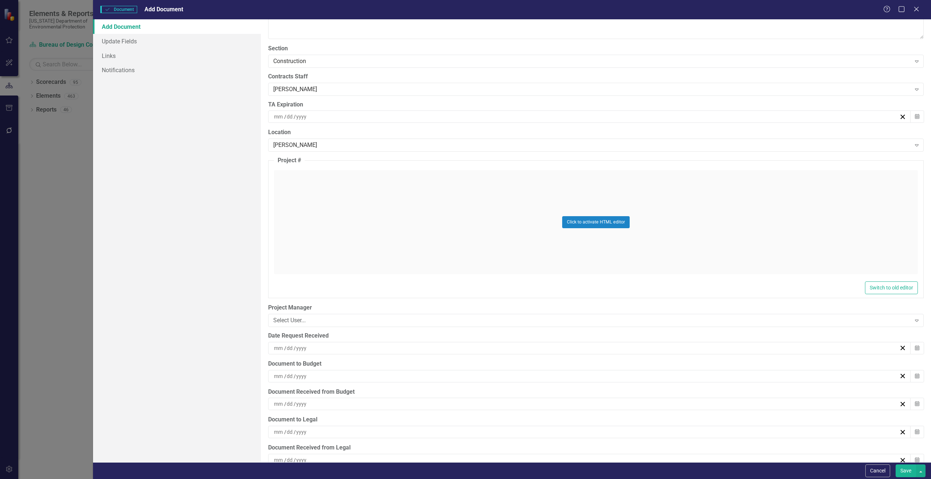
scroll to position [1569, 0]
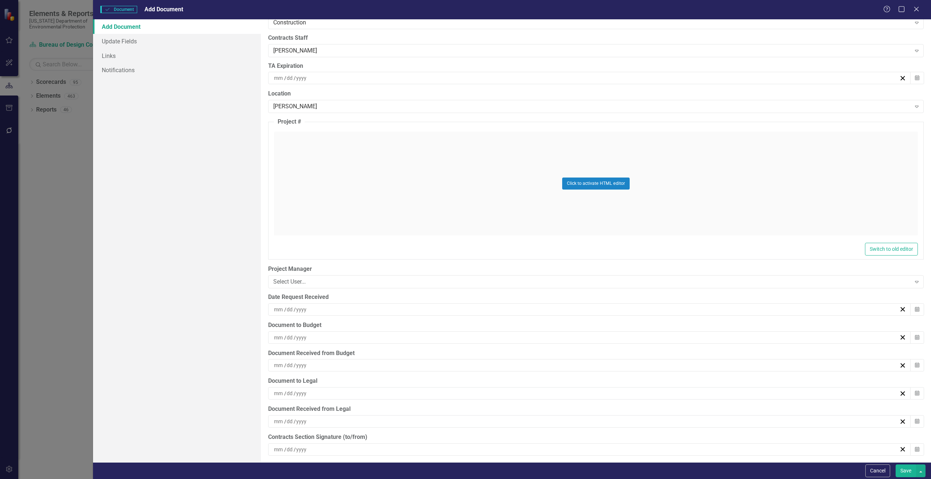
click at [279, 311] on input at bounding box center [279, 309] width 11 height 7
click at [565, 378] on button "12" at bounding box center [568, 378] width 18 height 13
click at [272, 364] on div "/ /" at bounding box center [589, 365] width 643 height 12
click at [571, 311] on abbr "12" at bounding box center [569, 310] width 6 height 6
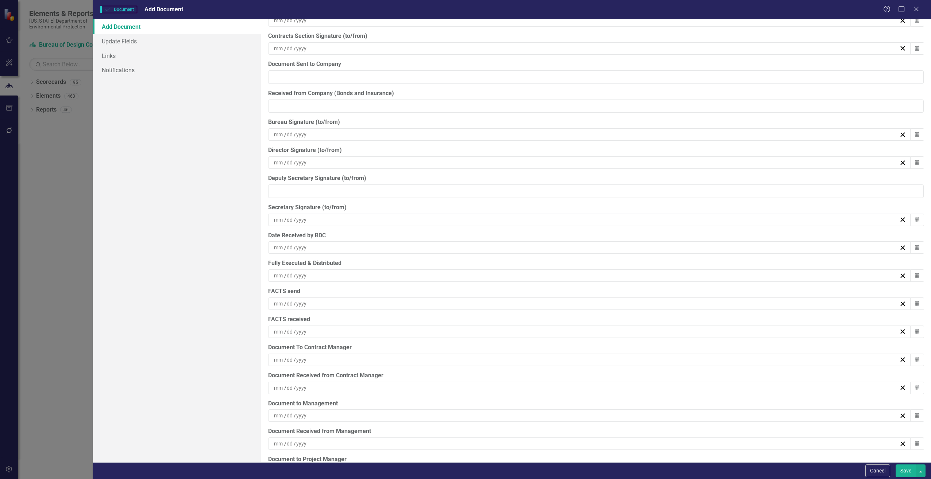
scroll to position [2025, 0]
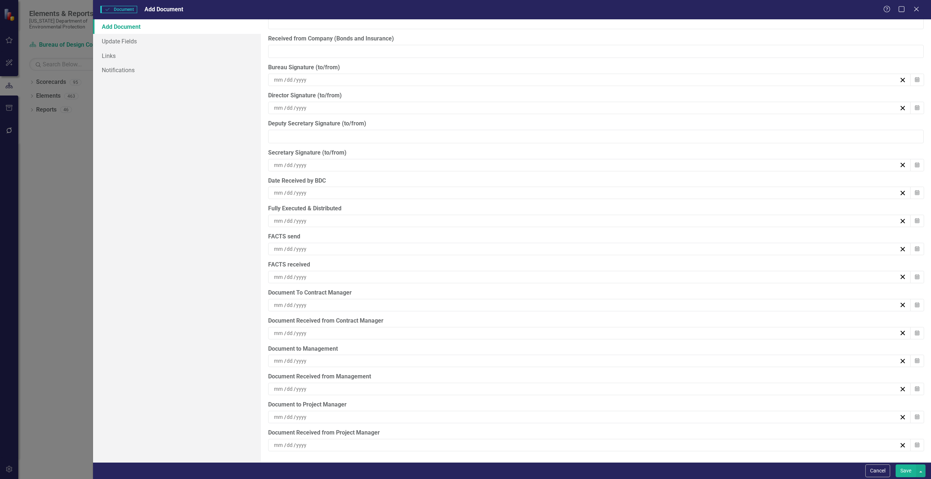
click at [905, 471] on button "Save" at bounding box center [906, 471] width 20 height 13
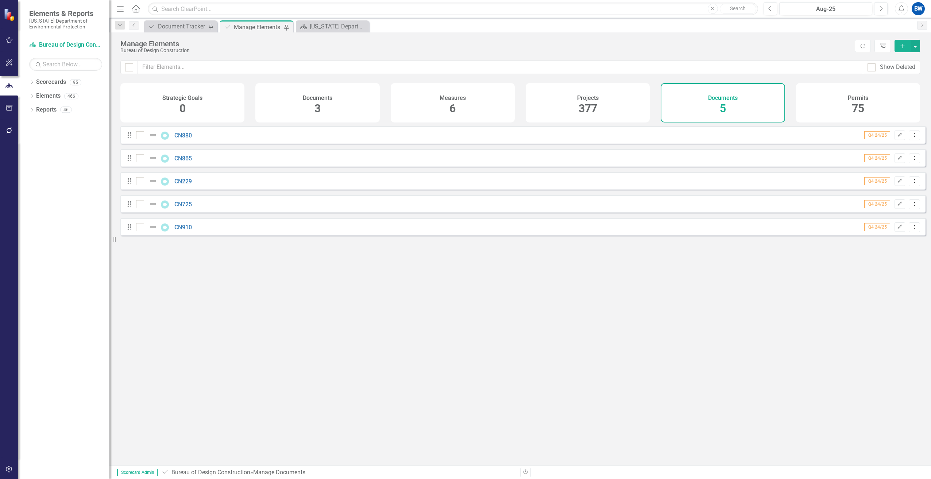
click at [902, 46] on icon "Add" at bounding box center [902, 45] width 7 height 5
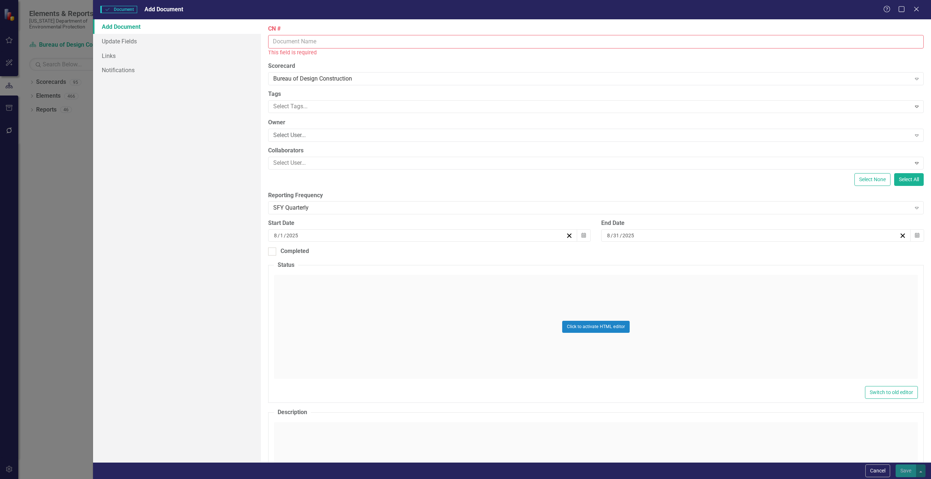
click at [294, 44] on input "CN #" at bounding box center [596, 42] width 656 height 14
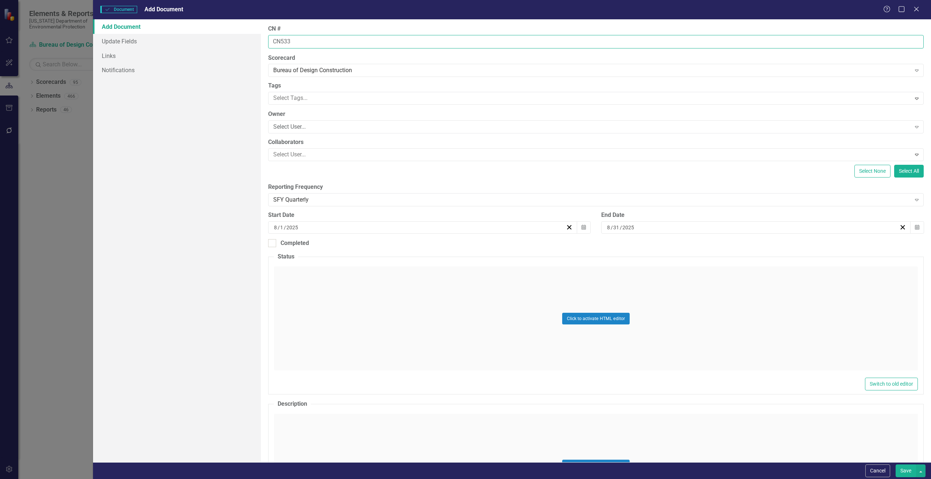
type input "CN533"
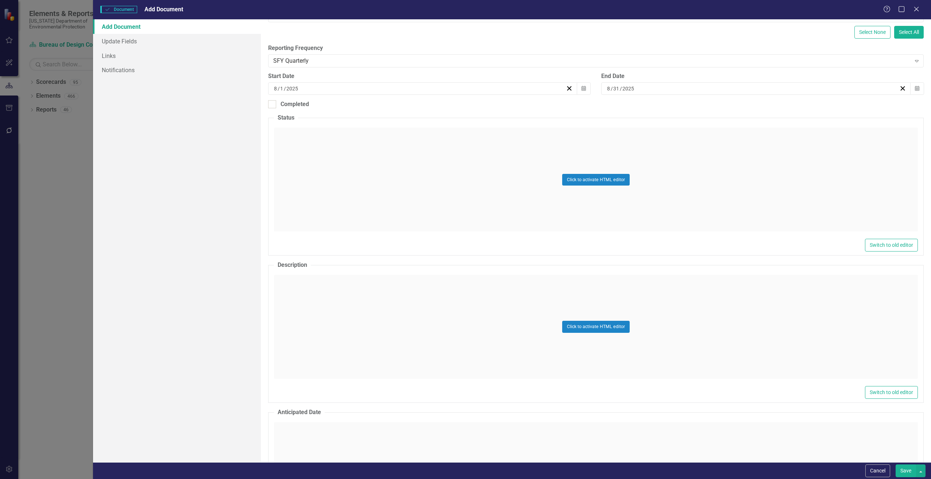
scroll to position [146, 0]
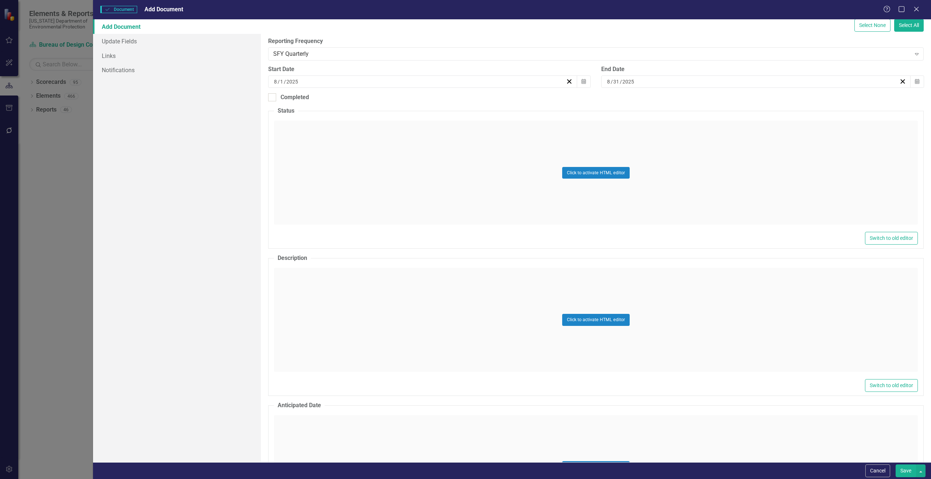
click at [358, 300] on div "Click to activate HTML editor" at bounding box center [596, 320] width 644 height 104
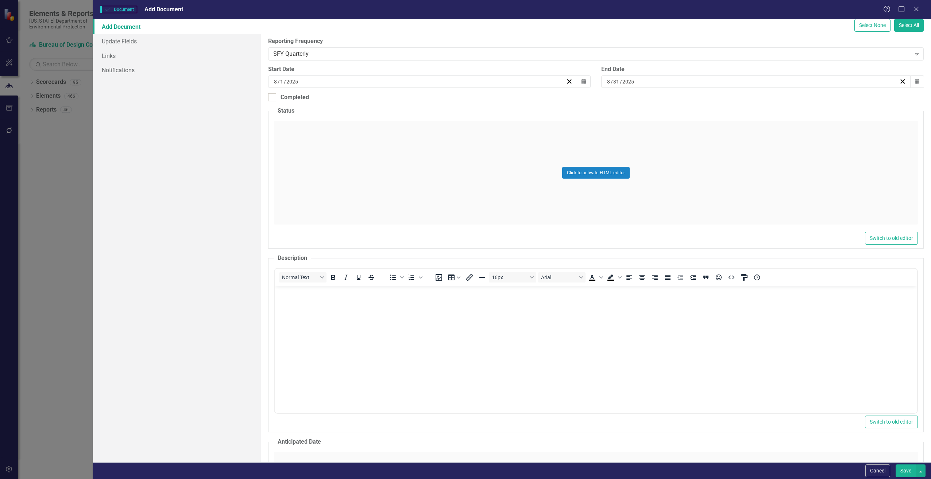
scroll to position [0, 0]
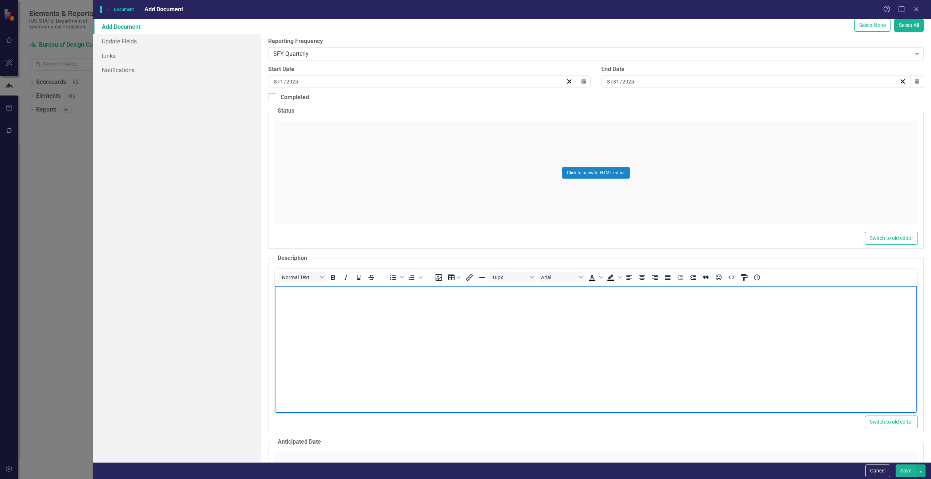
click at [324, 311] on body "Rich Text Area. Press ALT-0 for help." at bounding box center [595, 340] width 643 height 109
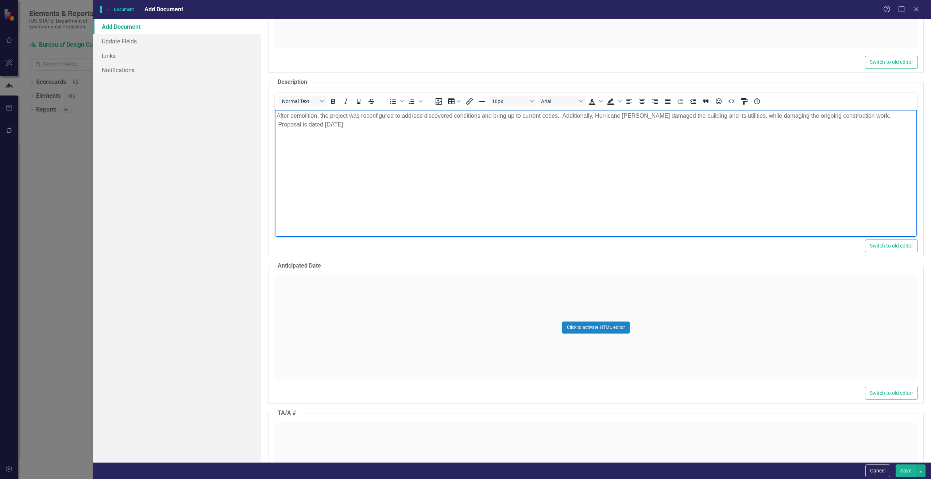
scroll to position [328, 0]
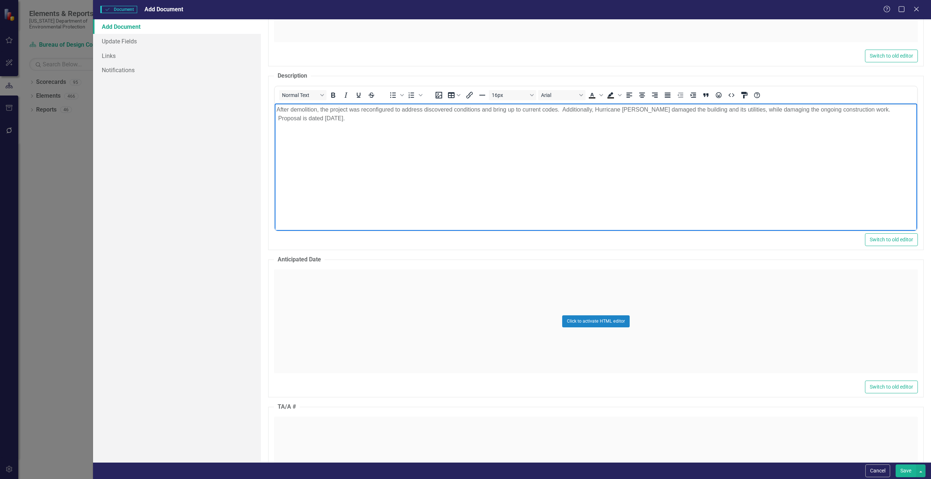
click at [328, 335] on div "Click to activate HTML editor" at bounding box center [596, 322] width 644 height 104
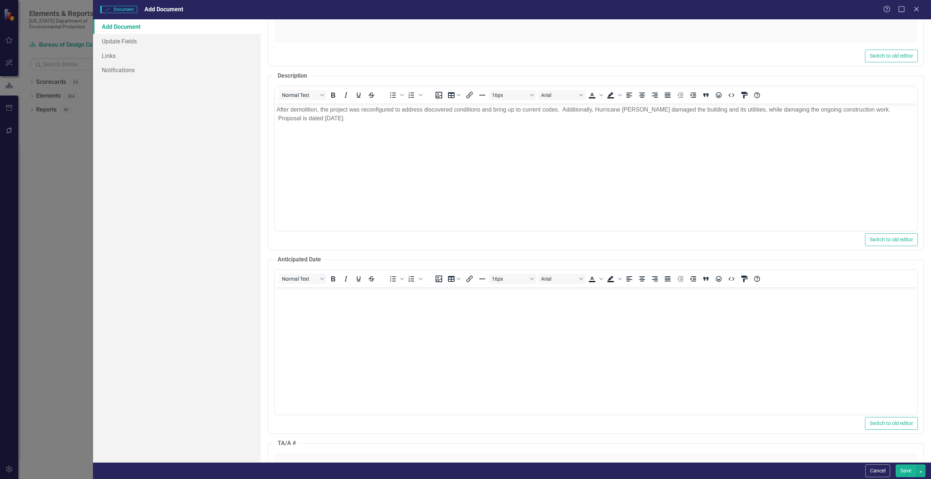
scroll to position [0, 0]
click at [330, 320] on body "Rich Text Area. Press ALT-0 for help." at bounding box center [595, 341] width 643 height 109
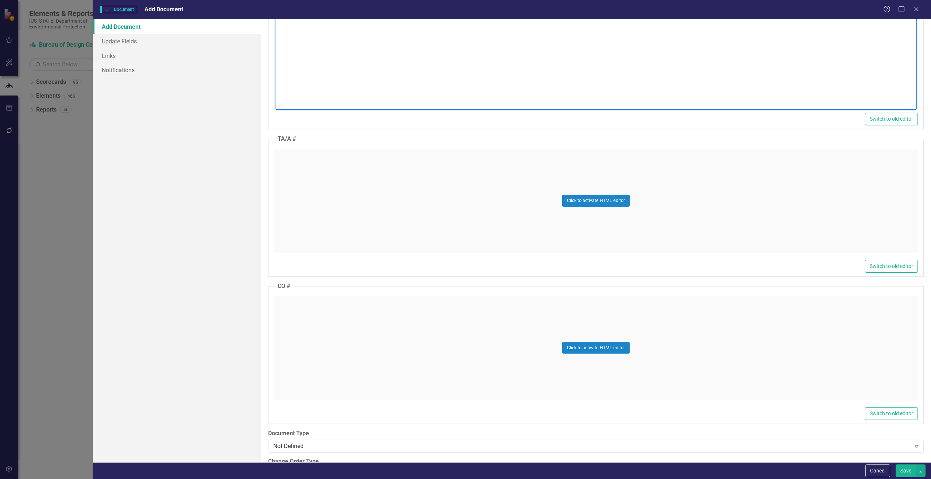
scroll to position [657, 0]
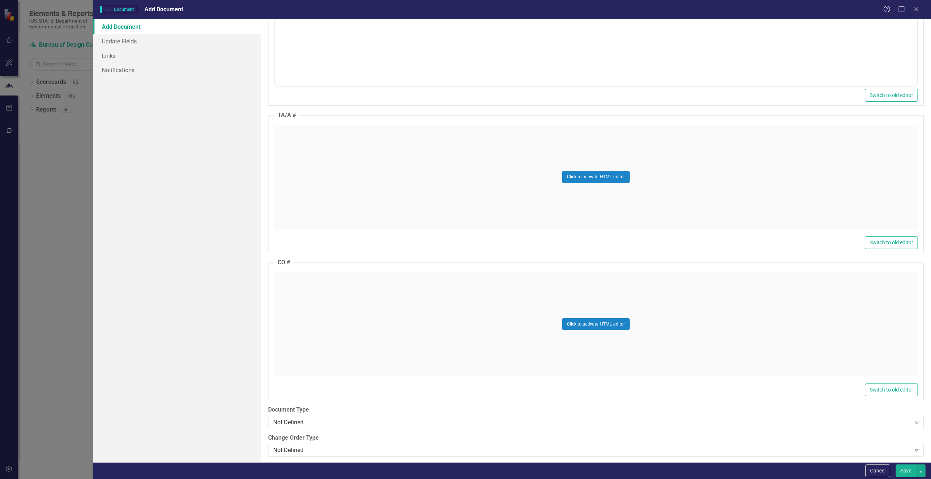
click at [318, 327] on div "Click to activate HTML editor" at bounding box center [596, 325] width 644 height 104
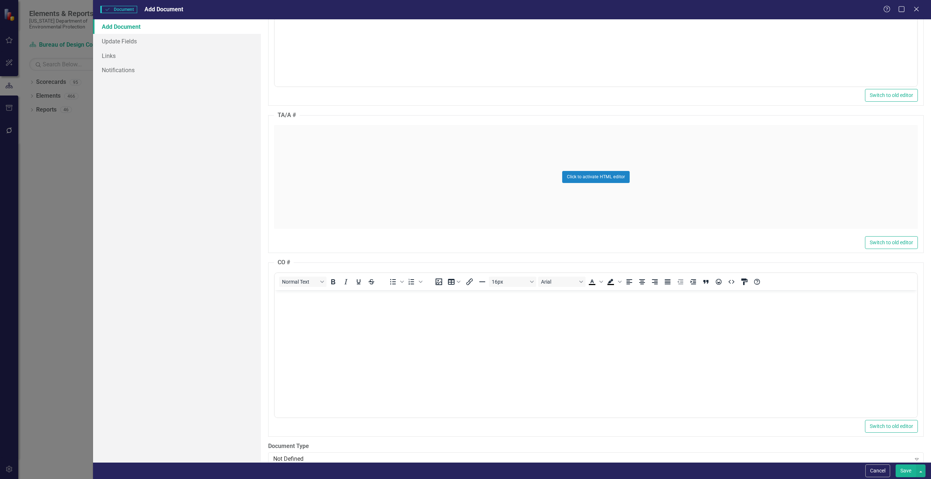
scroll to position [0, 0]
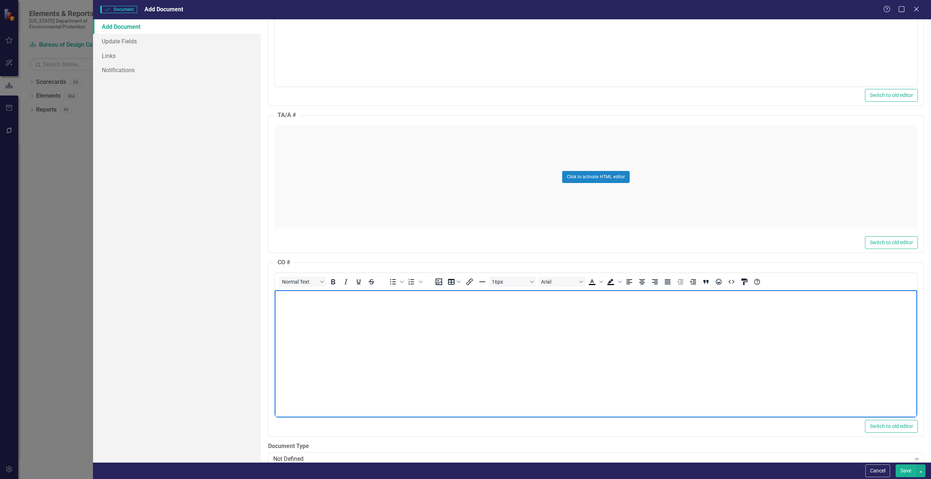
click at [318, 326] on body "Rich Text Area. Press ALT-0 for help." at bounding box center [595, 344] width 643 height 109
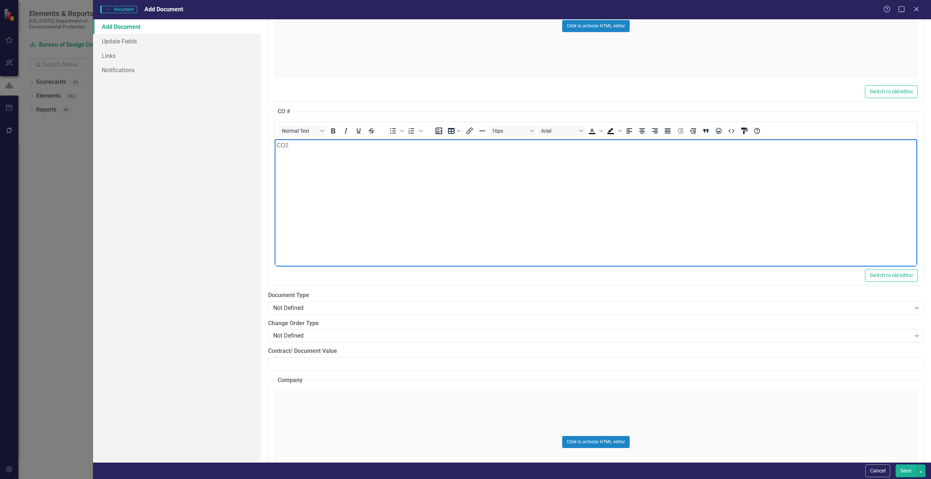
scroll to position [839, 0]
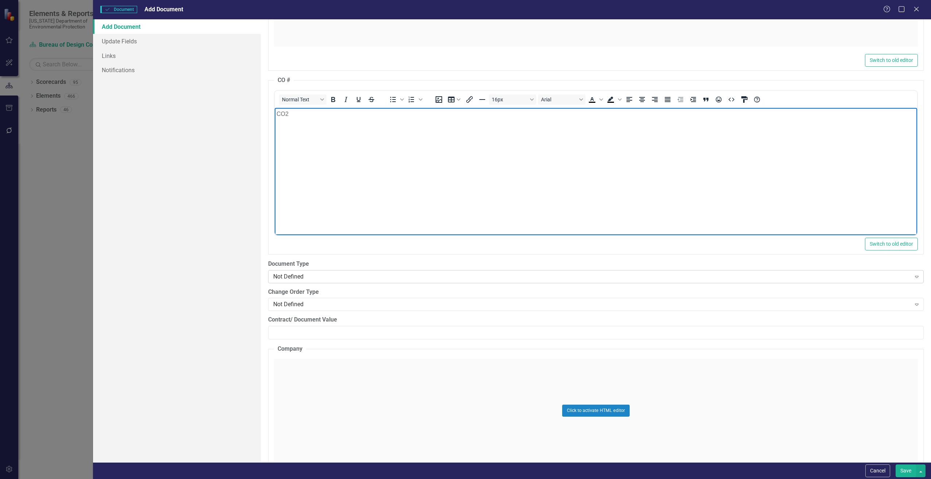
click at [307, 274] on div "Not Defined" at bounding box center [592, 277] width 638 height 8
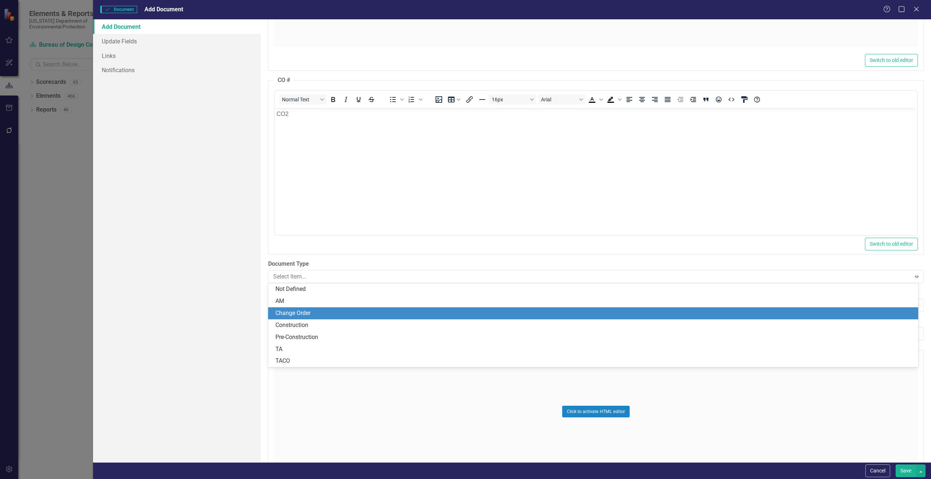
click at [308, 313] on div "Change Order" at bounding box center [594, 313] width 639 height 8
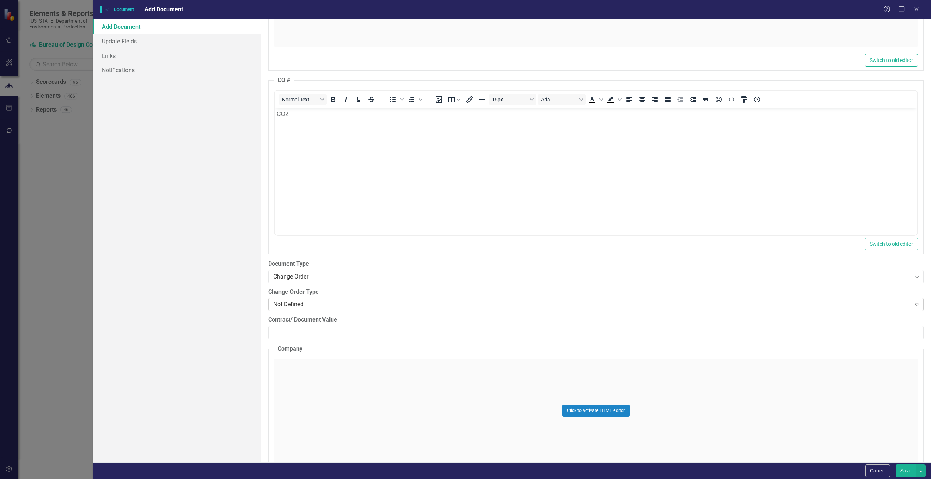
click at [277, 303] on div "Not Defined" at bounding box center [592, 305] width 638 height 8
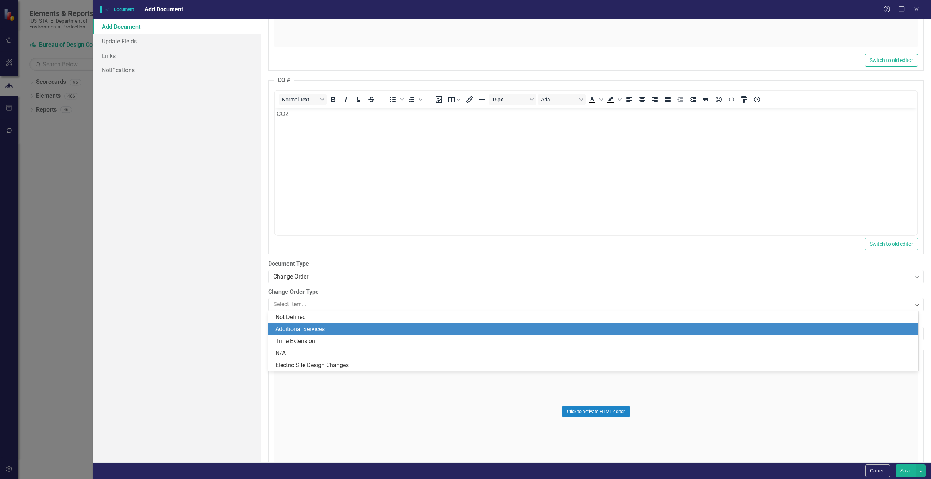
click at [292, 326] on div "Additional Services" at bounding box center [594, 329] width 639 height 8
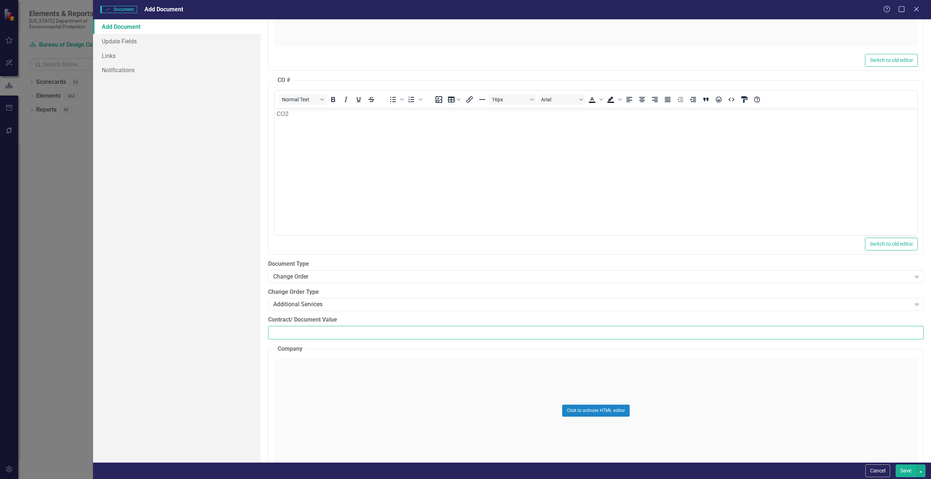
click at [301, 334] on input "Contract/ Document Value" at bounding box center [596, 333] width 656 height 14
paste input "1568542.10"
type input "1568542.10"
click at [302, 373] on div "Click to activate HTML editor" at bounding box center [596, 411] width 644 height 104
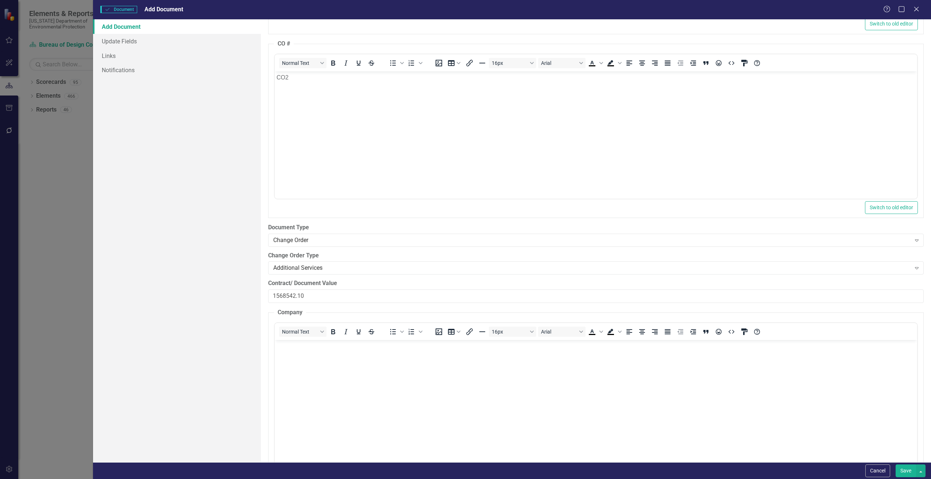
scroll to position [949, 0]
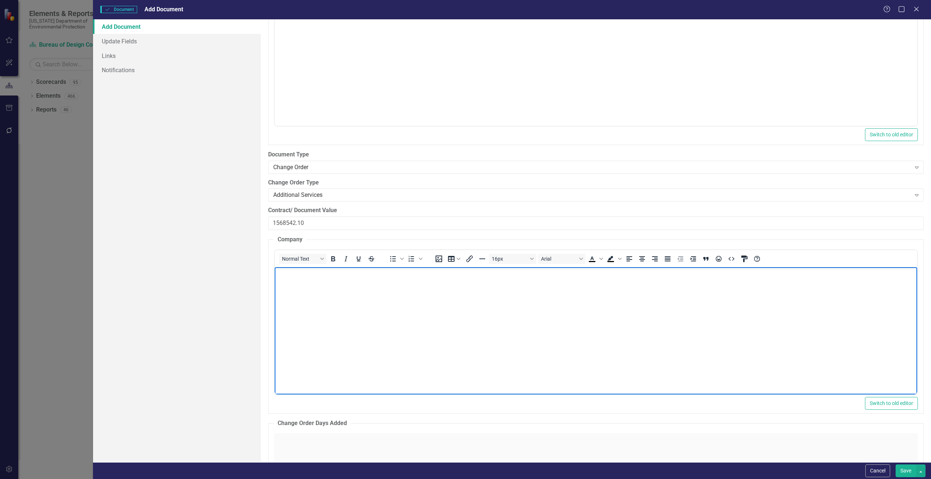
click at [316, 319] on body "Rich Text Area. Press ALT-0 for help." at bounding box center [595, 321] width 643 height 109
paste body "Rich Text Area. Press ALT-0 for help."
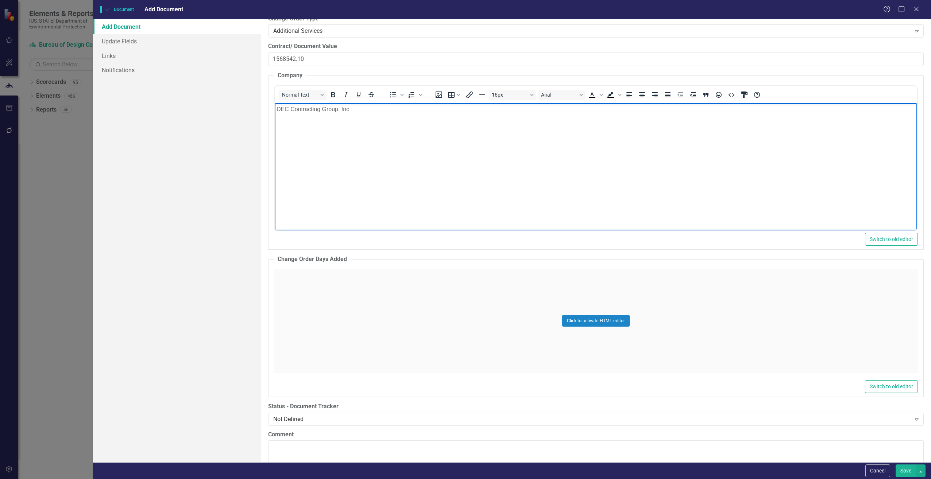
scroll to position [1204, 0]
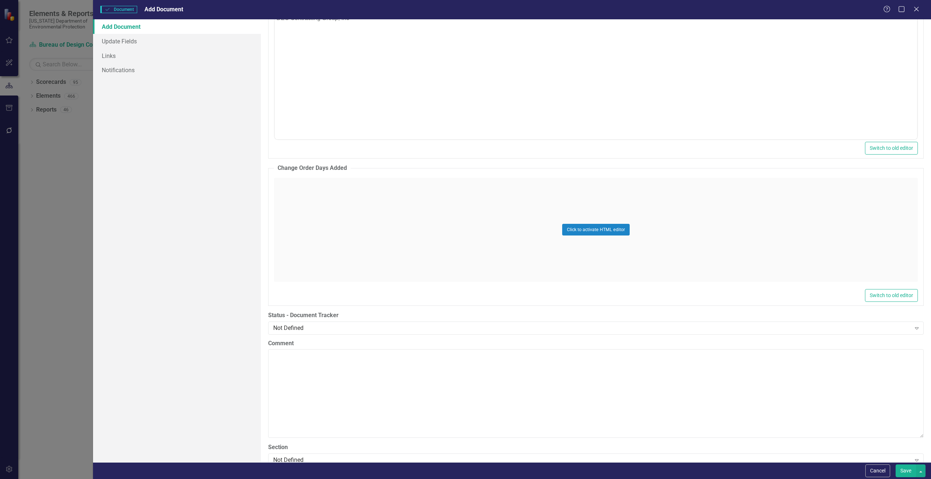
drag, startPoint x: 319, startPoint y: 191, endPoint x: 323, endPoint y: 194, distance: 5.4
click at [323, 194] on div "Click to activate HTML editor" at bounding box center [596, 230] width 644 height 104
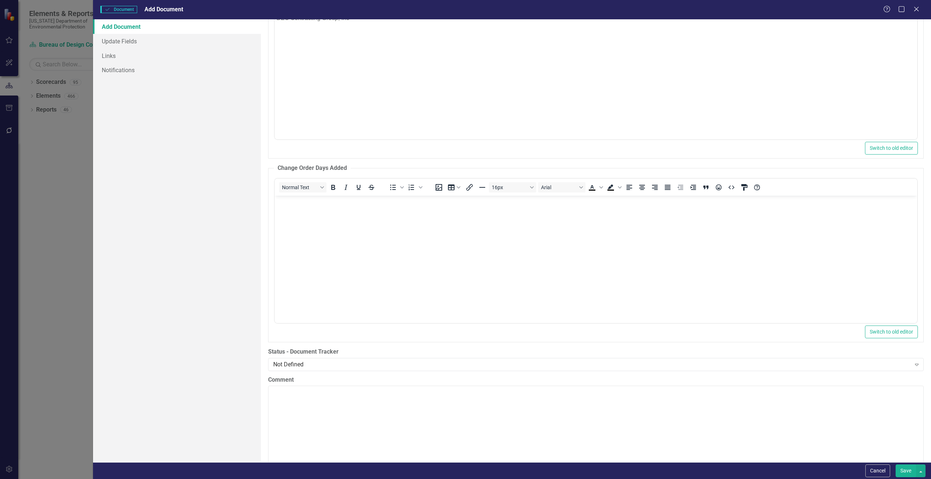
scroll to position [0, 0]
drag, startPoint x: 307, startPoint y: 213, endPoint x: 312, endPoint y: 215, distance: 5.4
click at [307, 213] on body "Rich Text Area. Press ALT-0 for help." at bounding box center [595, 250] width 643 height 109
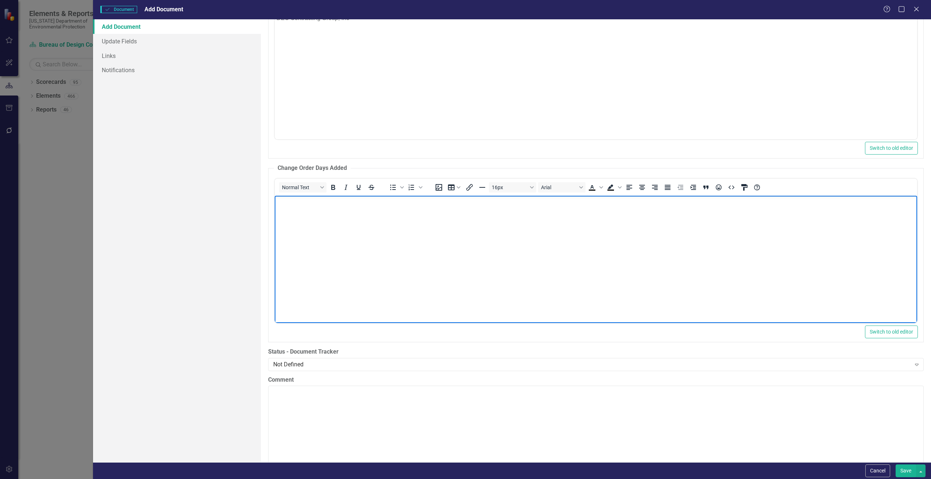
paste body "Rich Text Area. Press ALT-0 for help."
